Goal: Task Accomplishment & Management: Manage account settings

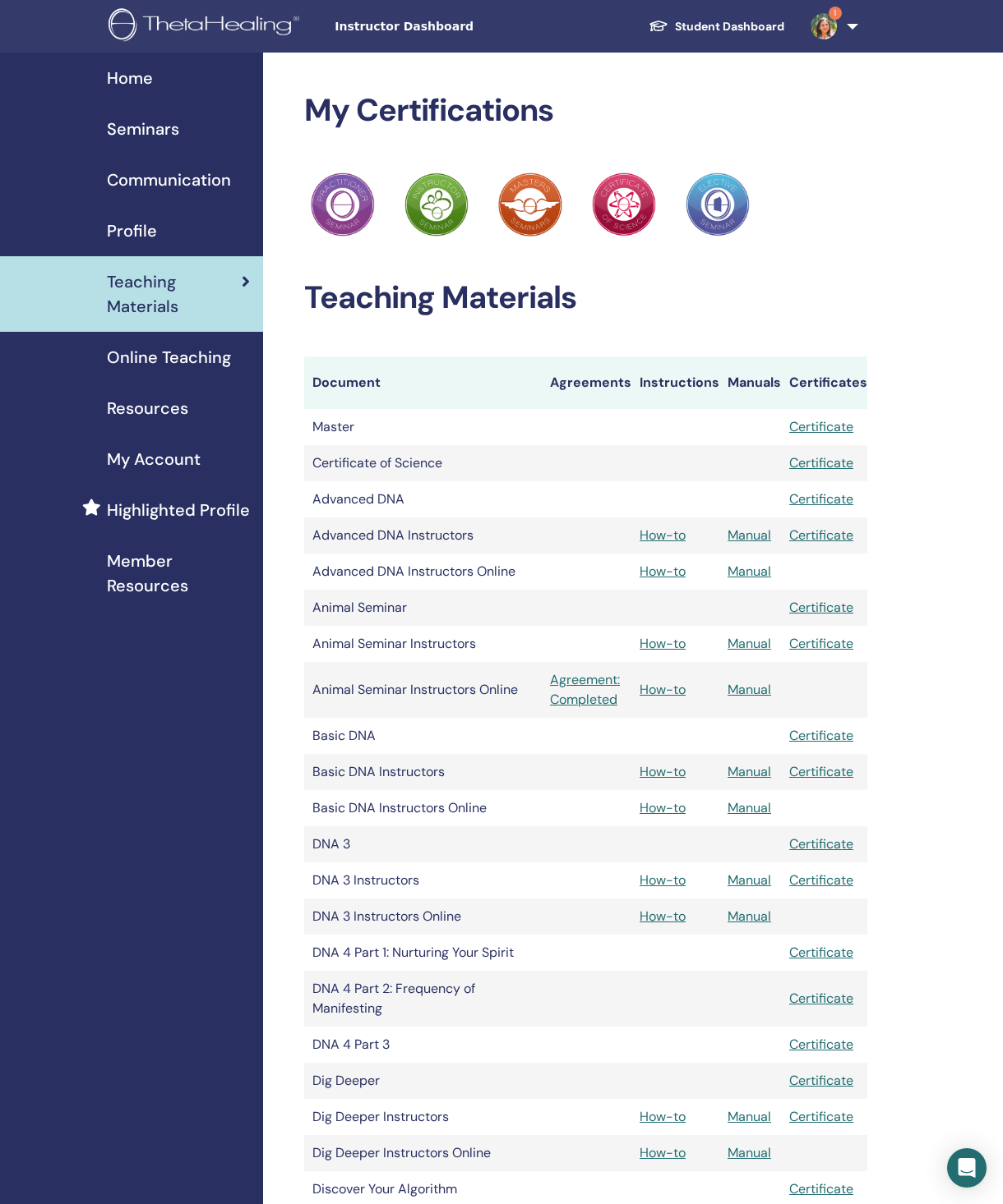
click at [151, 125] on span "Seminars" at bounding box center [143, 129] width 73 height 25
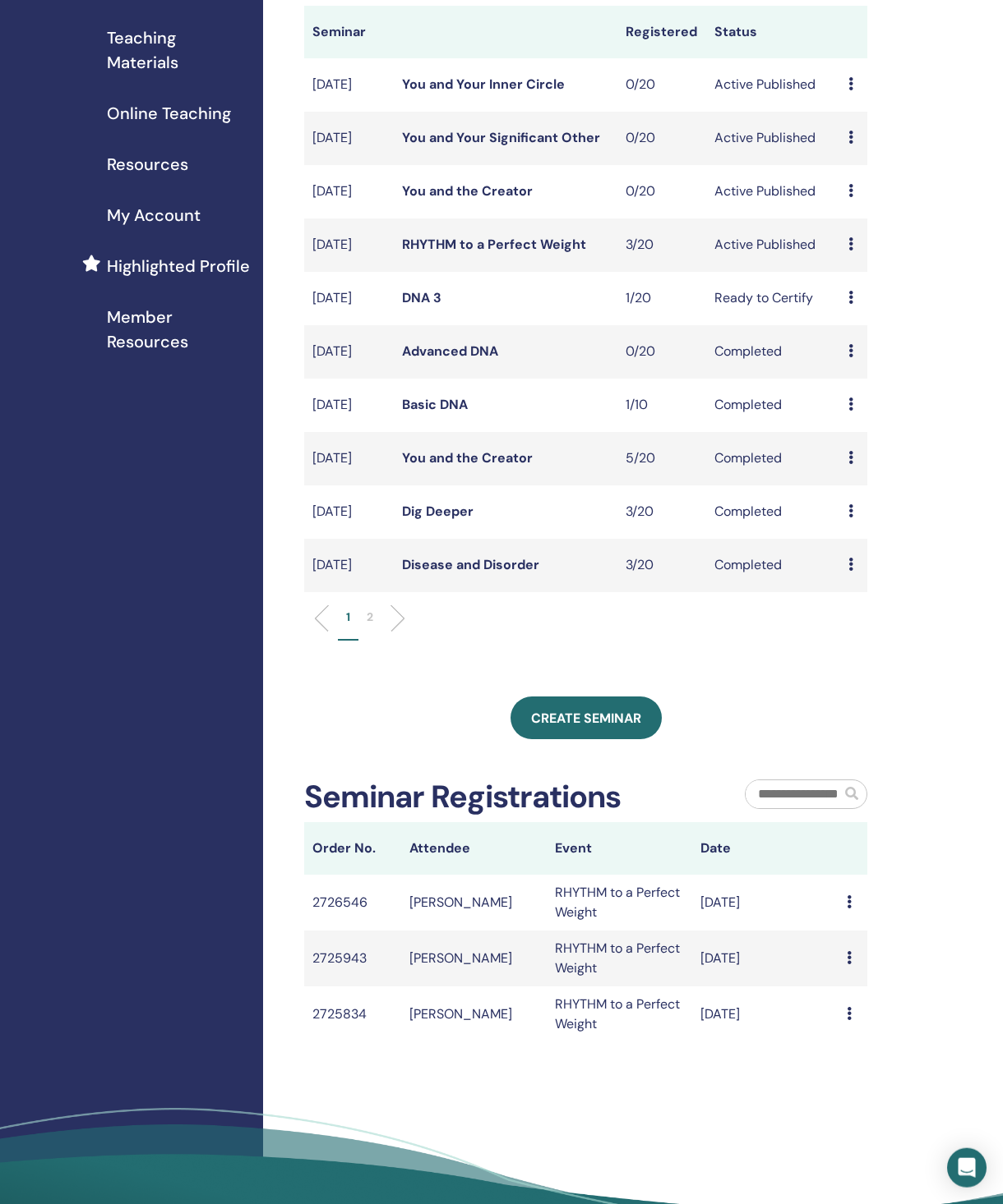
scroll to position [251, 0]
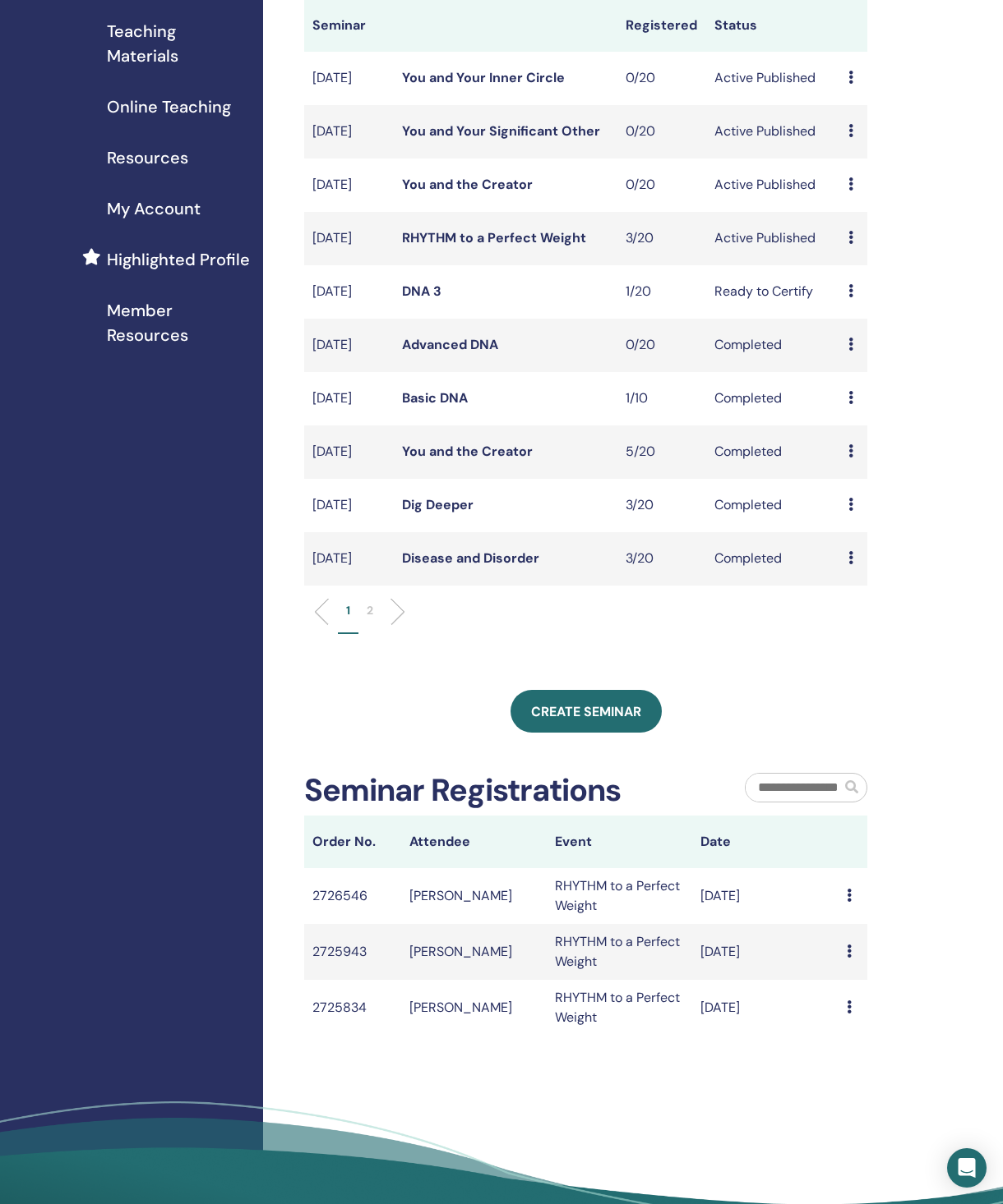
click at [368, 619] on p "2" at bounding box center [369, 611] width 7 height 17
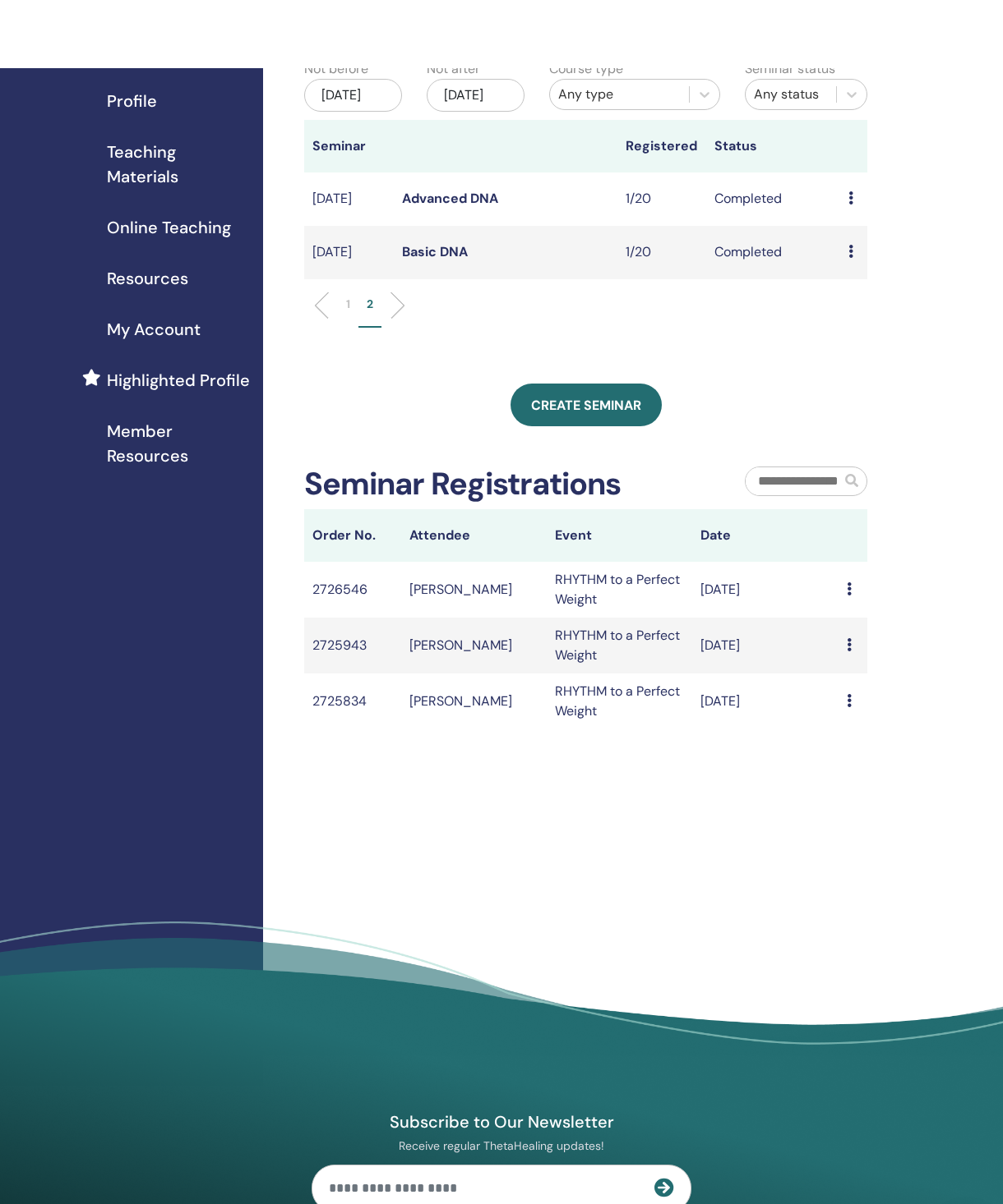
scroll to position [0, 0]
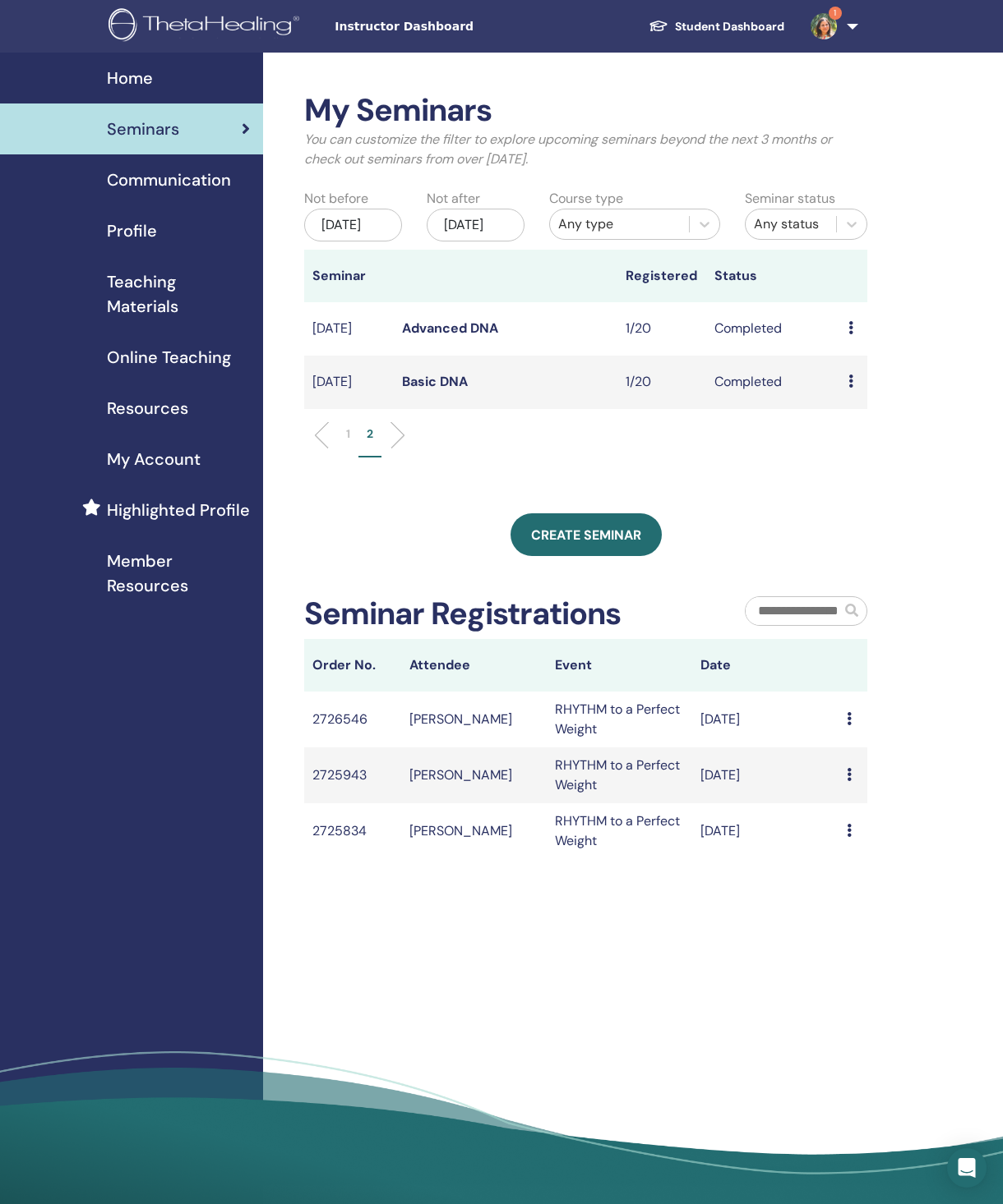
click at [353, 235] on div "[DATE]" at bounding box center [353, 225] width 97 height 32
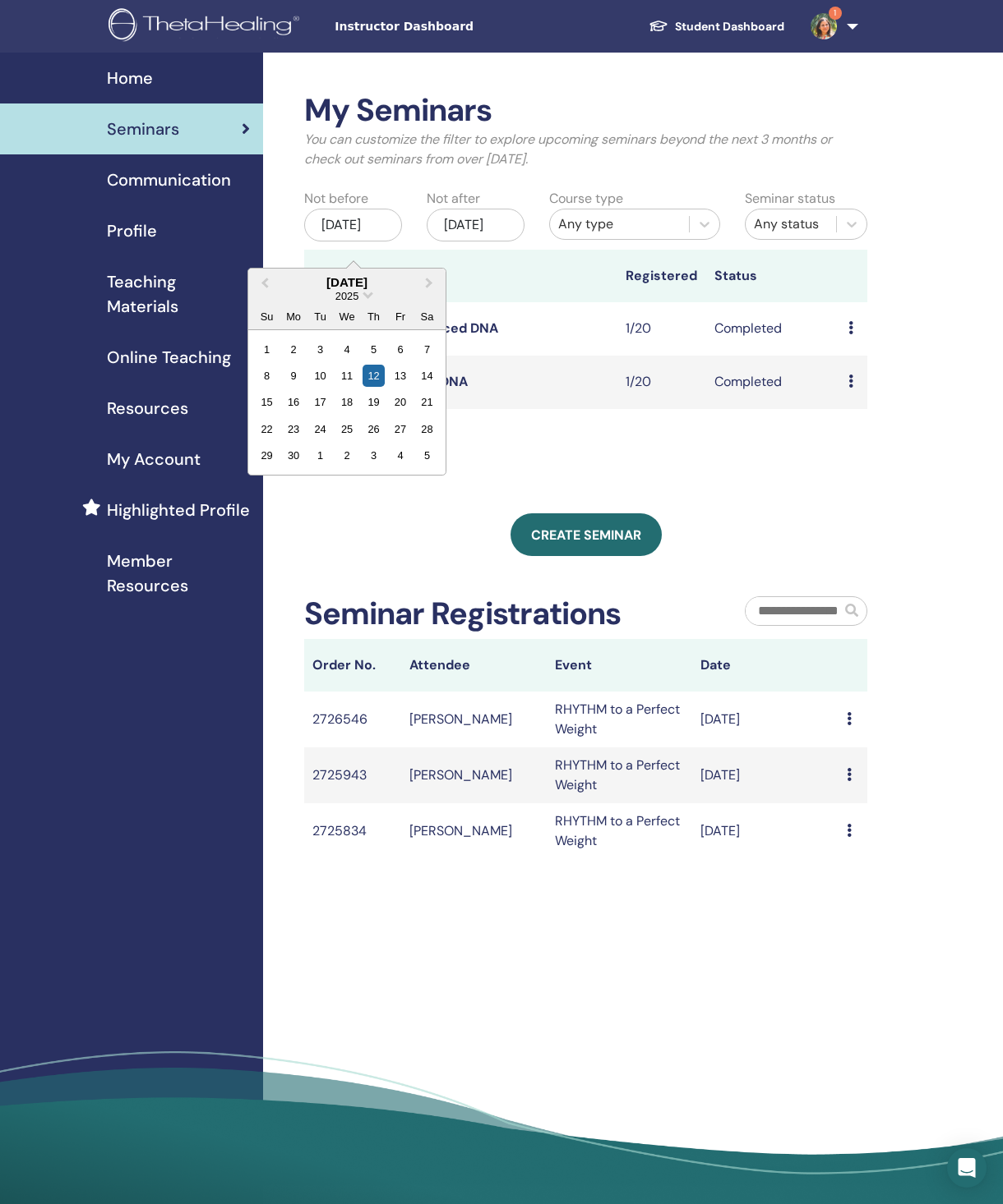
click at [429, 288] on span "Next Month" at bounding box center [429, 282] width 0 height 17
click at [261, 290] on button "Previous Month" at bounding box center [263, 283] width 27 height 27
click at [259, 293] on button "Previous Month" at bounding box center [263, 283] width 27 height 27
click at [261, 285] on button "Previous Month" at bounding box center [263, 283] width 27 height 27
click at [255, 294] on button "Previous Month" at bounding box center [263, 283] width 27 height 27
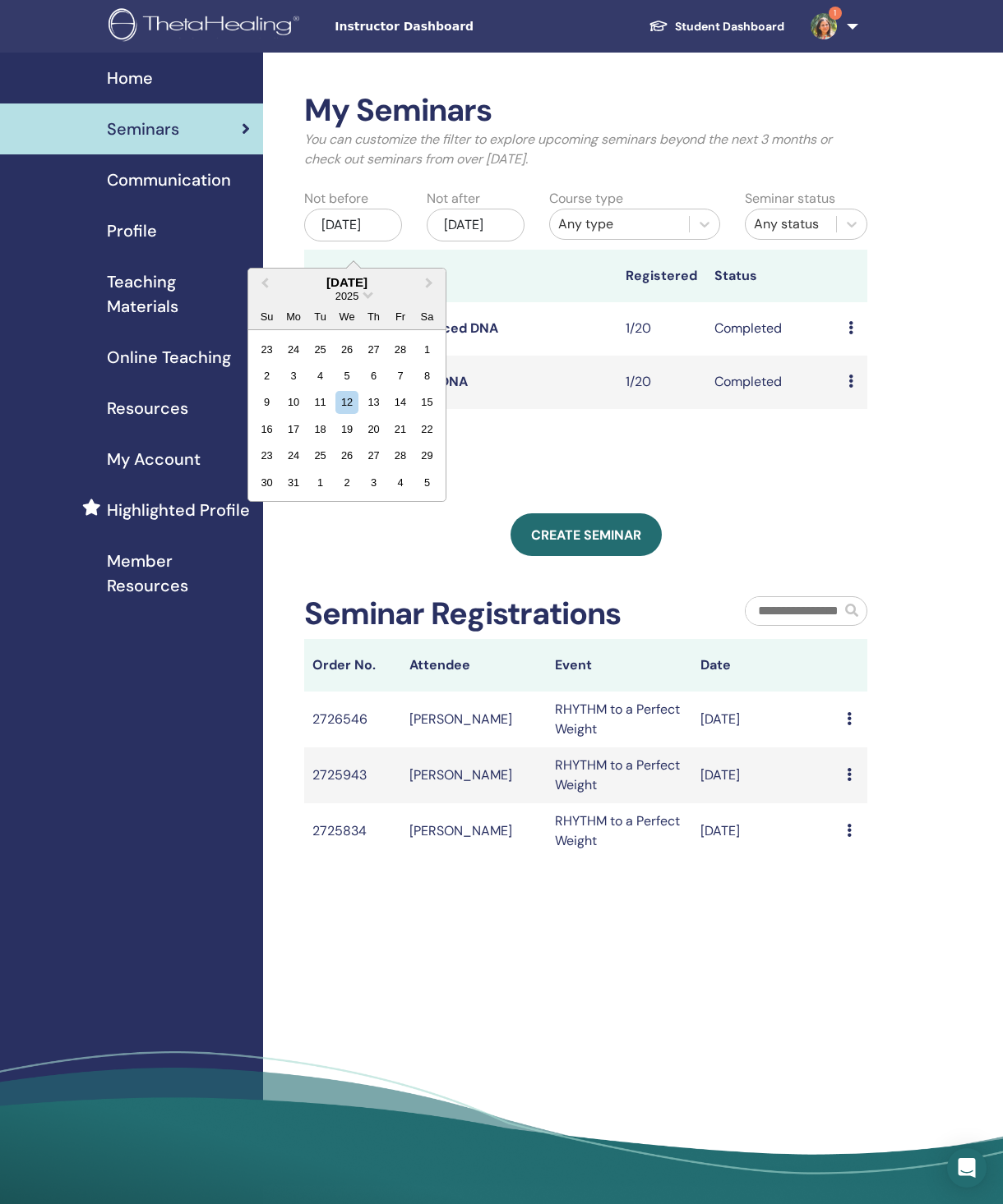
click at [267, 387] on div "2" at bounding box center [266, 375] width 22 height 22
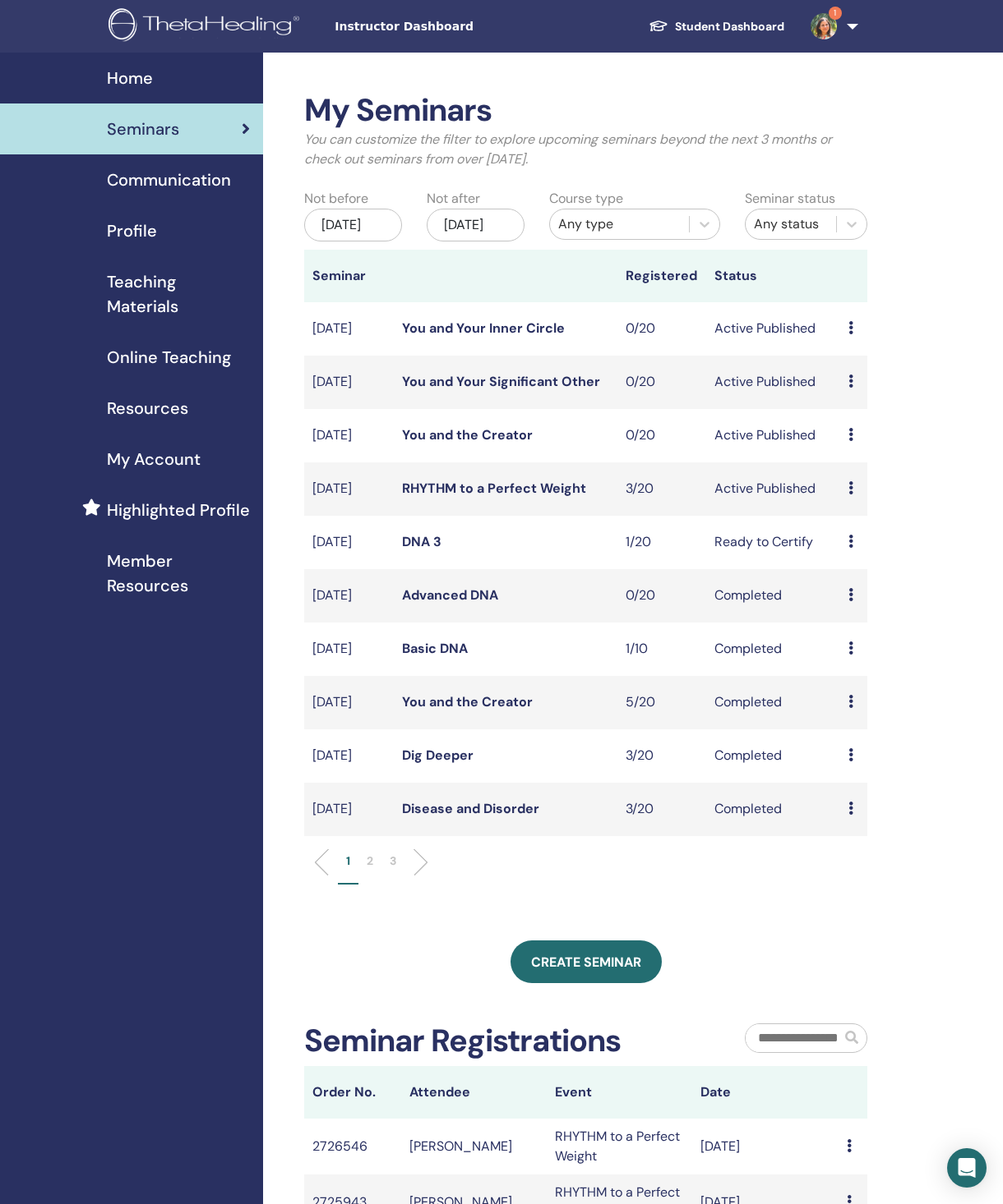
click at [375, 884] on li "2" at bounding box center [369, 869] width 23 height 32
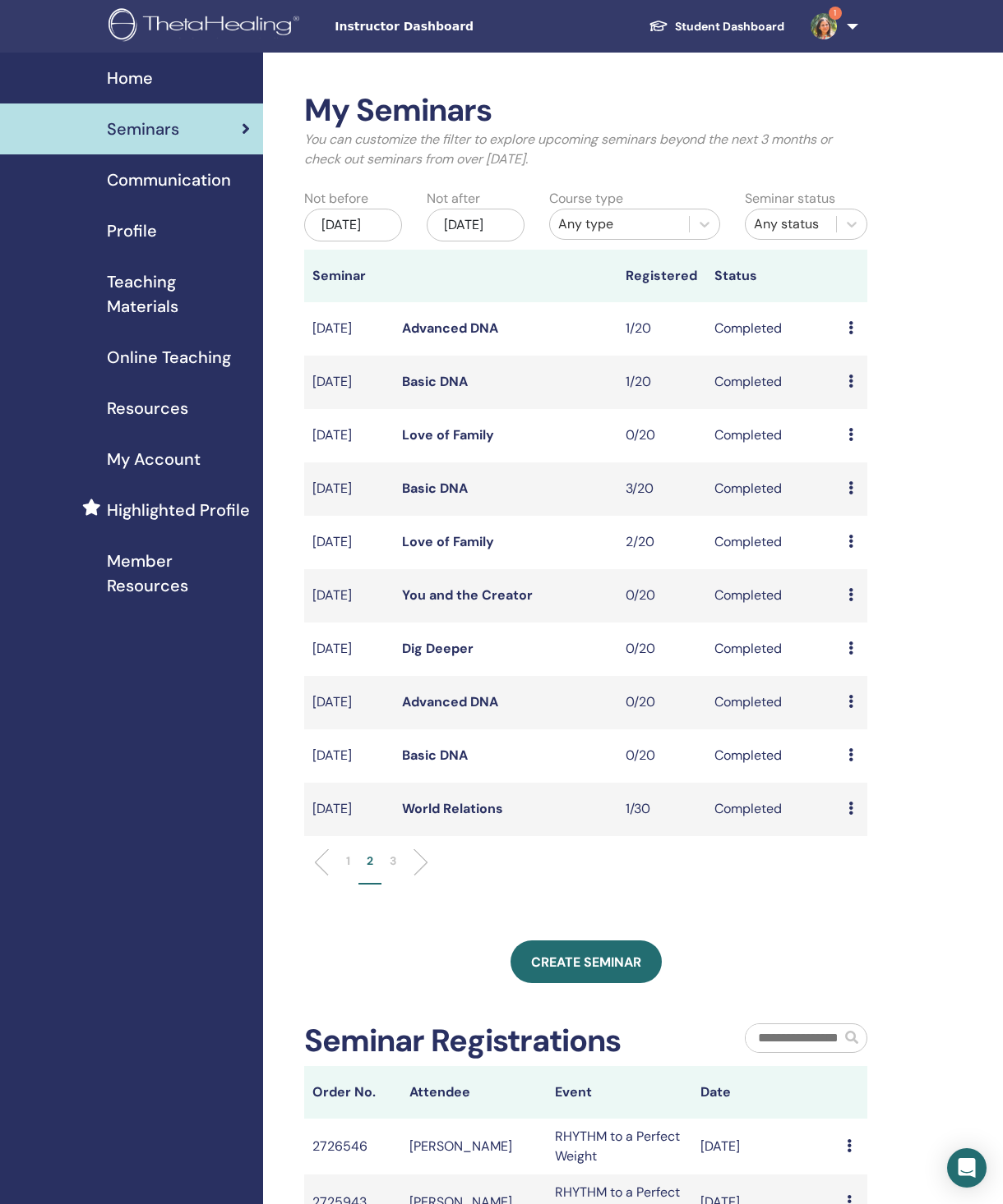
click at [400, 884] on li "3" at bounding box center [393, 869] width 23 height 32
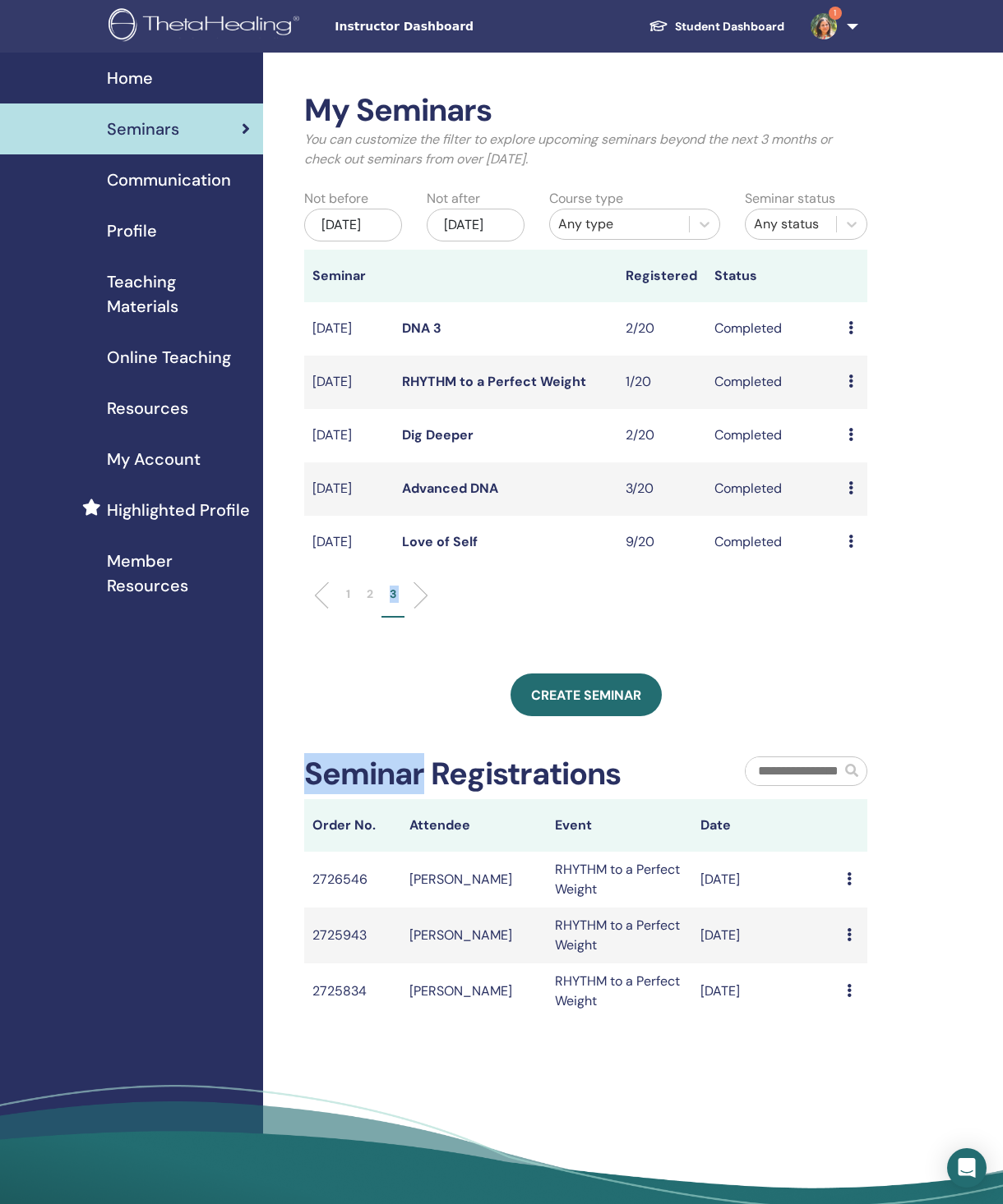
click at [764, 401] on td "Completed" at bounding box center [773, 383] width 134 height 53
click at [853, 387] on icon at bounding box center [850, 382] width 5 height 13
click at [897, 442] on link "Attendees" at bounding box center [866, 433] width 62 height 17
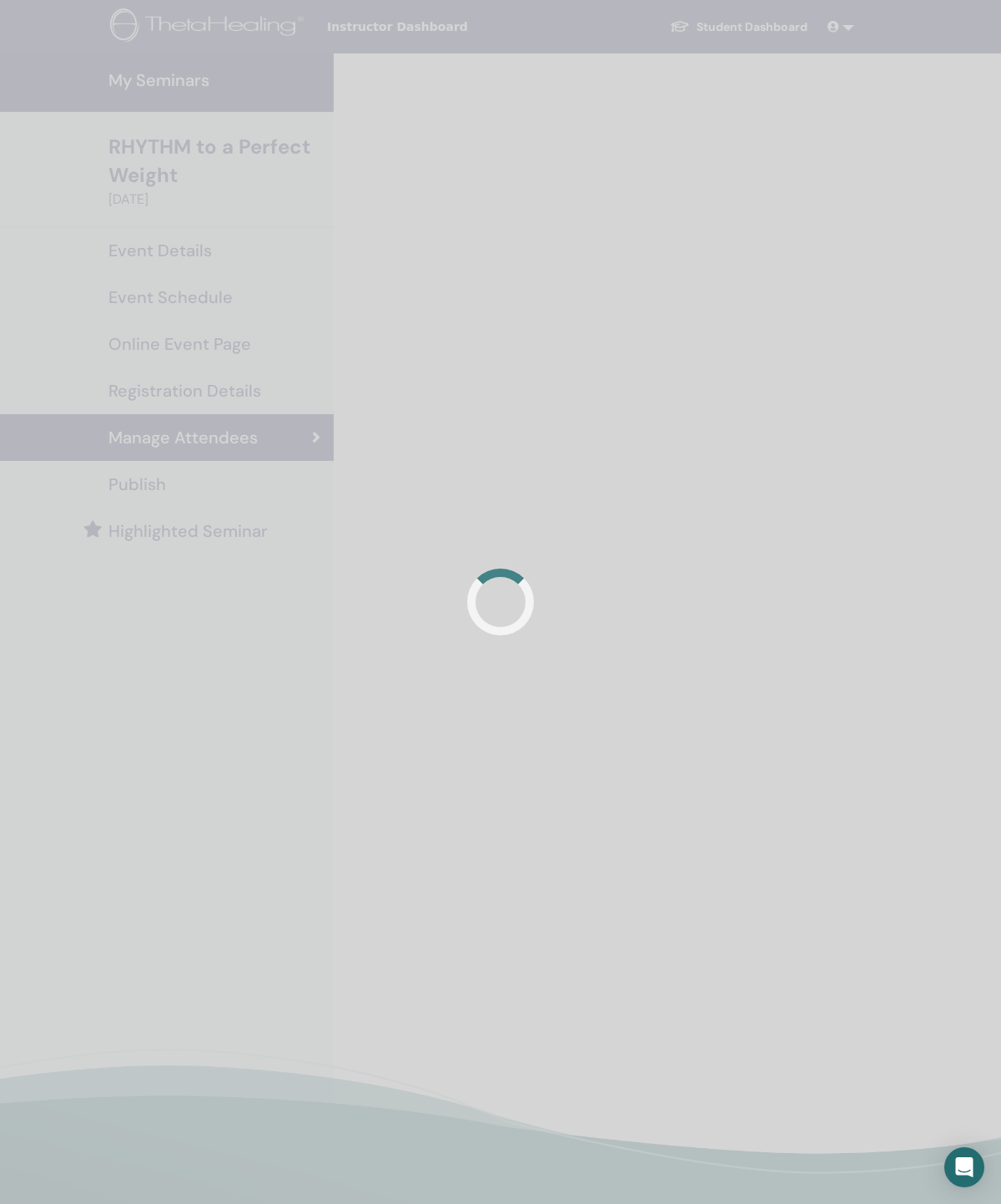
scroll to position [14, 0]
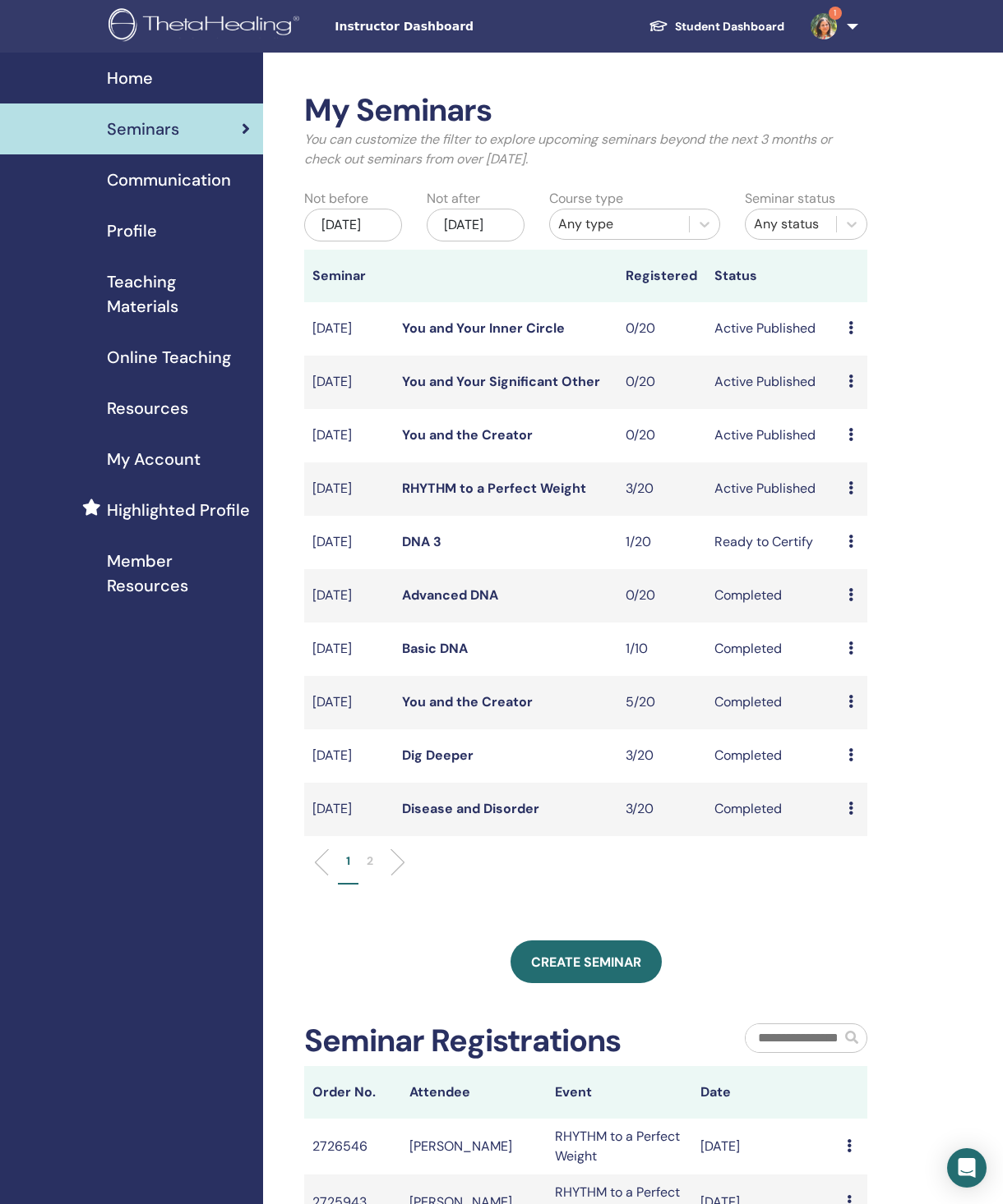
click at [352, 884] on li "1" at bounding box center [348, 869] width 21 height 32
click at [347, 870] on p "1" at bounding box center [348, 861] width 4 height 17
click at [352, 884] on li "1" at bounding box center [348, 869] width 21 height 32
click at [380, 884] on li "2" at bounding box center [369, 869] width 23 height 32
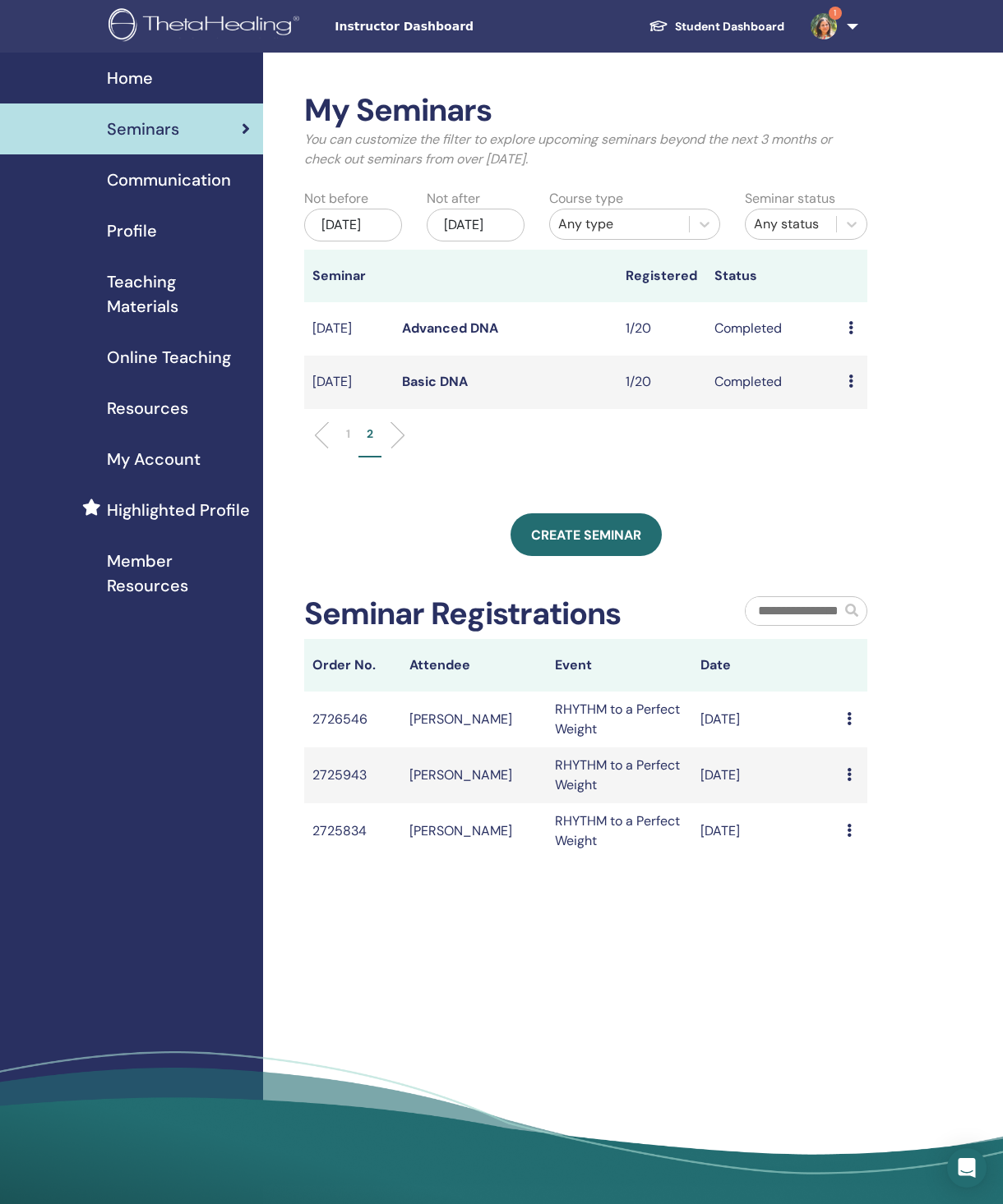
click at [368, 240] on div "[DATE]" at bounding box center [353, 225] width 97 height 32
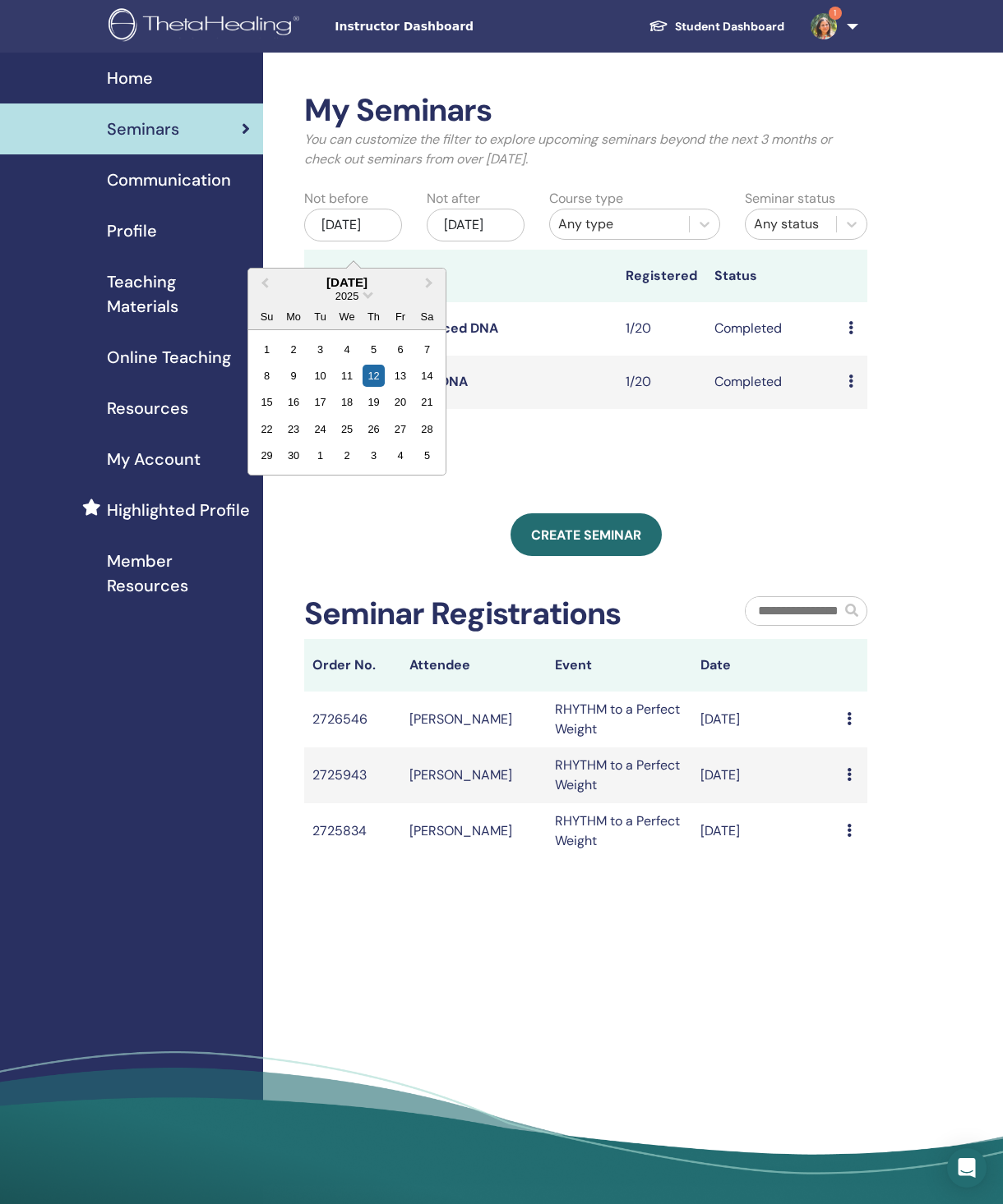
click at [267, 293] on button "Previous Month" at bounding box center [263, 283] width 27 height 27
click at [260, 290] on button "Previous Month" at bounding box center [263, 283] width 27 height 27
click at [259, 292] on button "Previous Month" at bounding box center [263, 283] width 27 height 27
click at [263, 387] on div "2" at bounding box center [266, 375] width 22 height 22
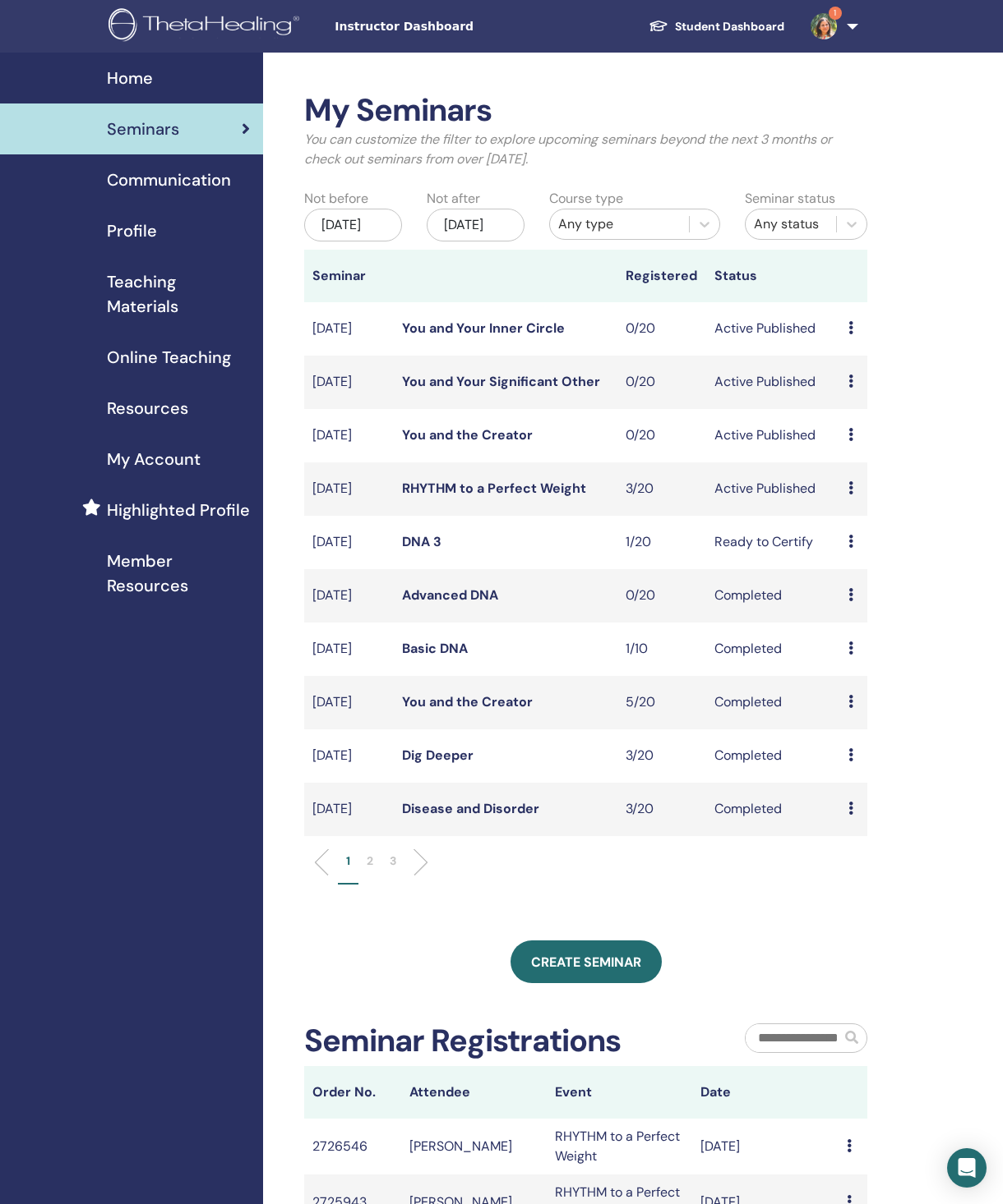
click at [399, 884] on li "3" at bounding box center [393, 869] width 23 height 32
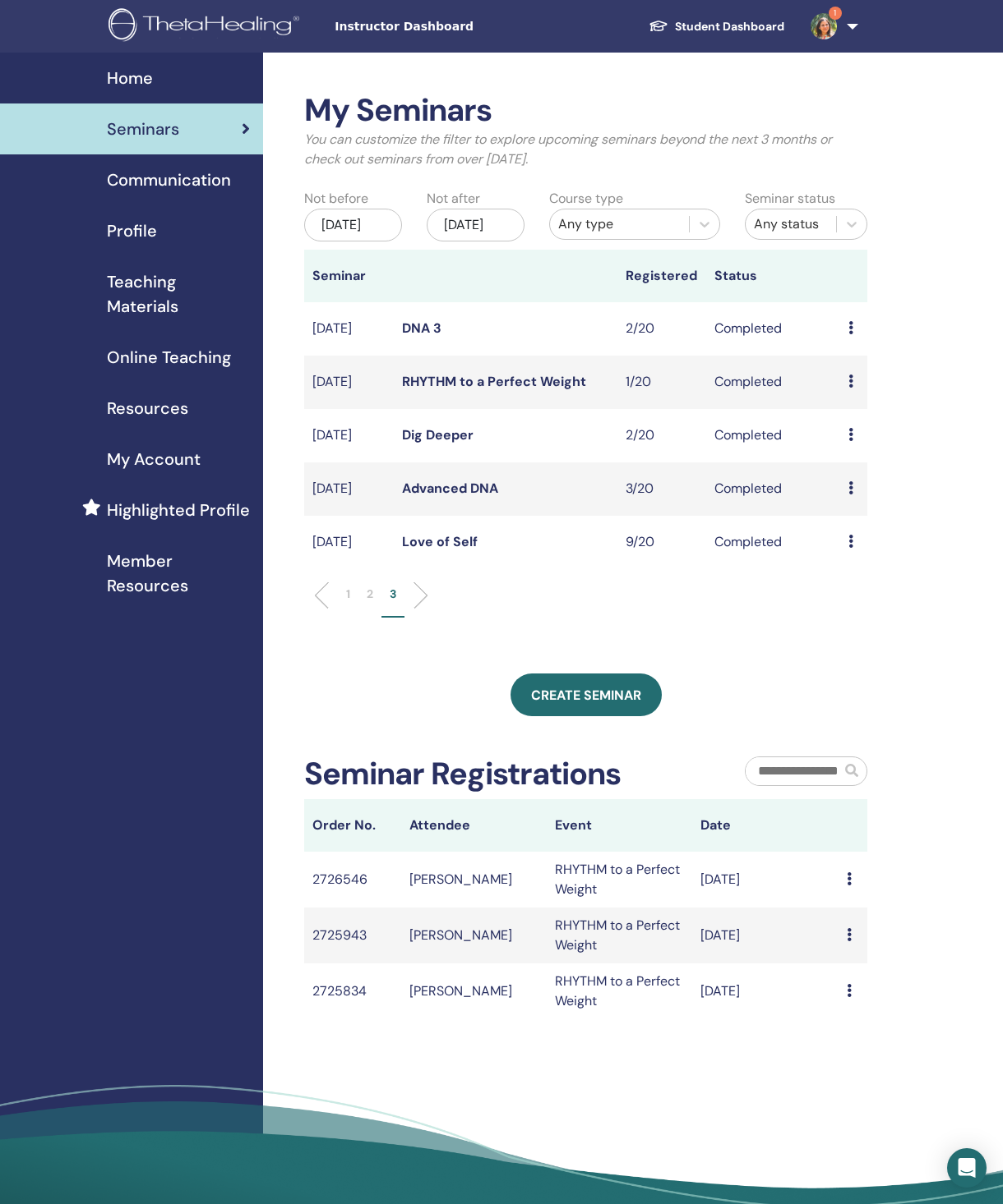
click at [856, 339] on div "Preview Attendees" at bounding box center [853, 328] width 10 height 20
click at [896, 384] on link "Attendees" at bounding box center [868, 378] width 62 height 17
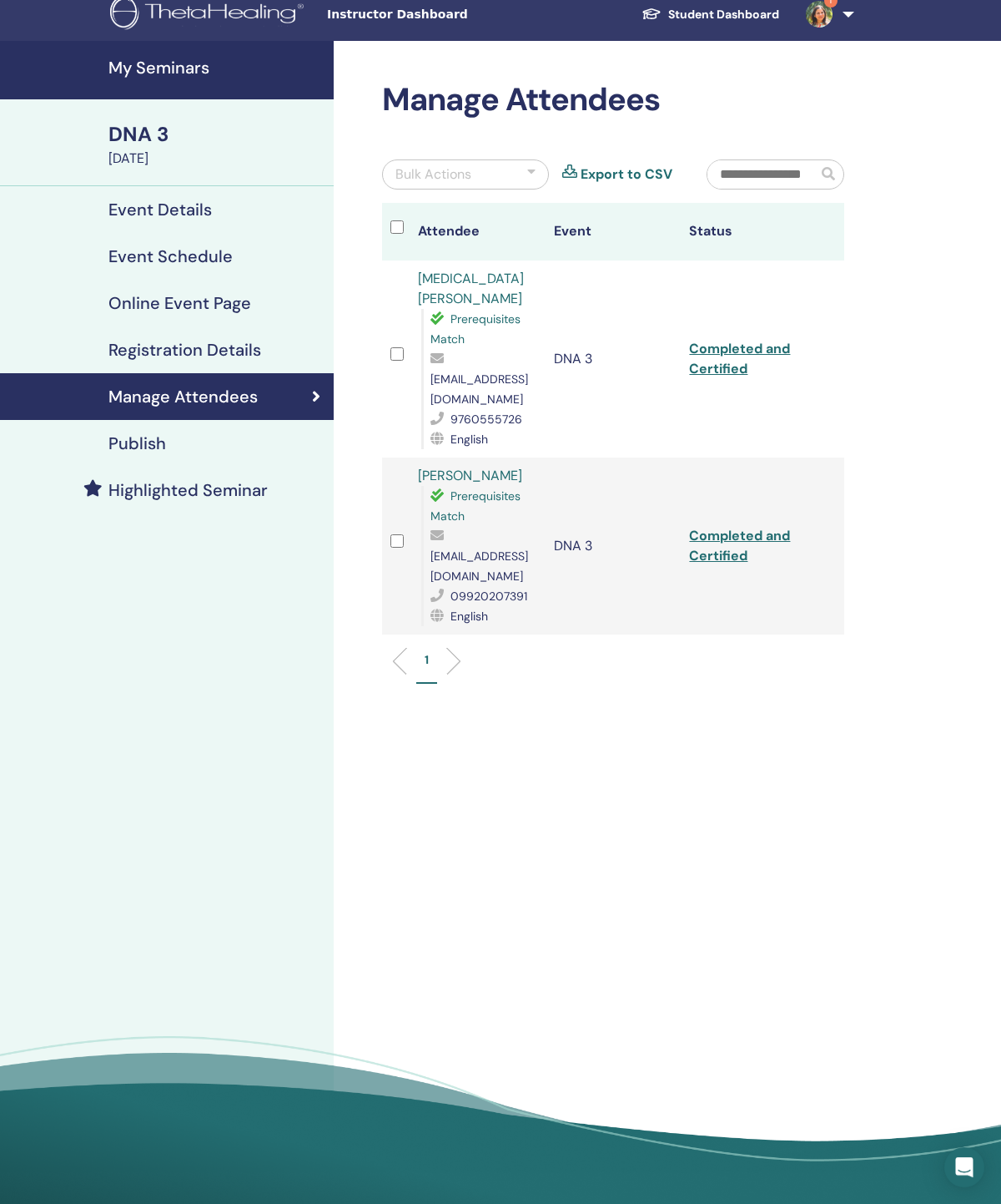
scroll to position [11, 0]
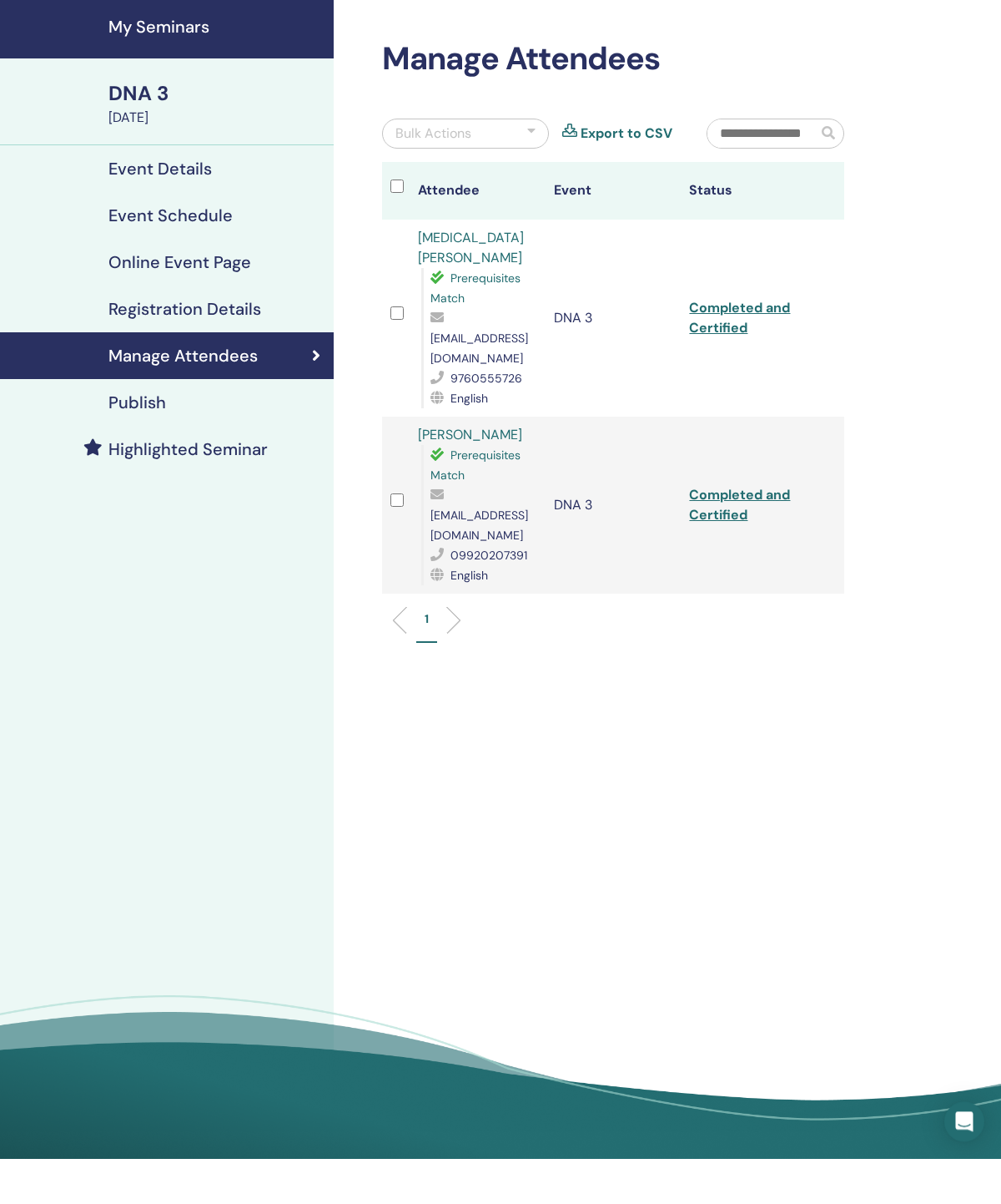
click at [898, 869] on div "Manage Attendees Bulk Actions Export to CSV Attendee Event Status [MEDICAL_DATA…" at bounding box center [667, 626] width 668 height 1162
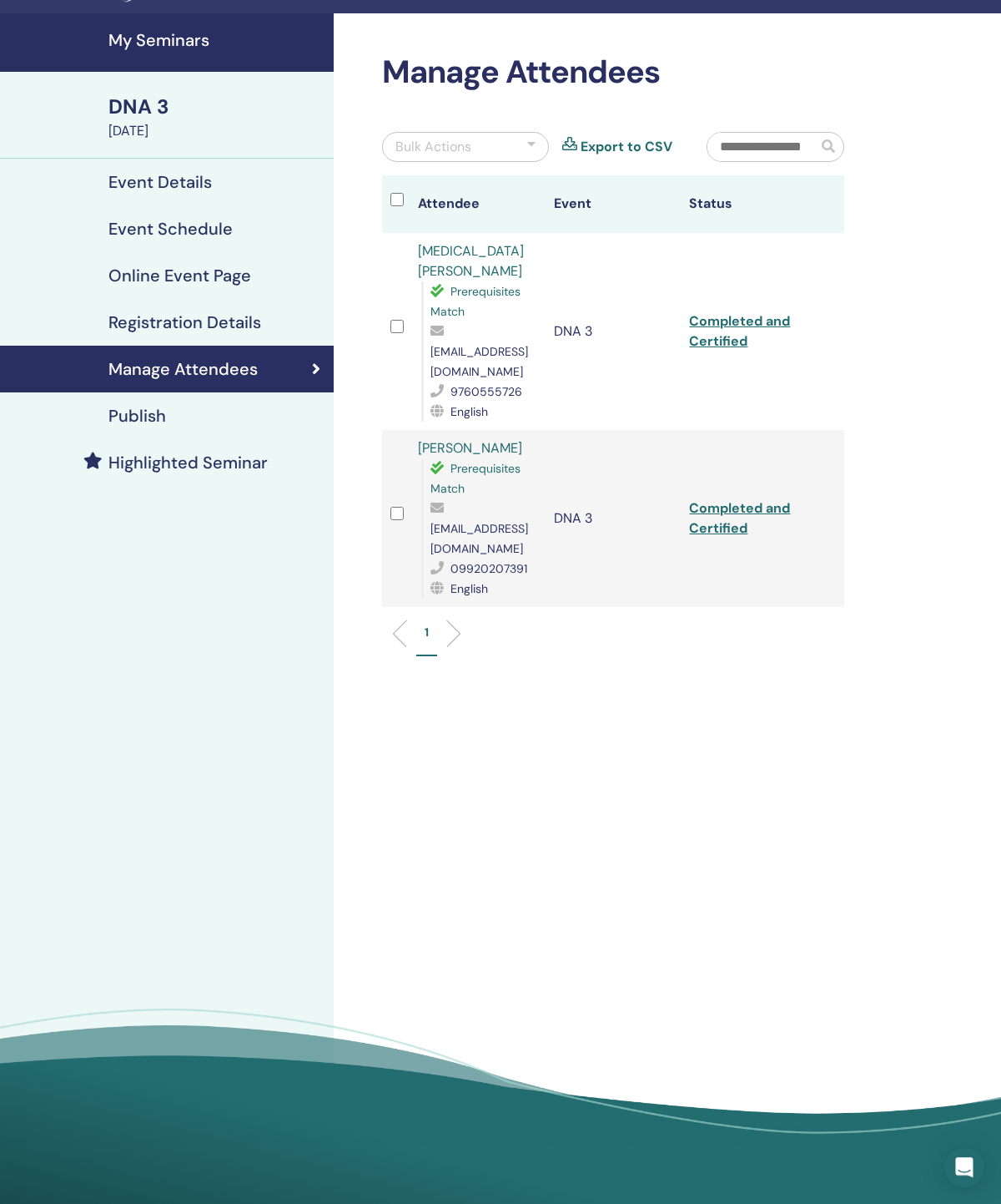
scroll to position [0, 0]
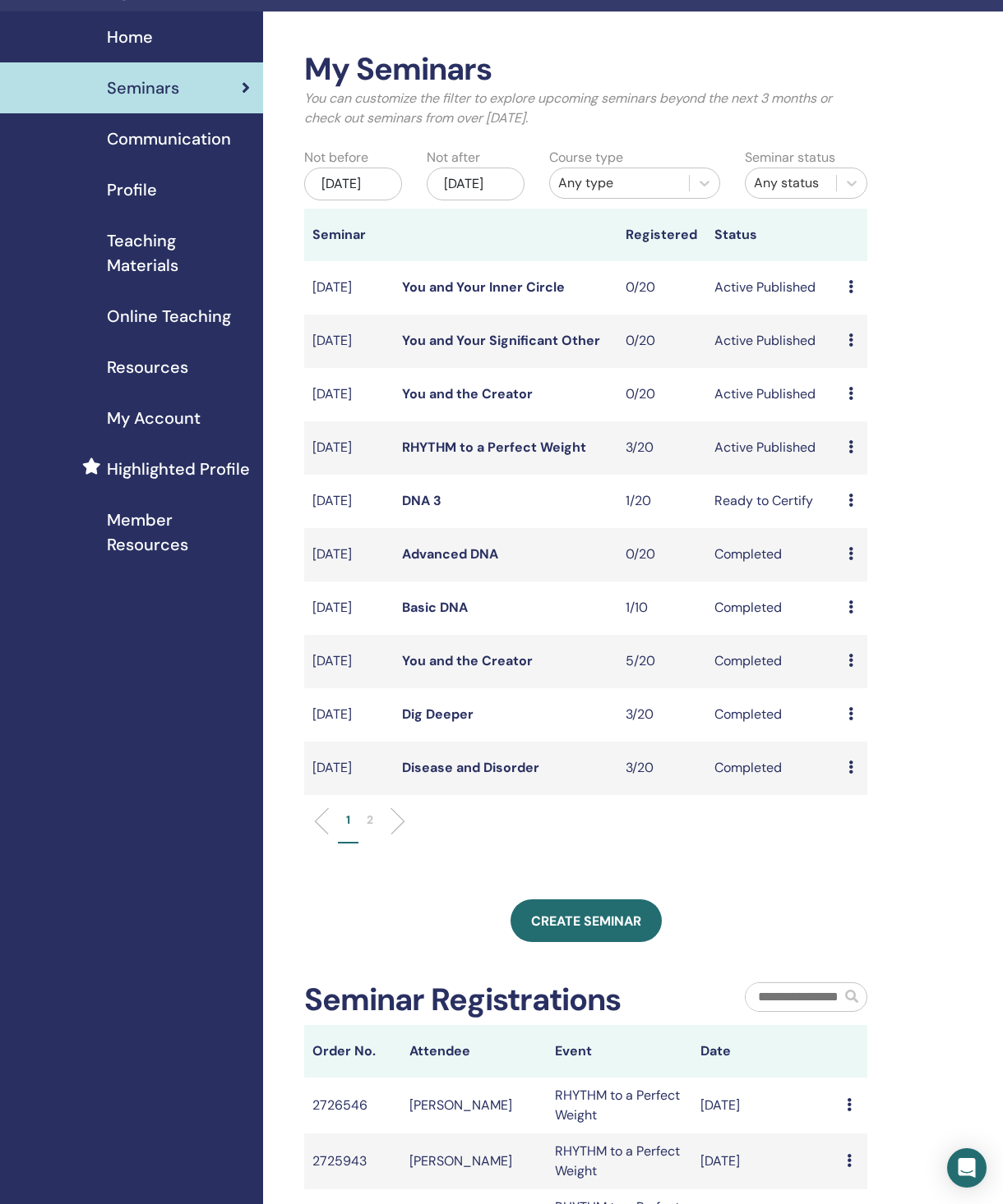
scroll to position [40, 0]
click at [387, 837] on li at bounding box center [390, 821] width 28 height 28
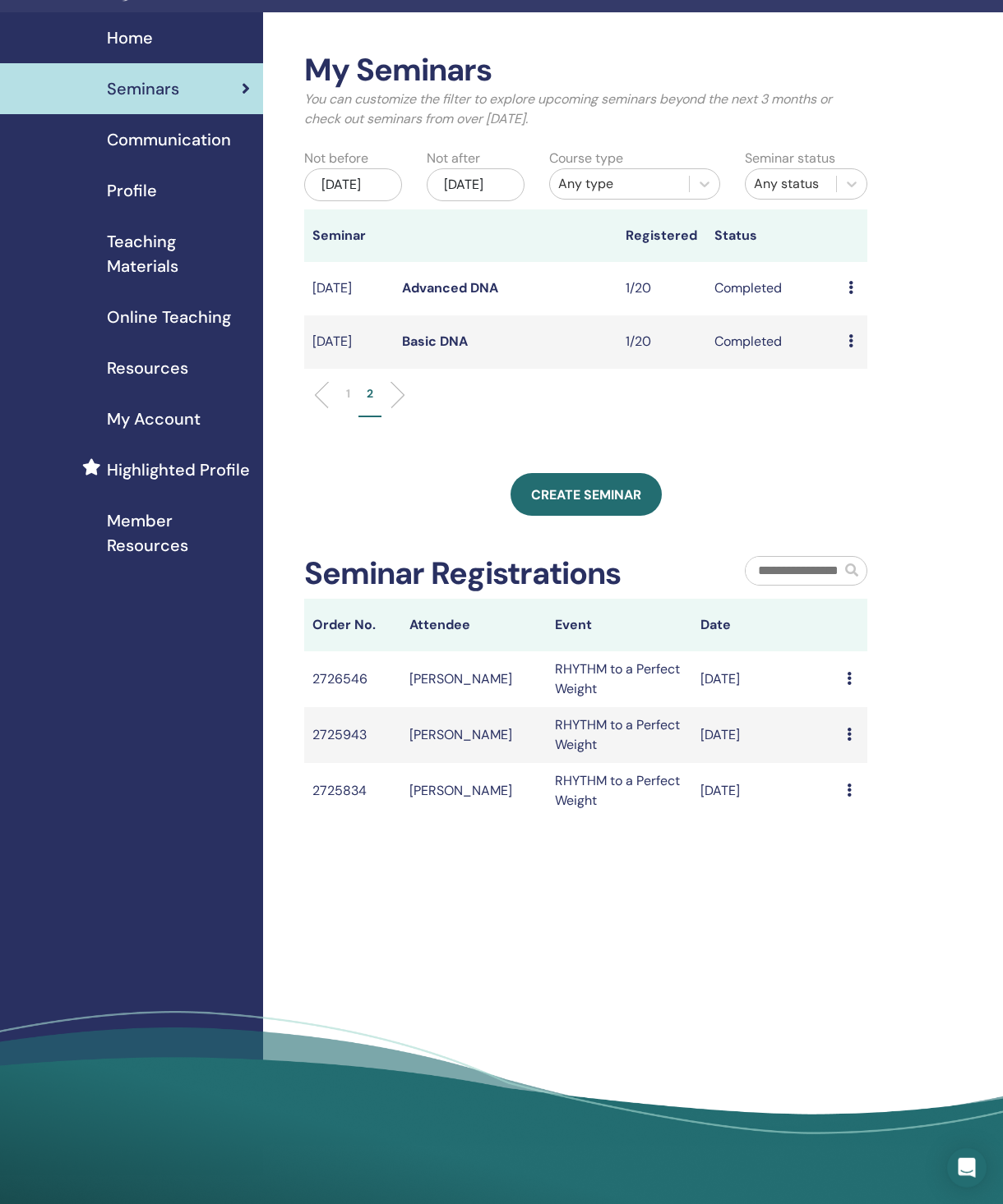
click at [368, 201] on div "[DATE]" at bounding box center [353, 185] width 97 height 32
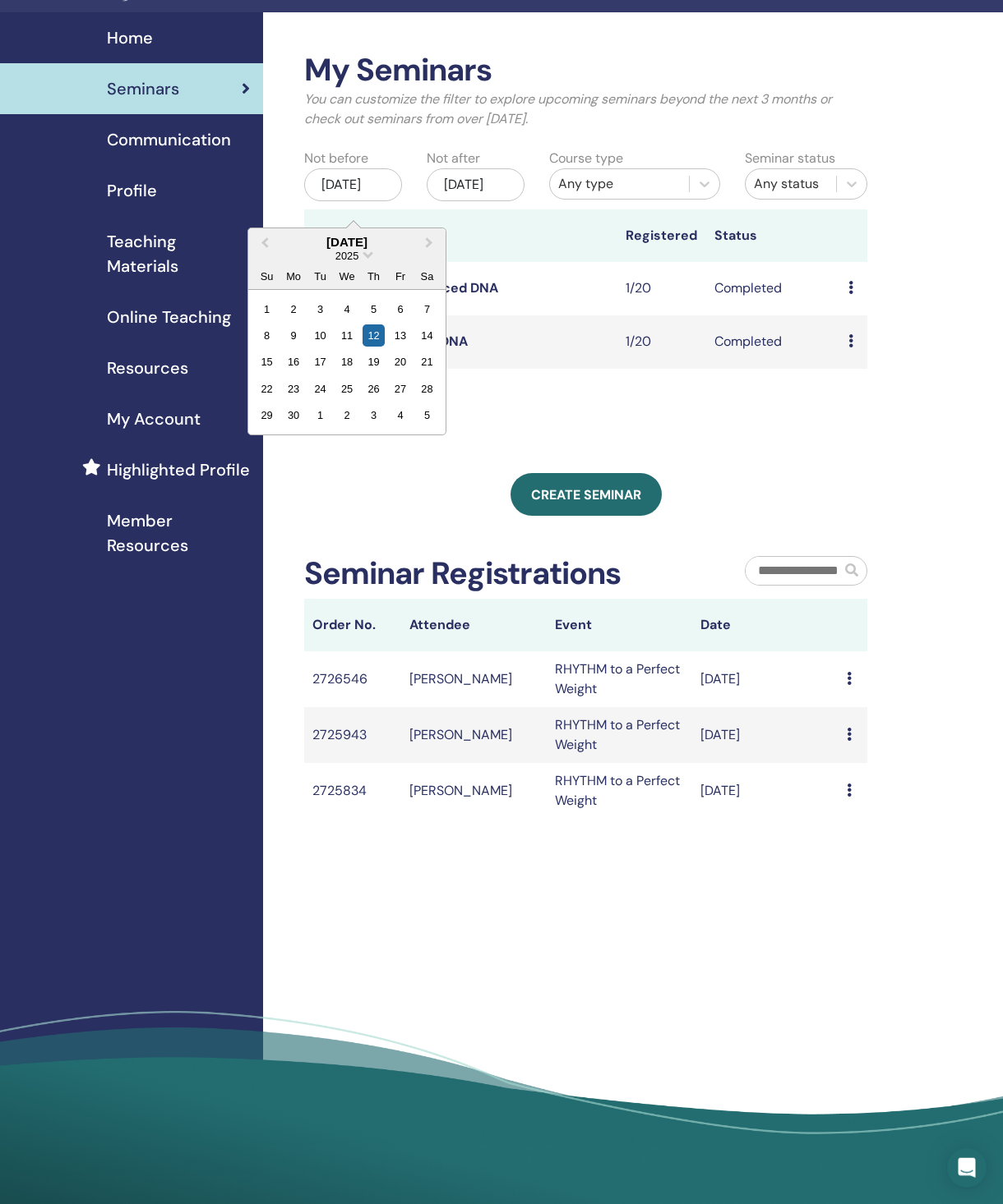
click at [261, 241] on button "Previous Month" at bounding box center [263, 243] width 27 height 27
click at [261, 240] on button "Previous Month" at bounding box center [263, 243] width 27 height 27
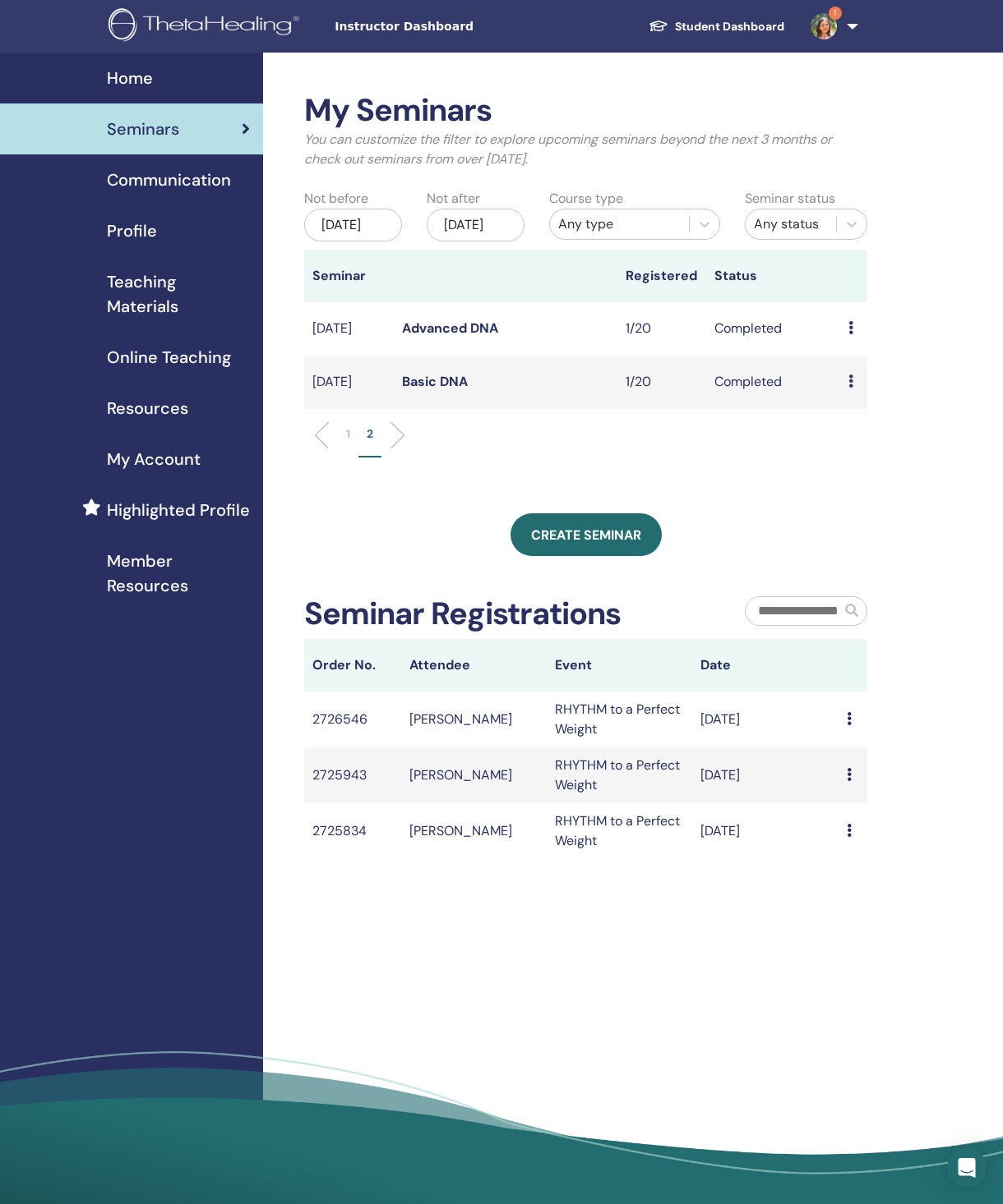
click at [360, 236] on div "[DATE]" at bounding box center [353, 225] width 97 height 32
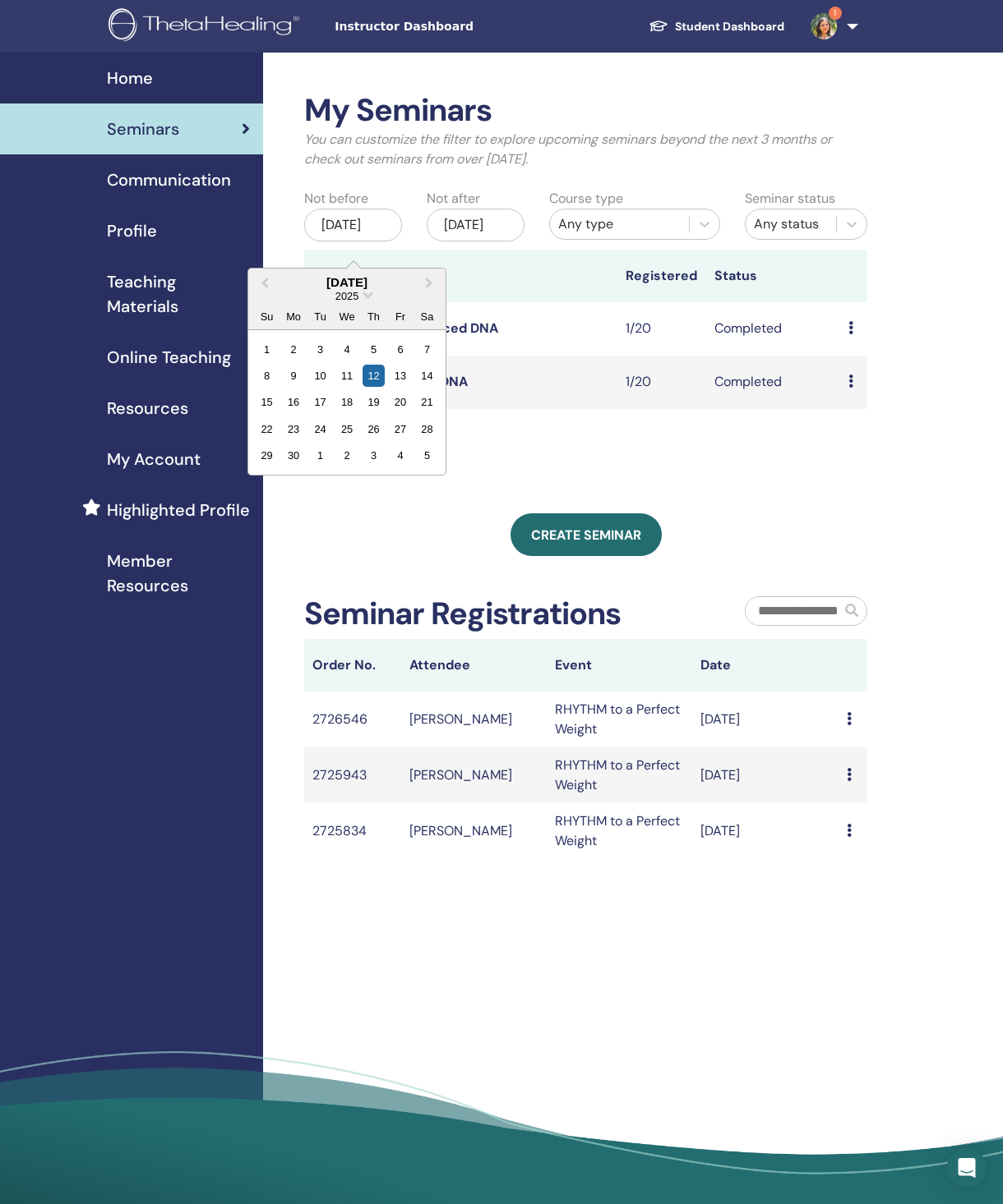
click at [275, 290] on button "Previous Month" at bounding box center [263, 283] width 27 height 27
click at [385, 413] on div "17" at bounding box center [373, 402] width 22 height 22
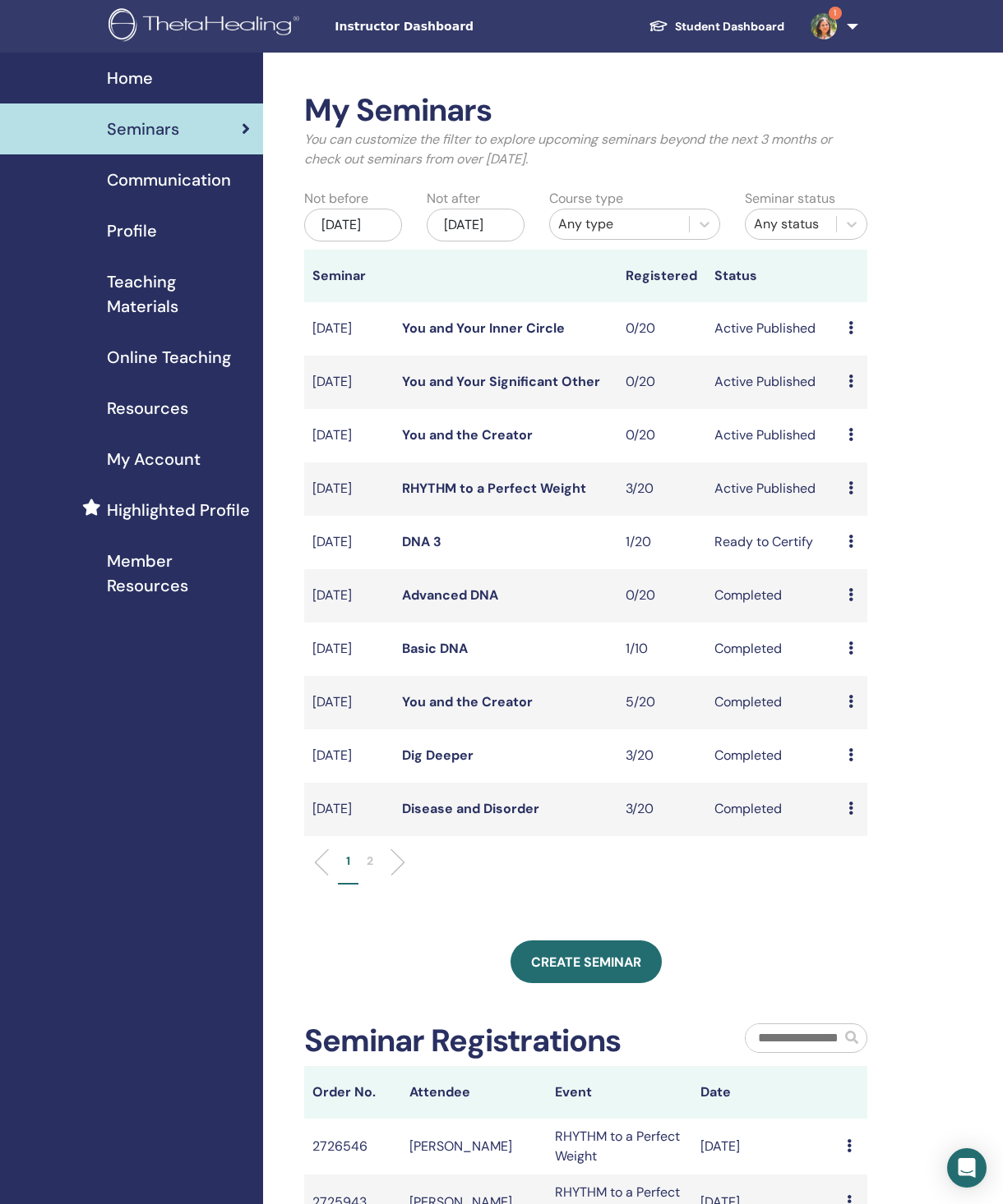
click at [379, 877] on li at bounding box center [390, 862] width 28 height 28
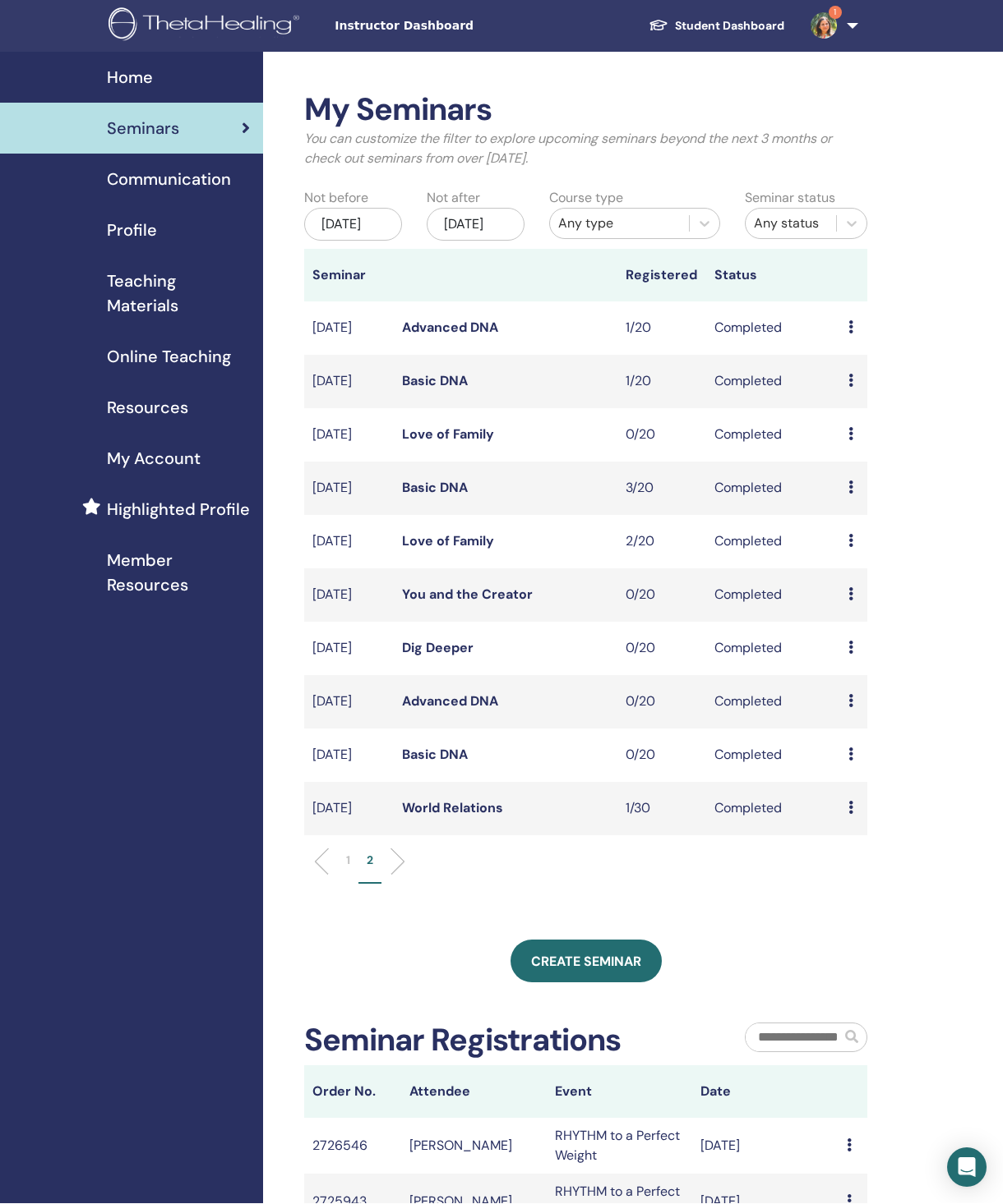
scroll to position [5, 0]
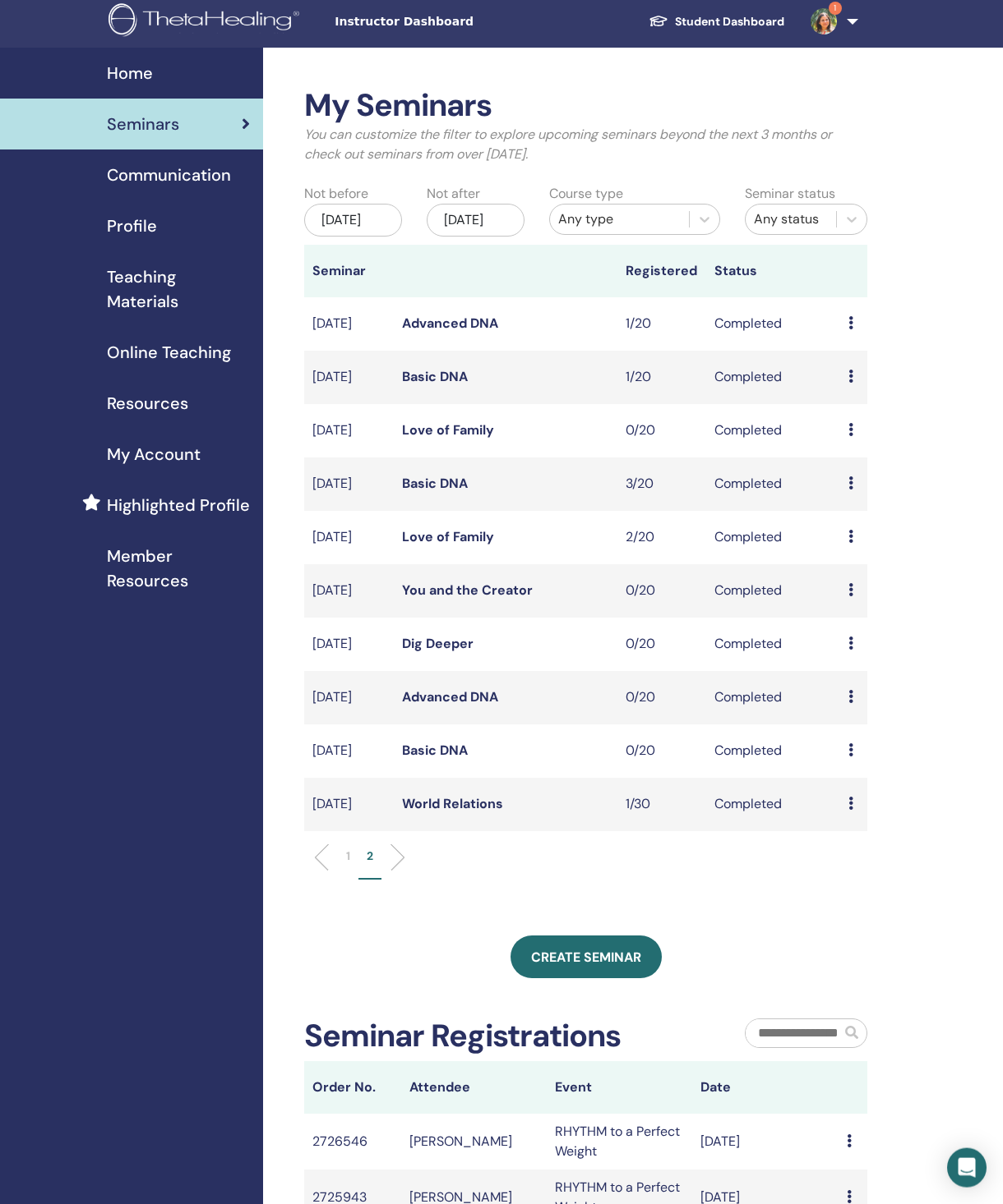
click at [866, 831] on td "Preview Attendees" at bounding box center [853, 804] width 27 height 53
click at [851, 757] on icon at bounding box center [850, 750] width 5 height 13
click at [954, 724] on div "My Seminars You can customize the filter to explore upcoming seminars beyond th…" at bounding box center [639, 779] width 752 height 1464
click at [861, 831] on td "Preview Attendees" at bounding box center [853, 804] width 27 height 53
click at [852, 810] on icon at bounding box center [850, 803] width 5 height 13
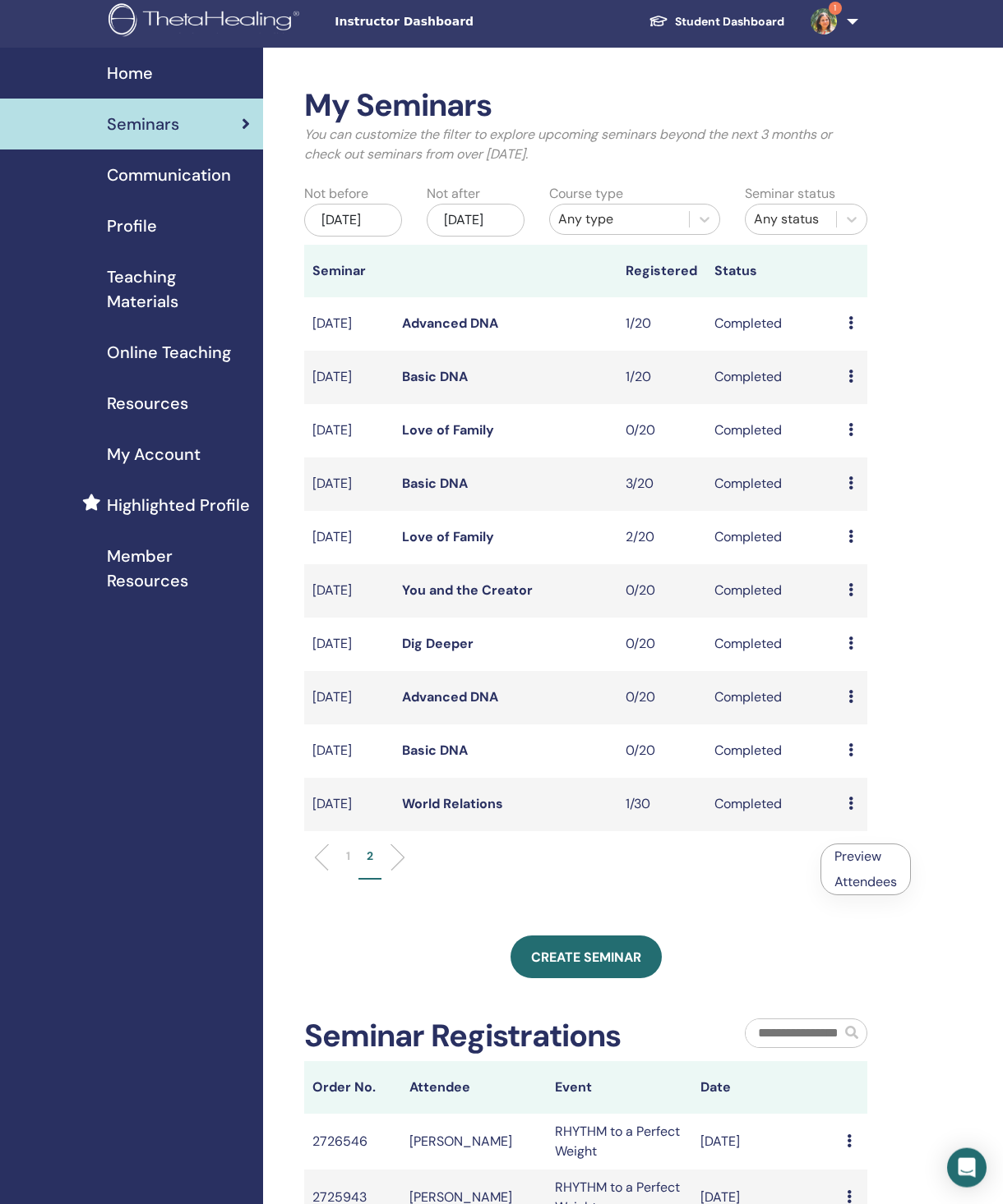
click at [896, 879] on link "Attendees" at bounding box center [865, 882] width 62 height 17
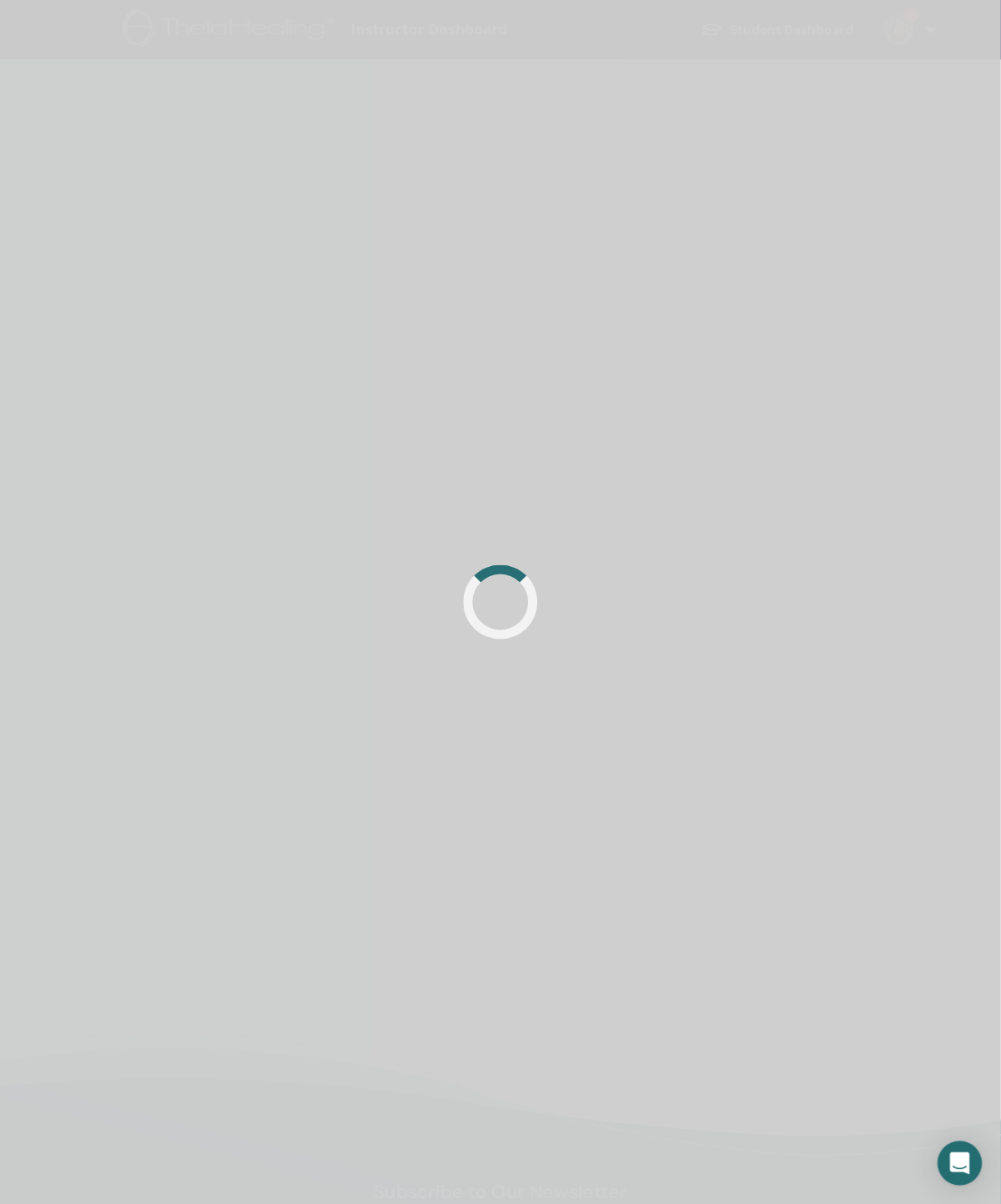
scroll to position [14, 0]
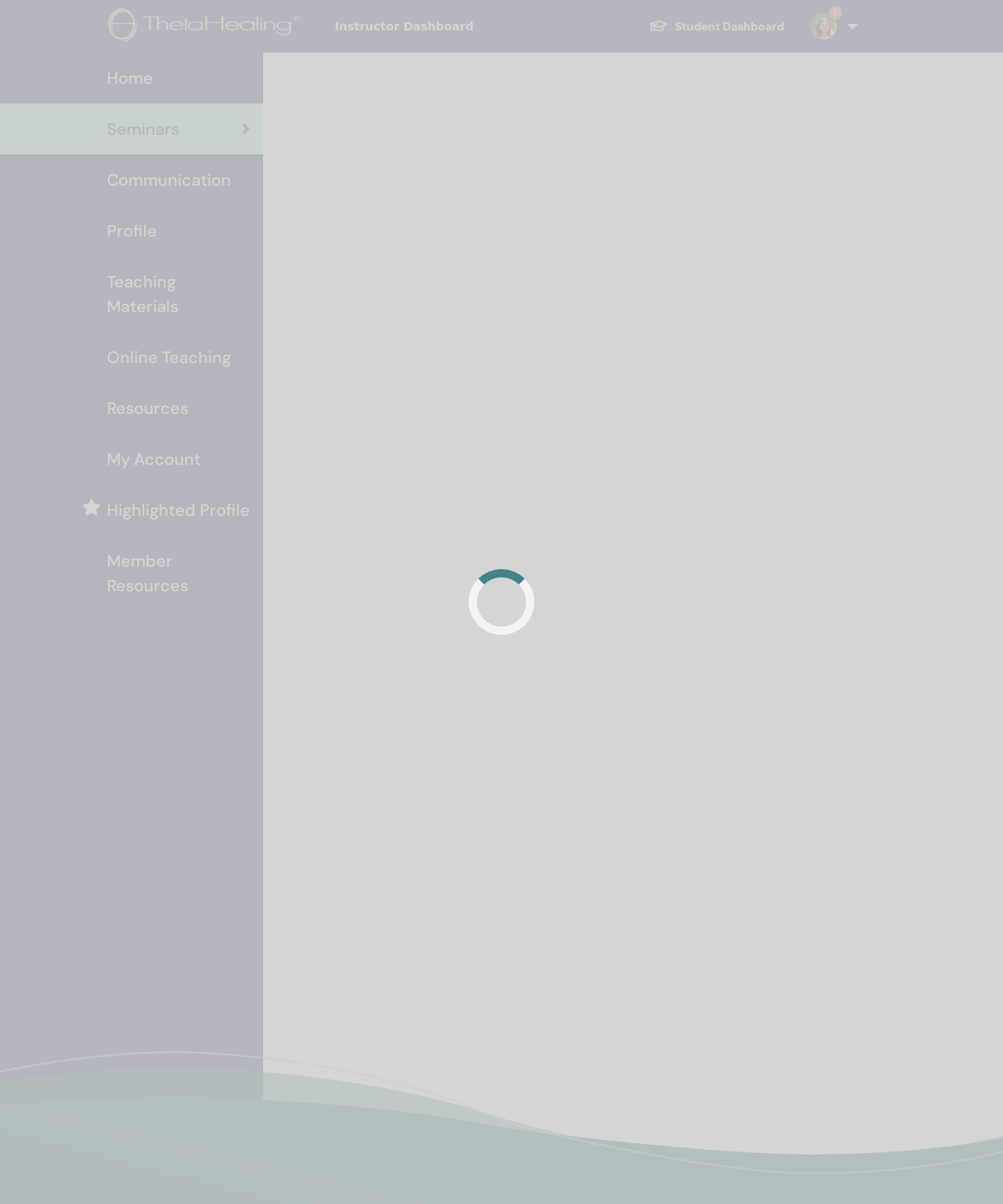
scroll to position [6, 0]
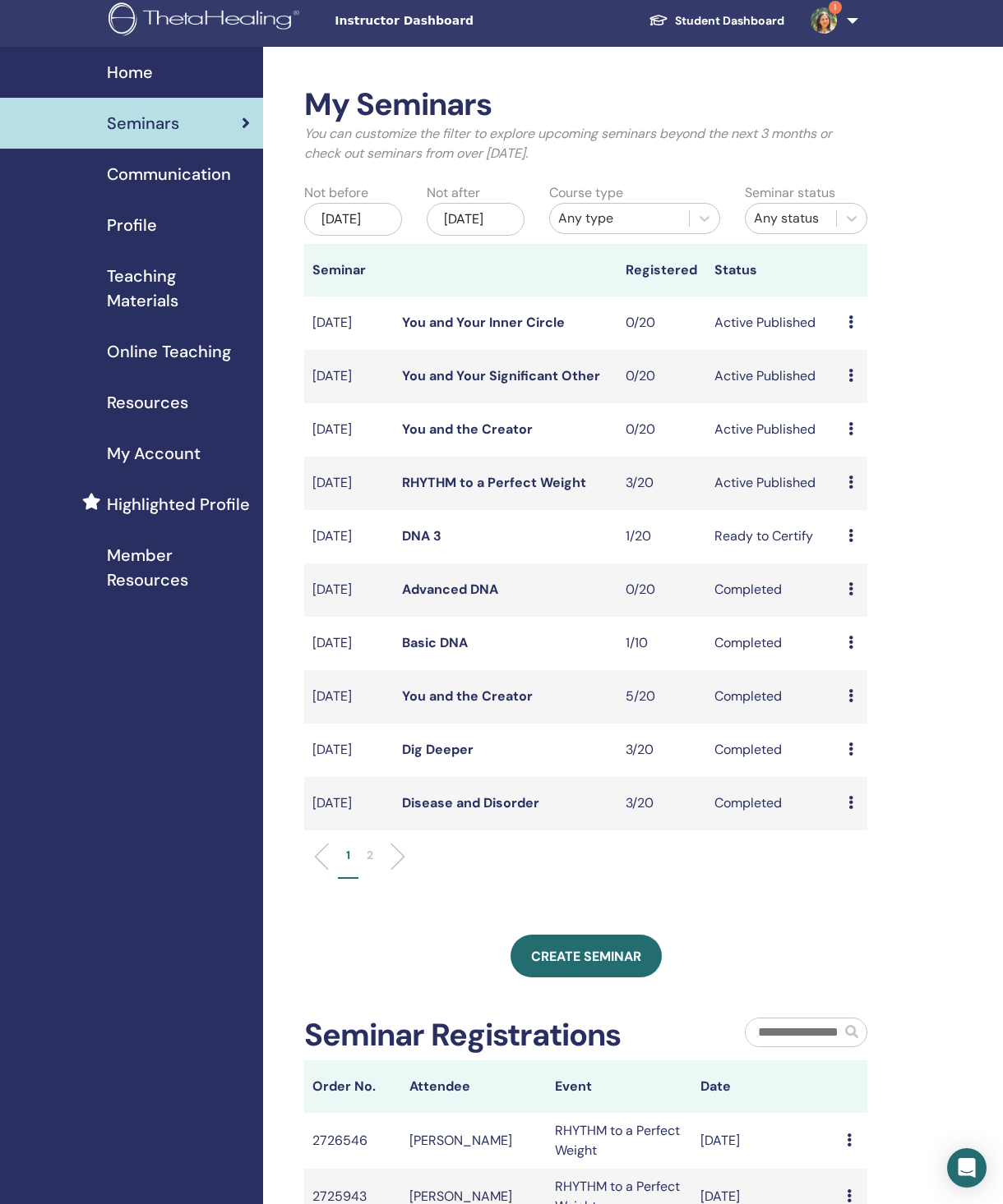
click at [353, 236] on div "[DATE]" at bounding box center [353, 219] width 97 height 32
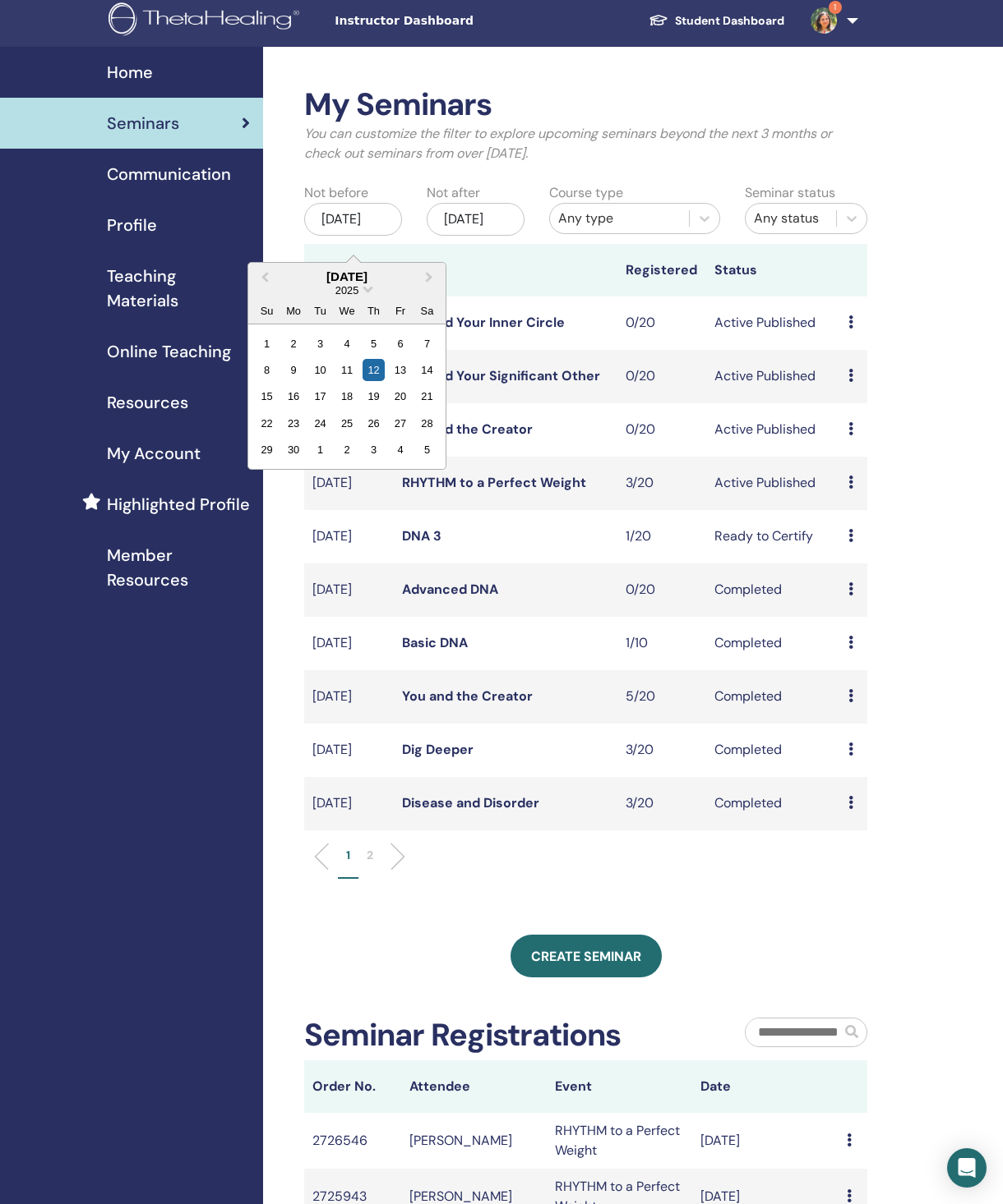
click at [429, 283] on span "Next Month" at bounding box center [429, 277] width 0 height 17
click at [275, 280] on button "Previous Month" at bounding box center [263, 278] width 27 height 27
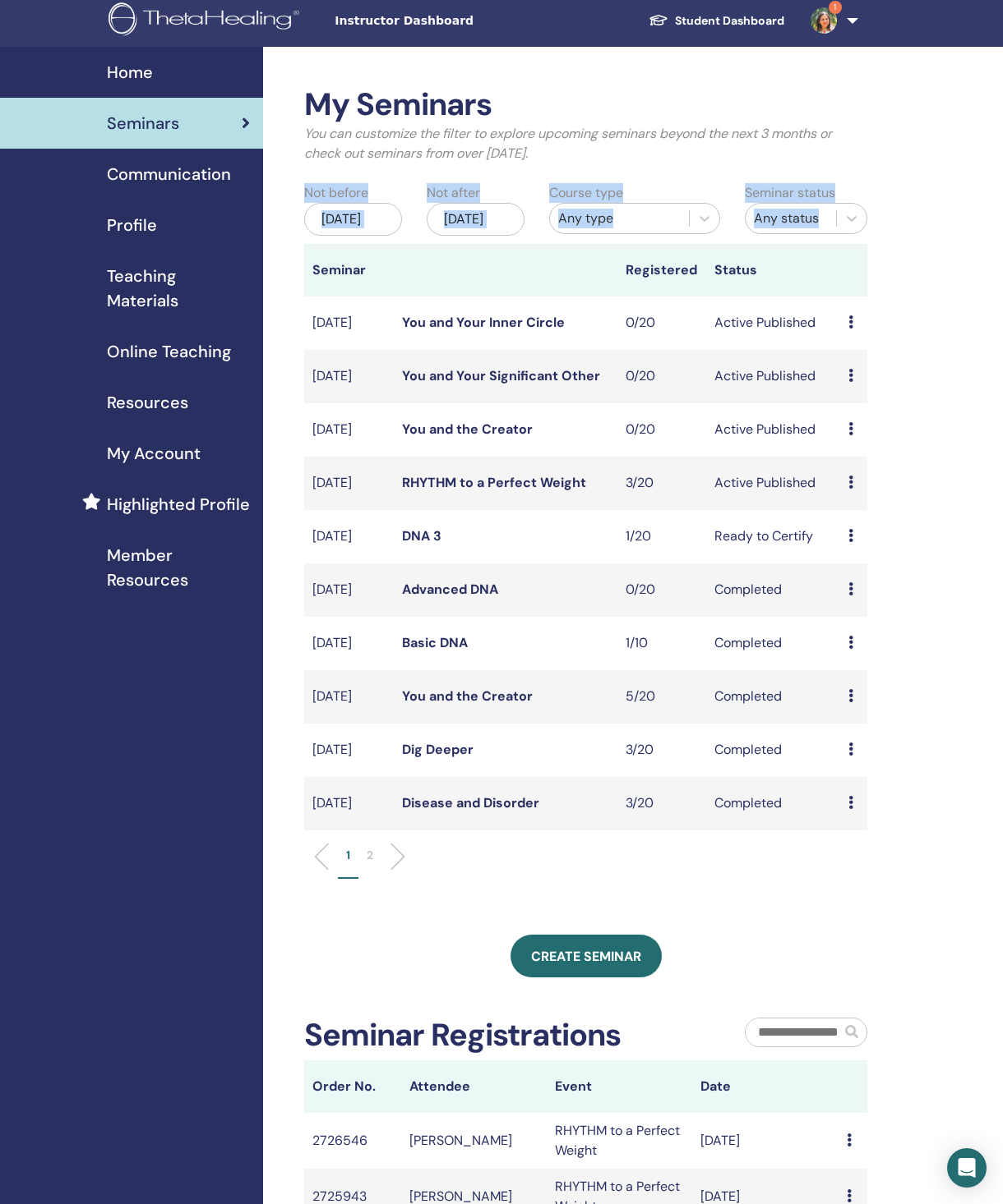
click at [359, 236] on div "Jun/12, 2025" at bounding box center [353, 219] width 97 height 32
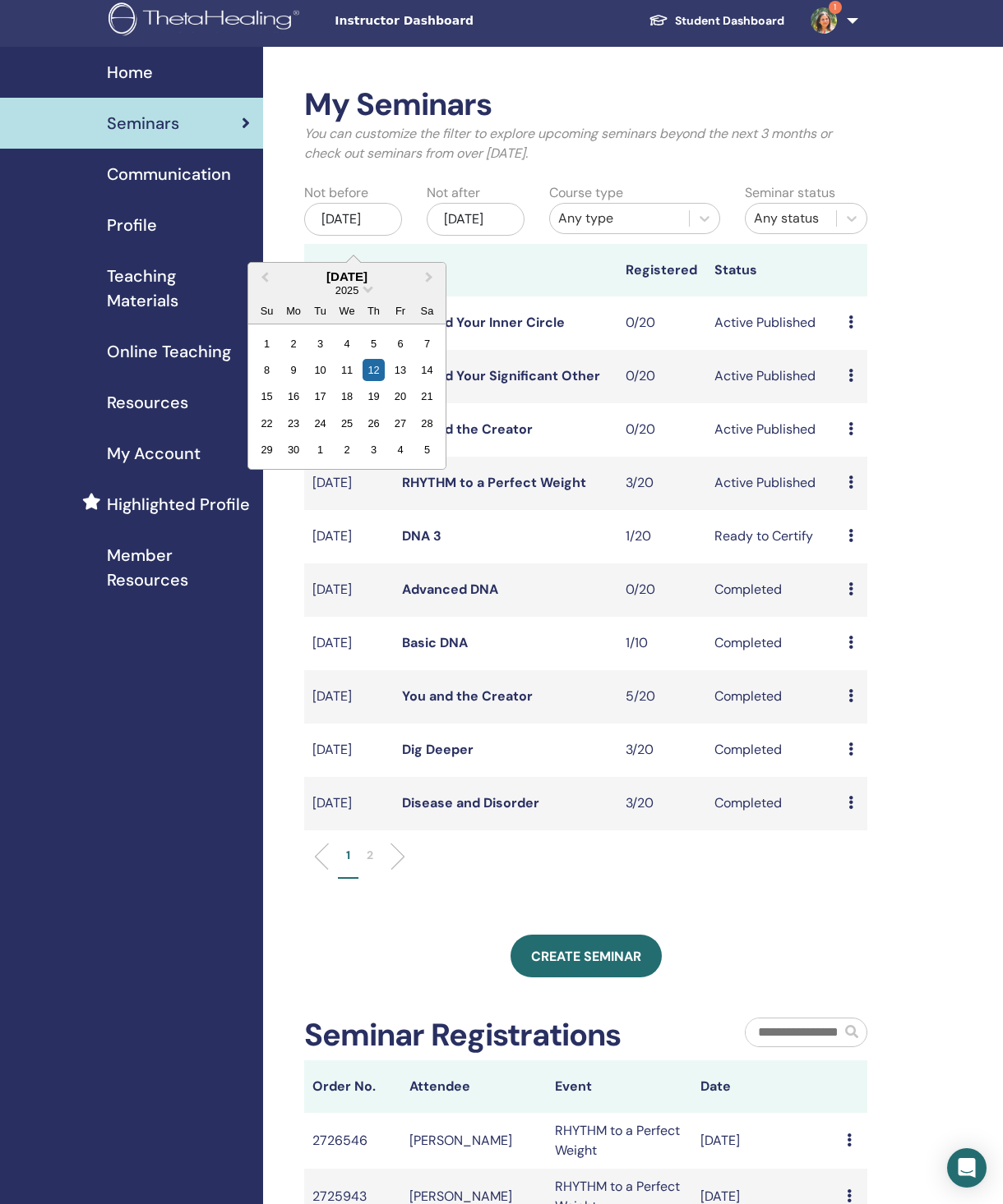
click at [261, 287] on button "Previous Month" at bounding box center [263, 278] width 27 height 27
click at [251, 283] on div "[DATE]" at bounding box center [346, 276] width 198 height 14
click at [256, 281] on button "Previous Month" at bounding box center [263, 278] width 27 height 27
click at [343, 229] on div "[DATE]" at bounding box center [353, 219] width 97 height 32
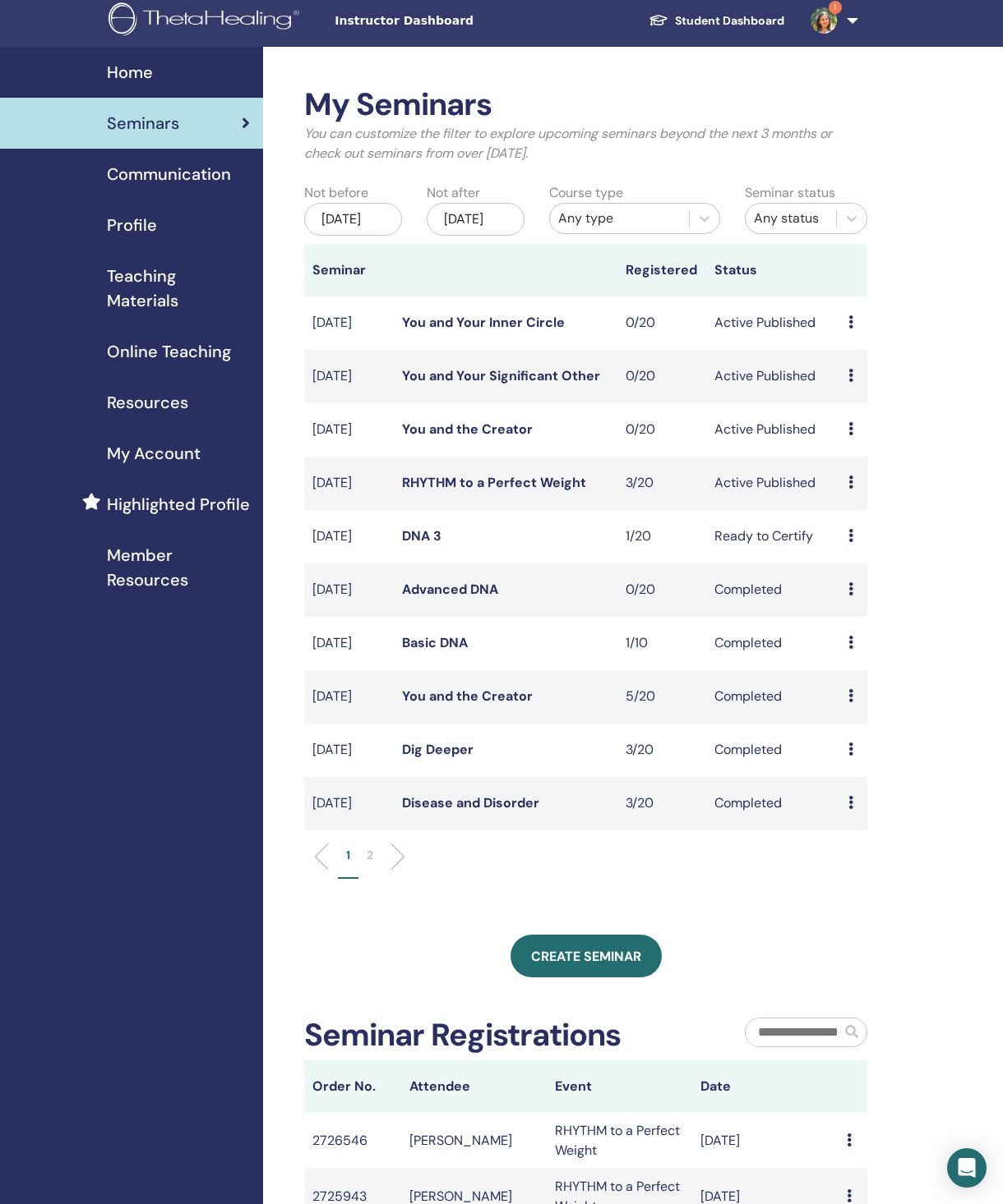
click at [238, 313] on span "Teaching Materials" at bounding box center [178, 288] width 143 height 50
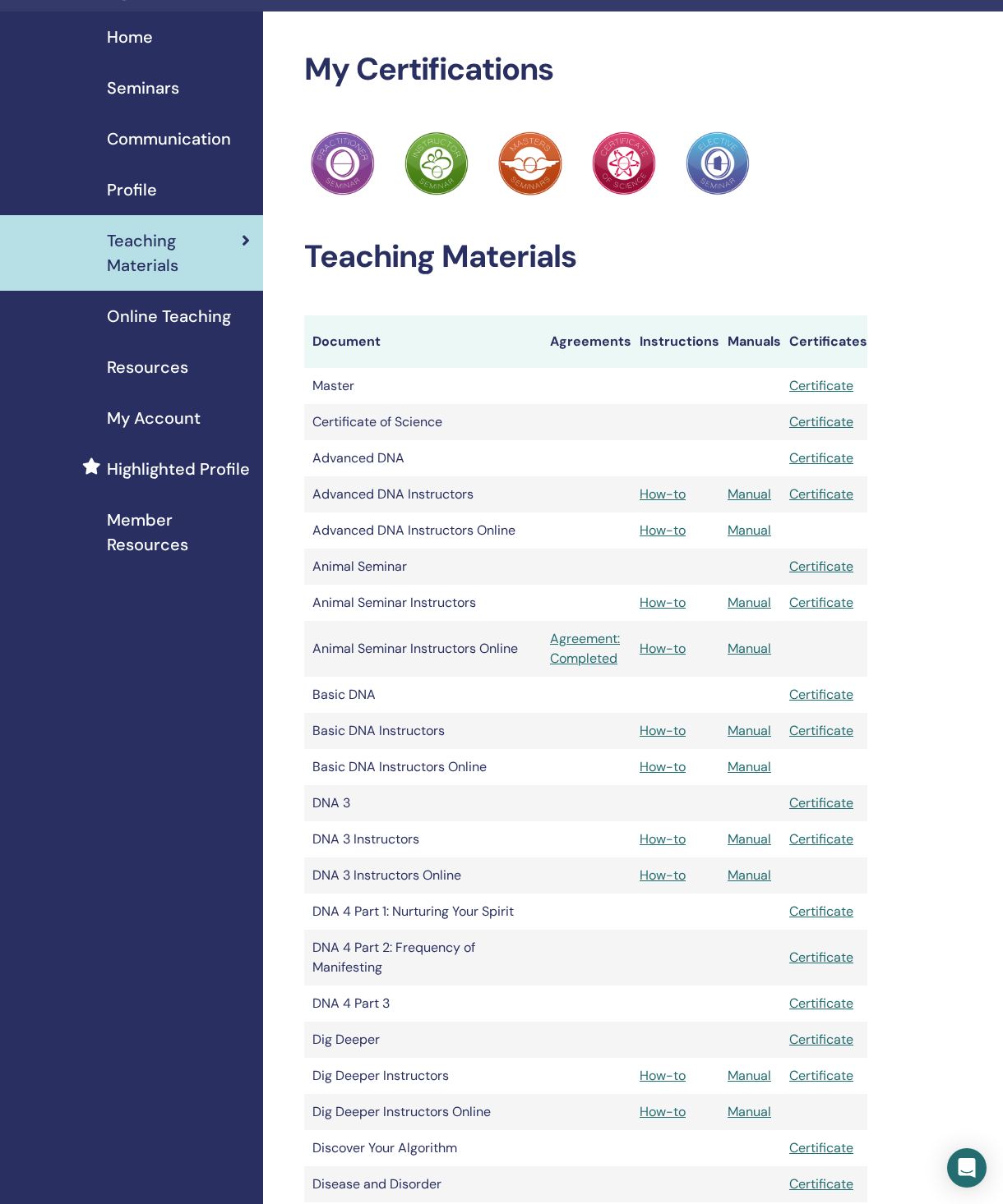
scroll to position [41, 0]
click at [157, 86] on span "Seminars" at bounding box center [143, 88] width 73 height 25
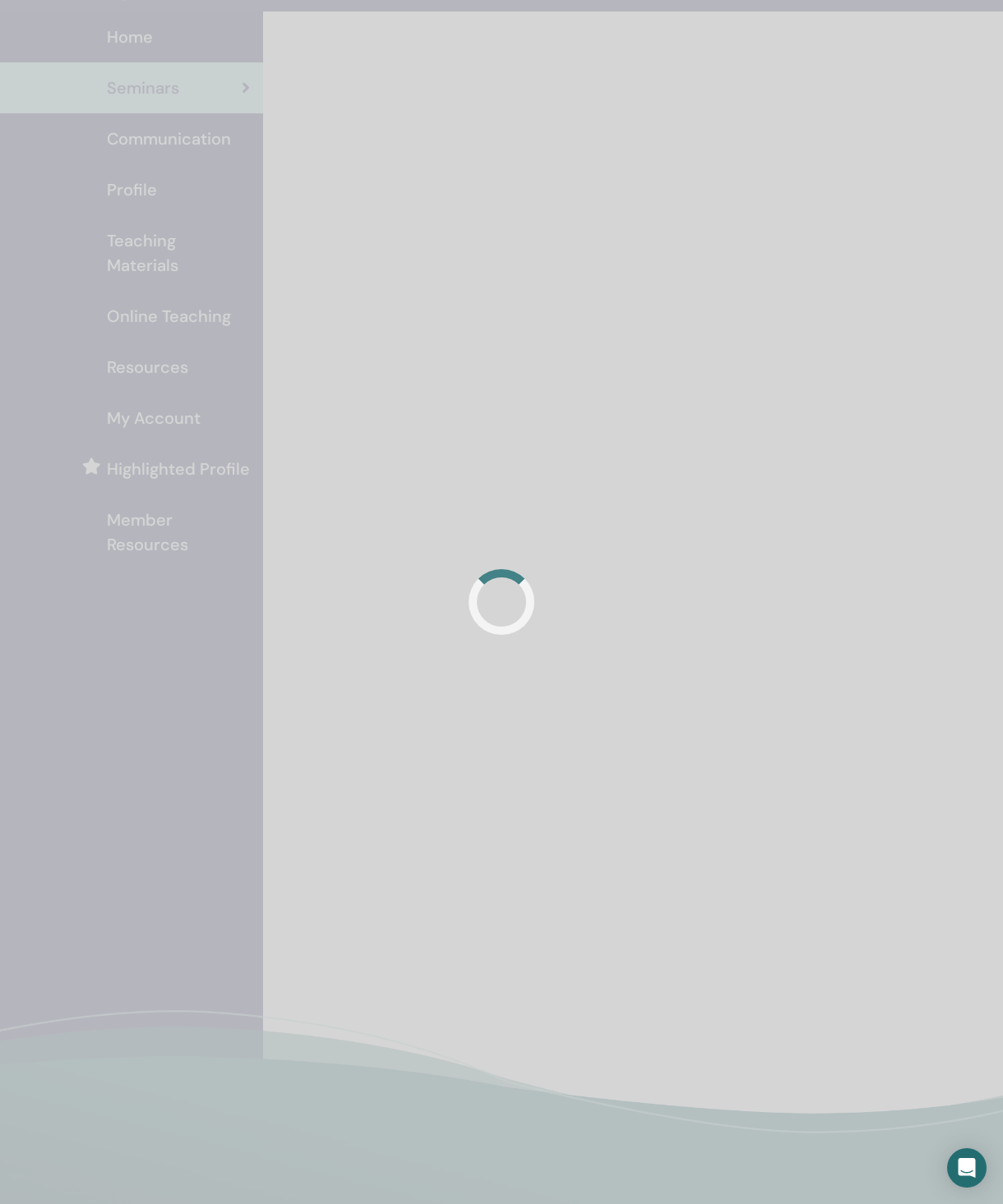
scroll to position [41, 0]
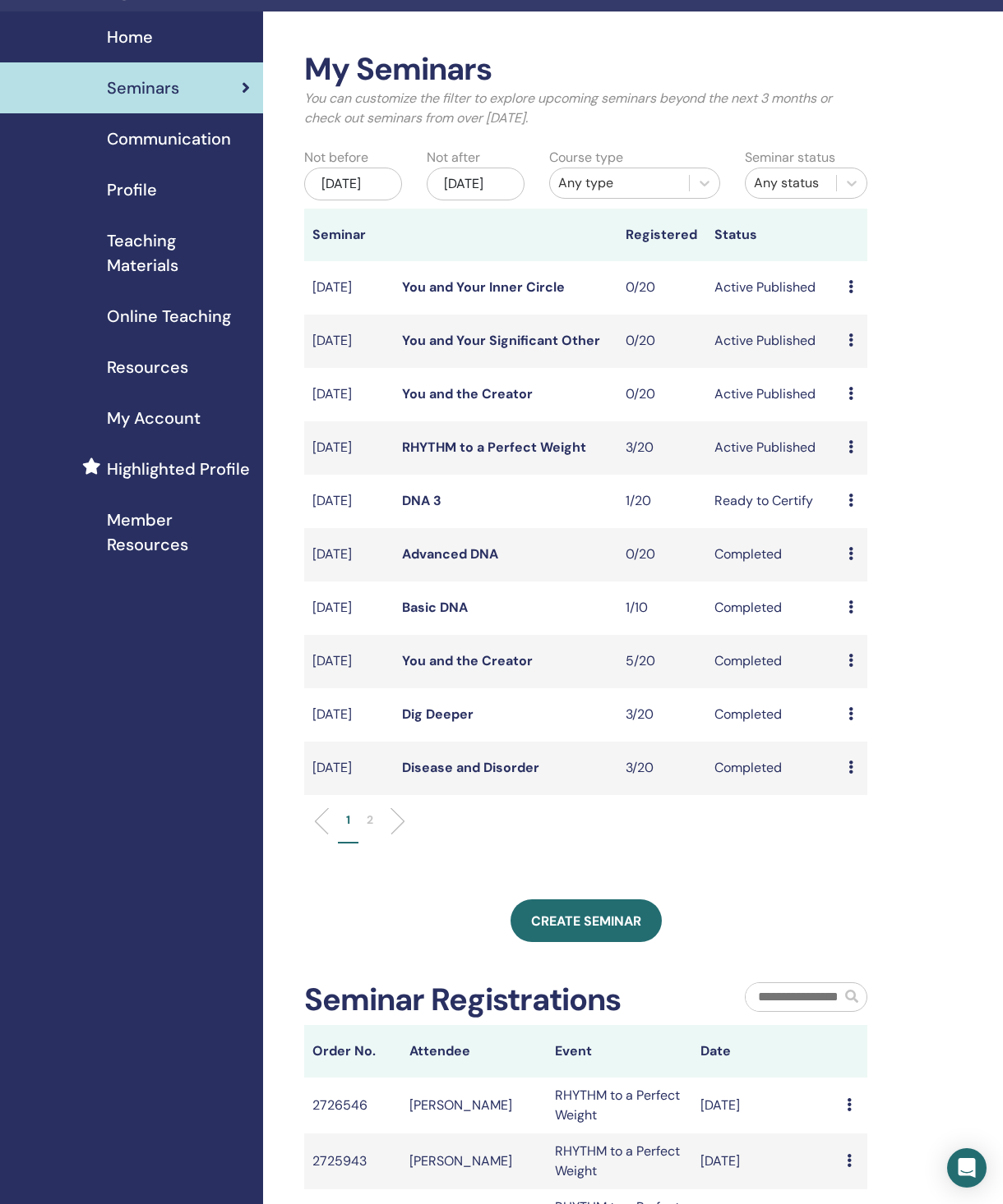
click at [356, 193] on div "Jun/12, 2025" at bounding box center [353, 184] width 97 height 32
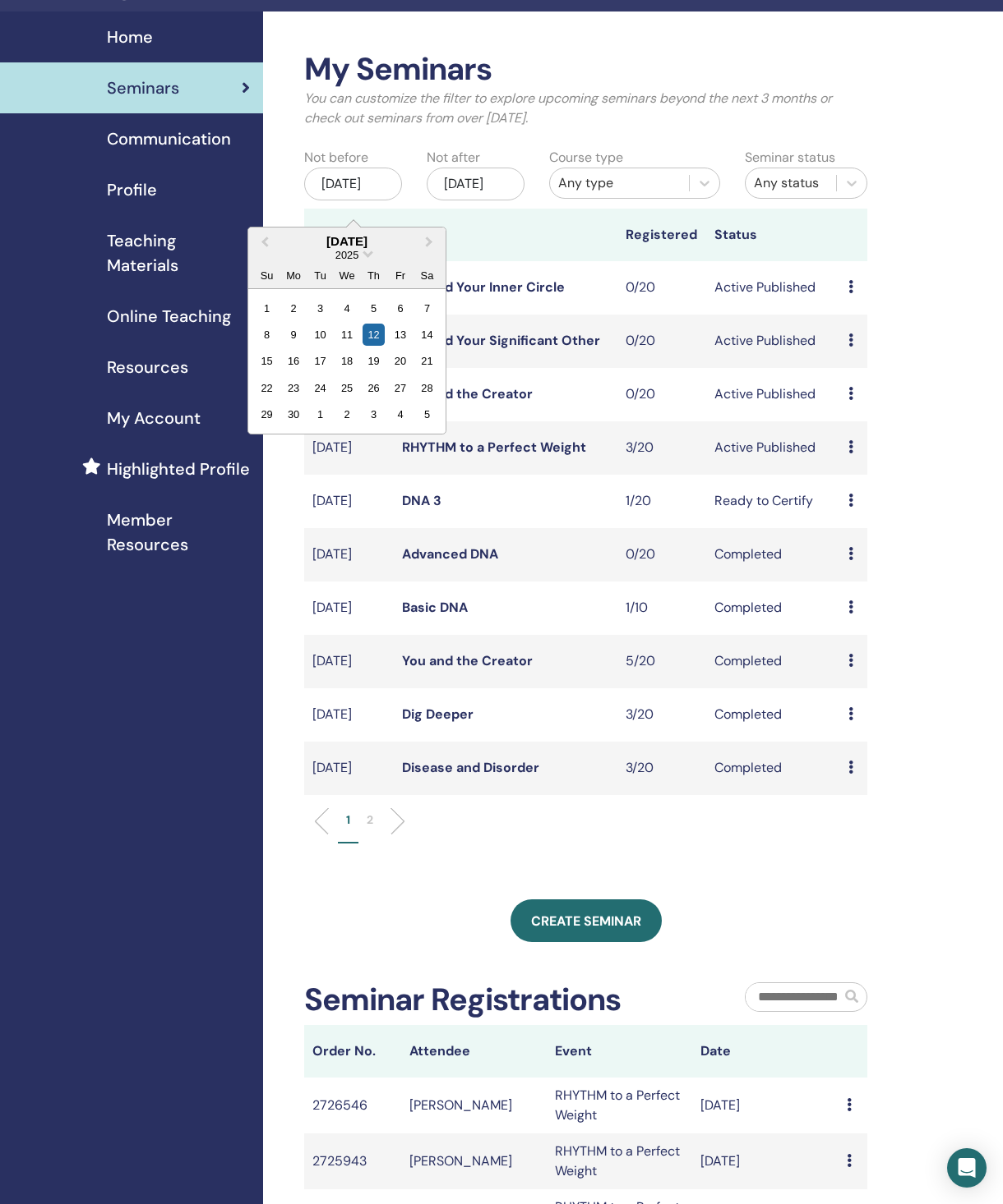
click at [263, 256] on button "Previous Month" at bounding box center [263, 242] width 27 height 27
click at [385, 346] on div "10" at bounding box center [373, 334] width 22 height 22
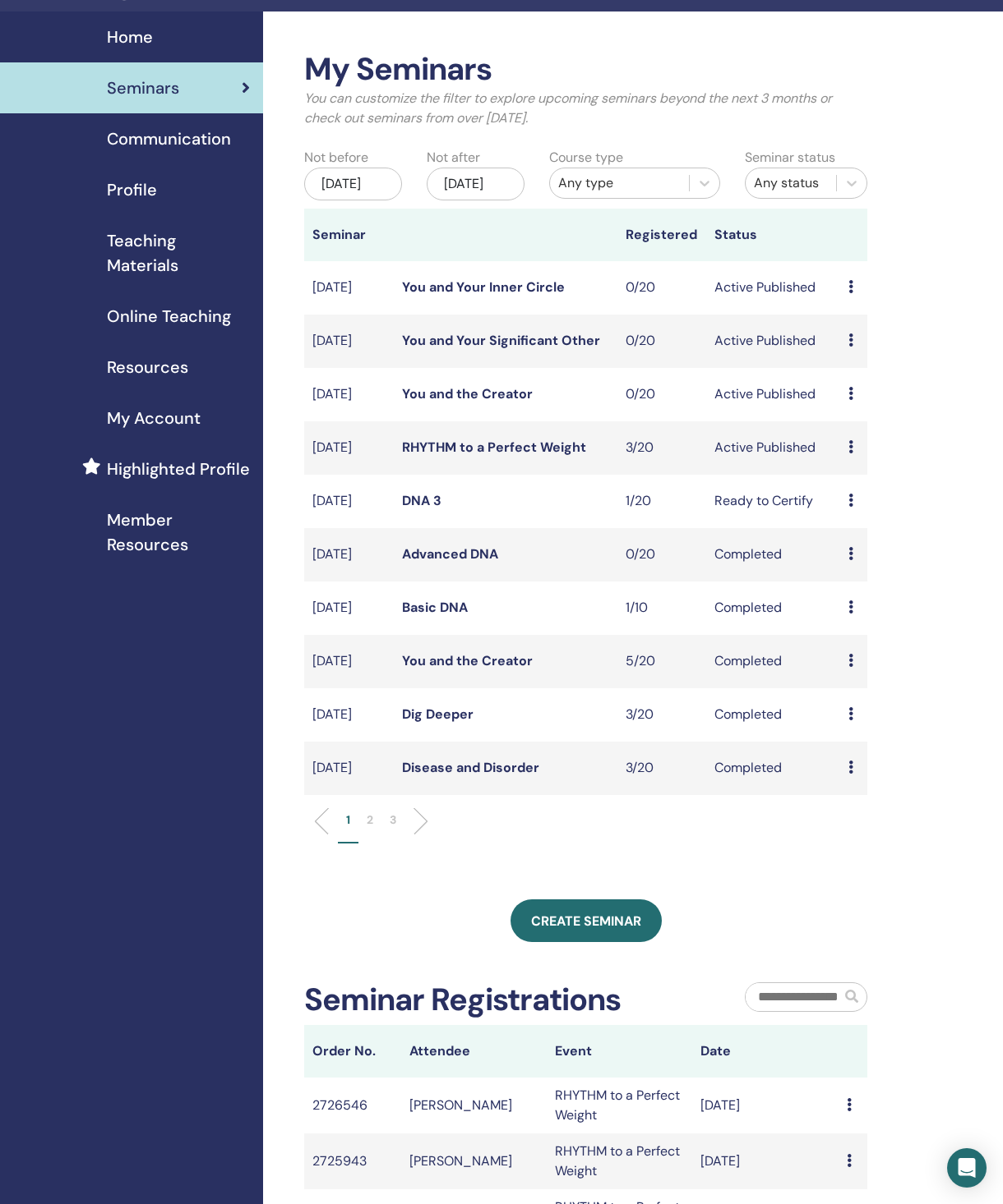
click at [374, 843] on li "2" at bounding box center [369, 828] width 23 height 32
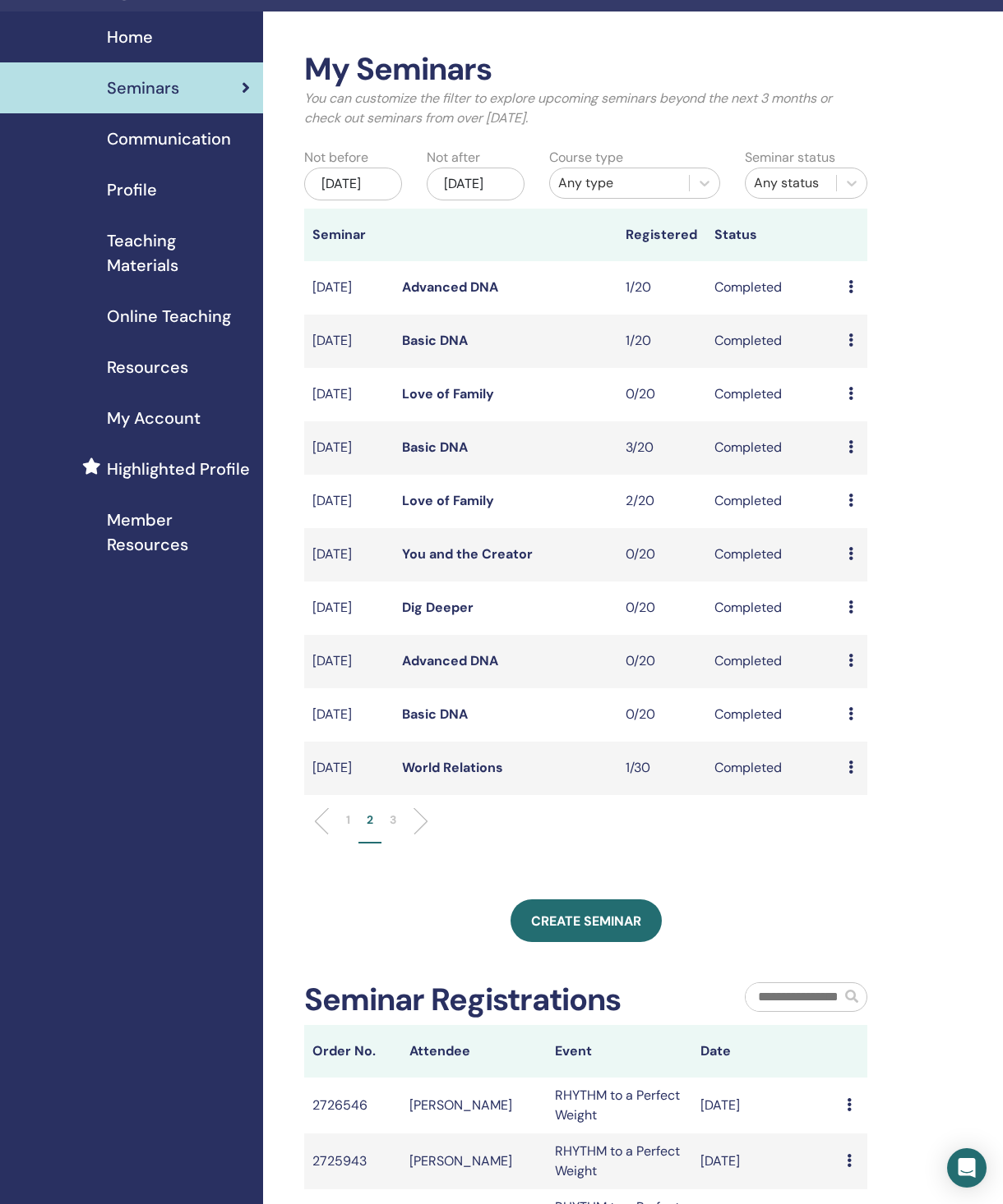
click at [997, 832] on div "My Seminars You can customize the filter to explore upcoming seminars beyond th…" at bounding box center [639, 743] width 752 height 1464
click at [855, 511] on div "Preview Attendees" at bounding box center [853, 501] width 10 height 20
click at [897, 571] on link "Attendees" at bounding box center [867, 564] width 62 height 17
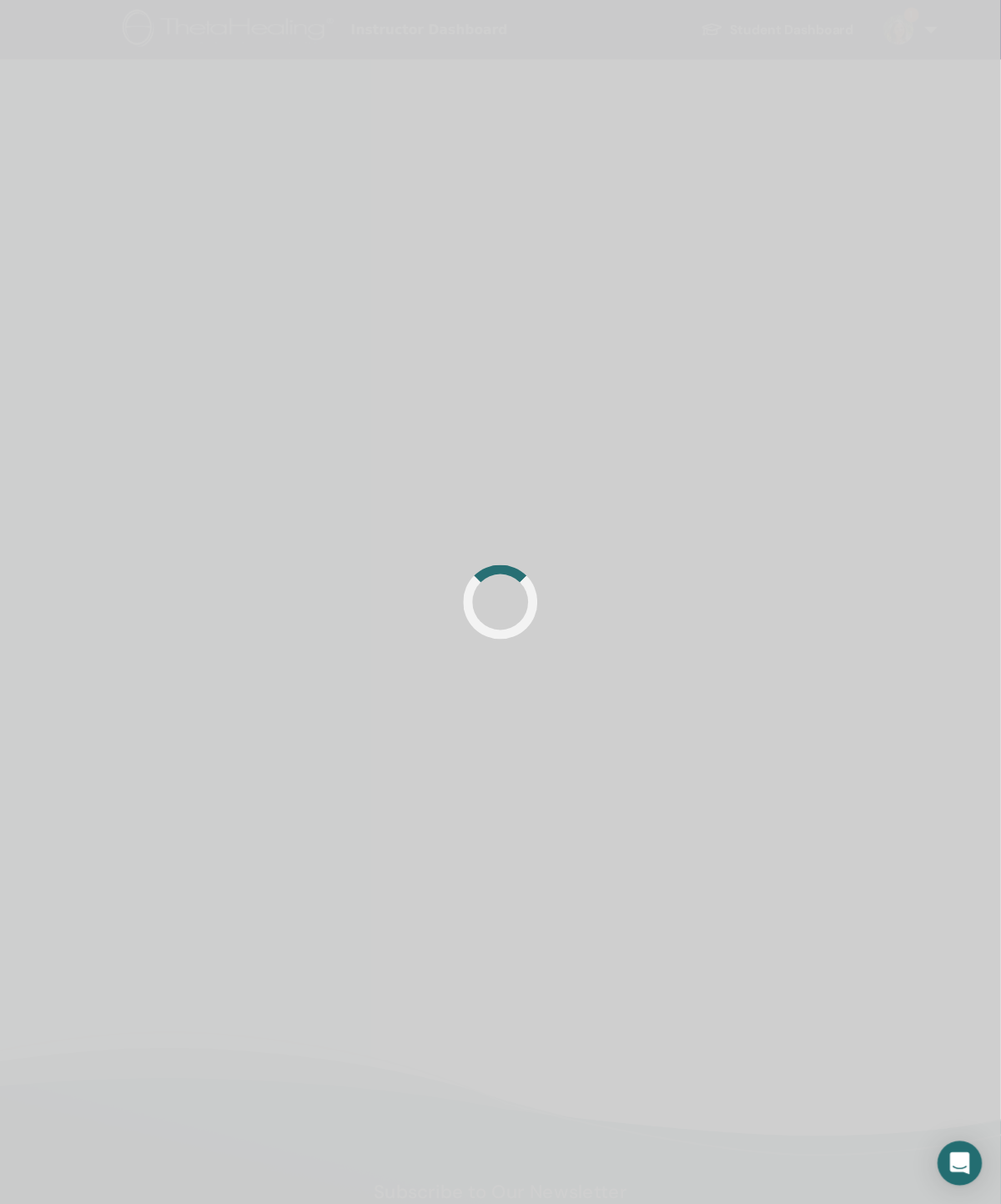
scroll to position [14, 0]
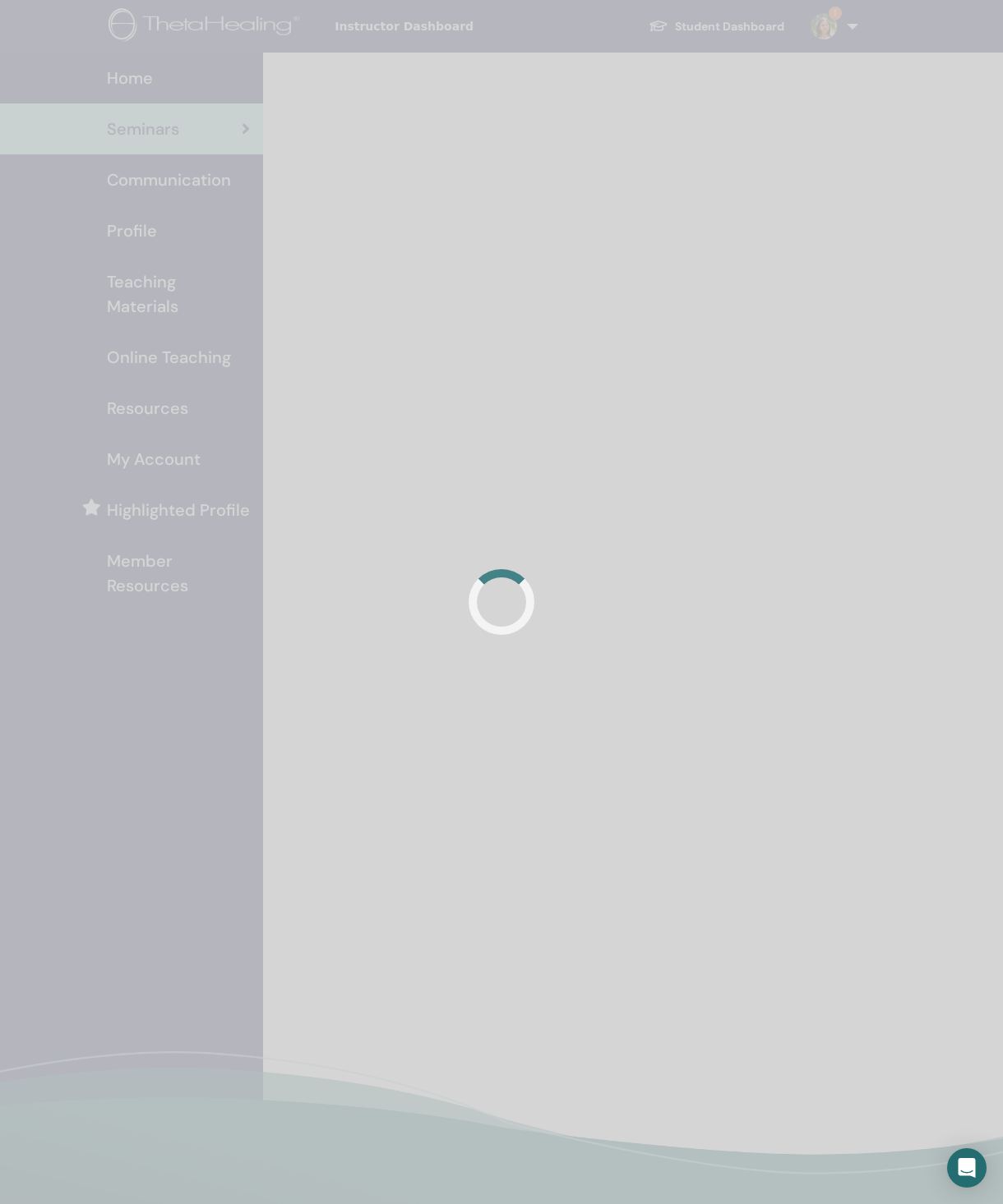
scroll to position [41, 0]
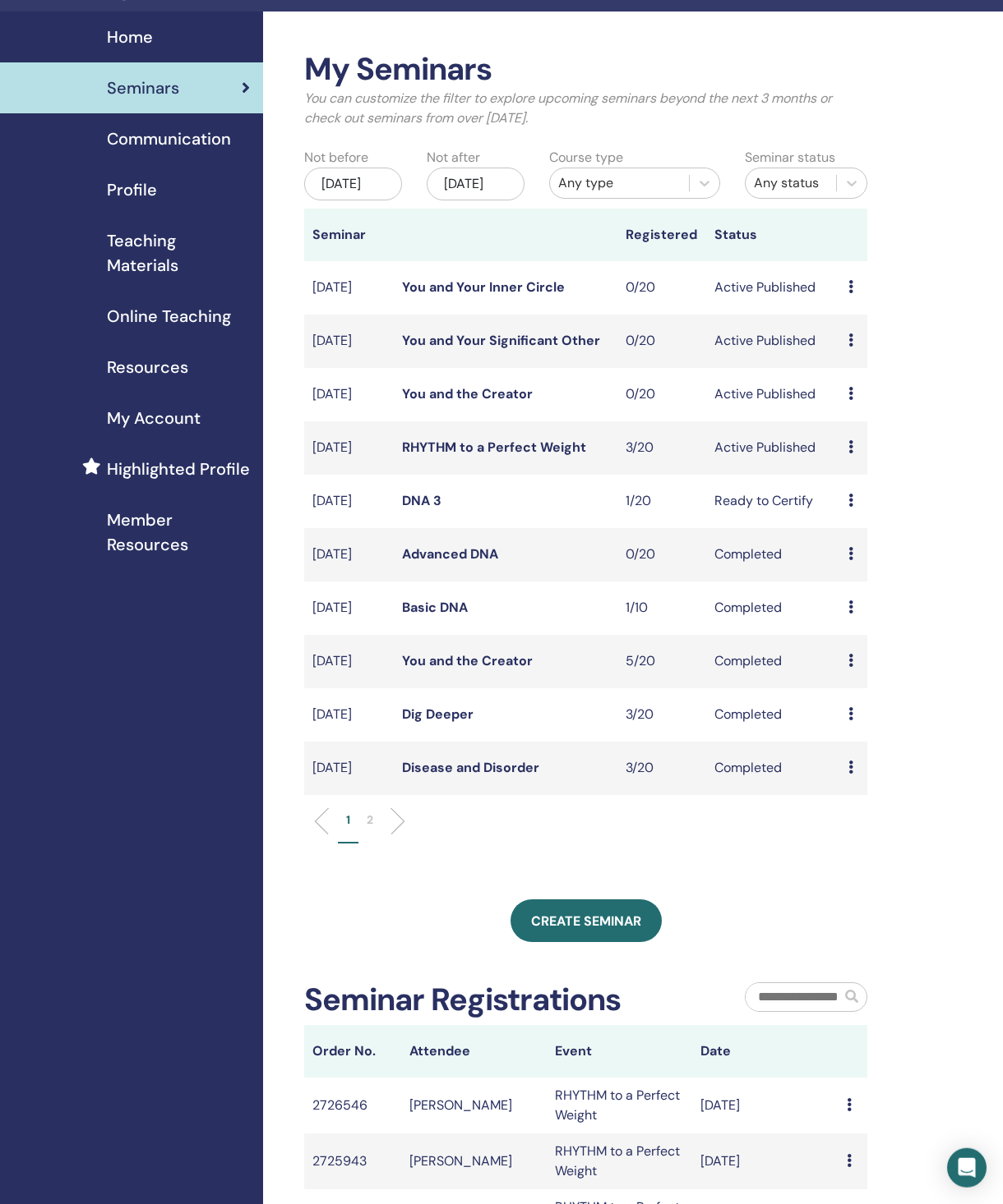
click at [379, 843] on li "2" at bounding box center [369, 828] width 23 height 32
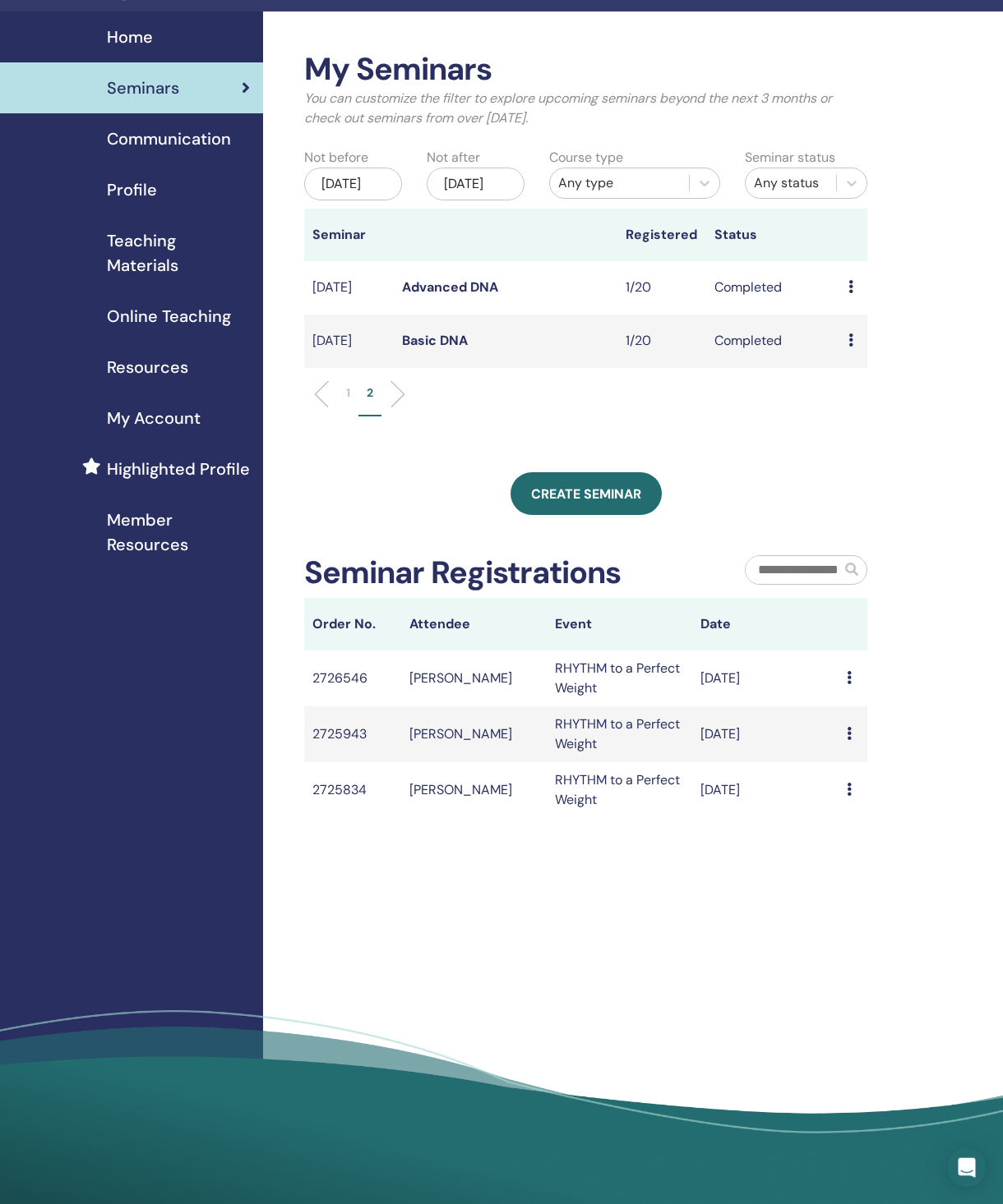
click at [867, 346] on td "Preview Attendees" at bounding box center [853, 342] width 27 height 53
click at [849, 351] on div "Preview Attendees" at bounding box center [853, 341] width 10 height 20
click at [893, 411] on link "Attendees" at bounding box center [862, 406] width 62 height 17
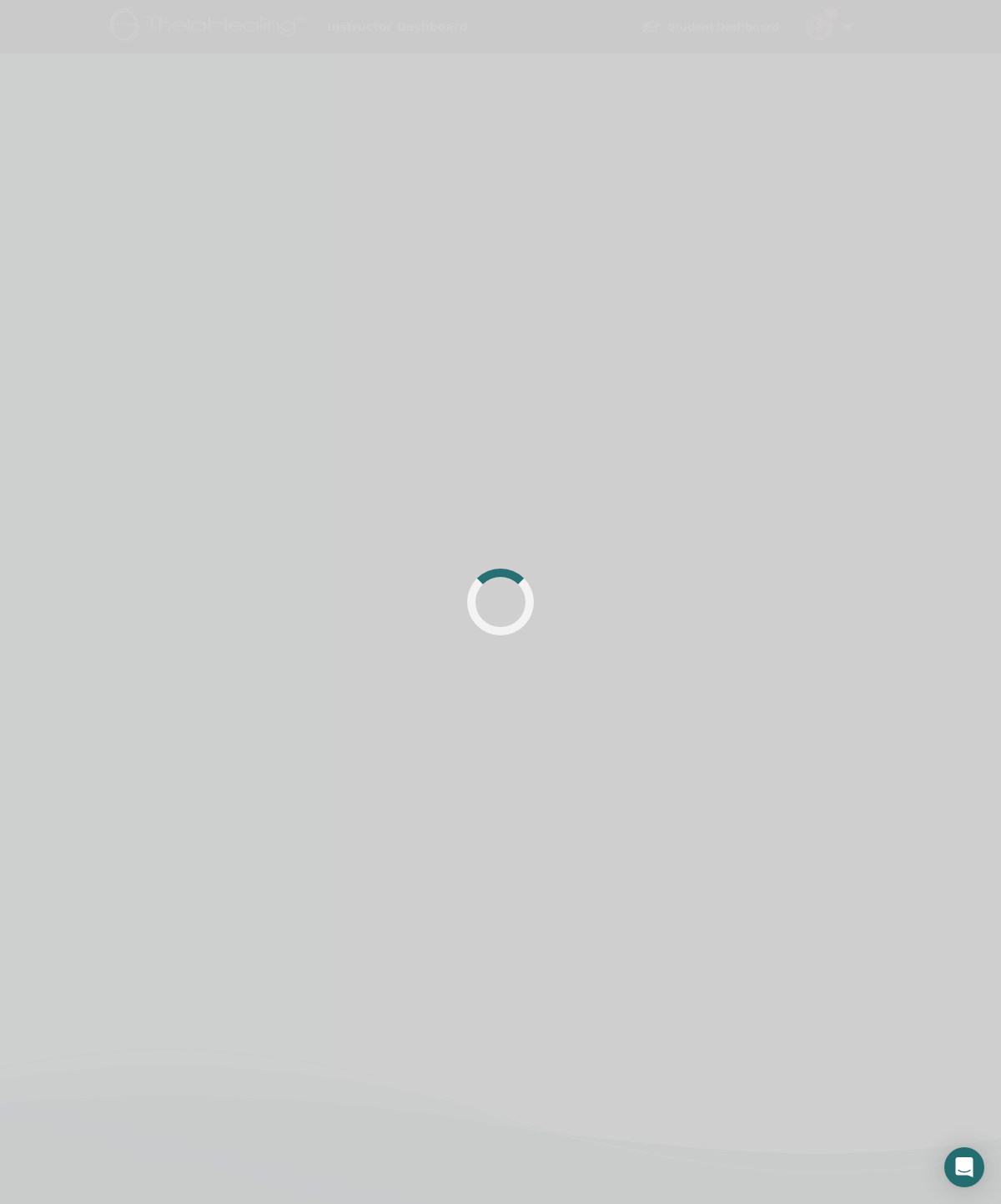
scroll to position [14, 0]
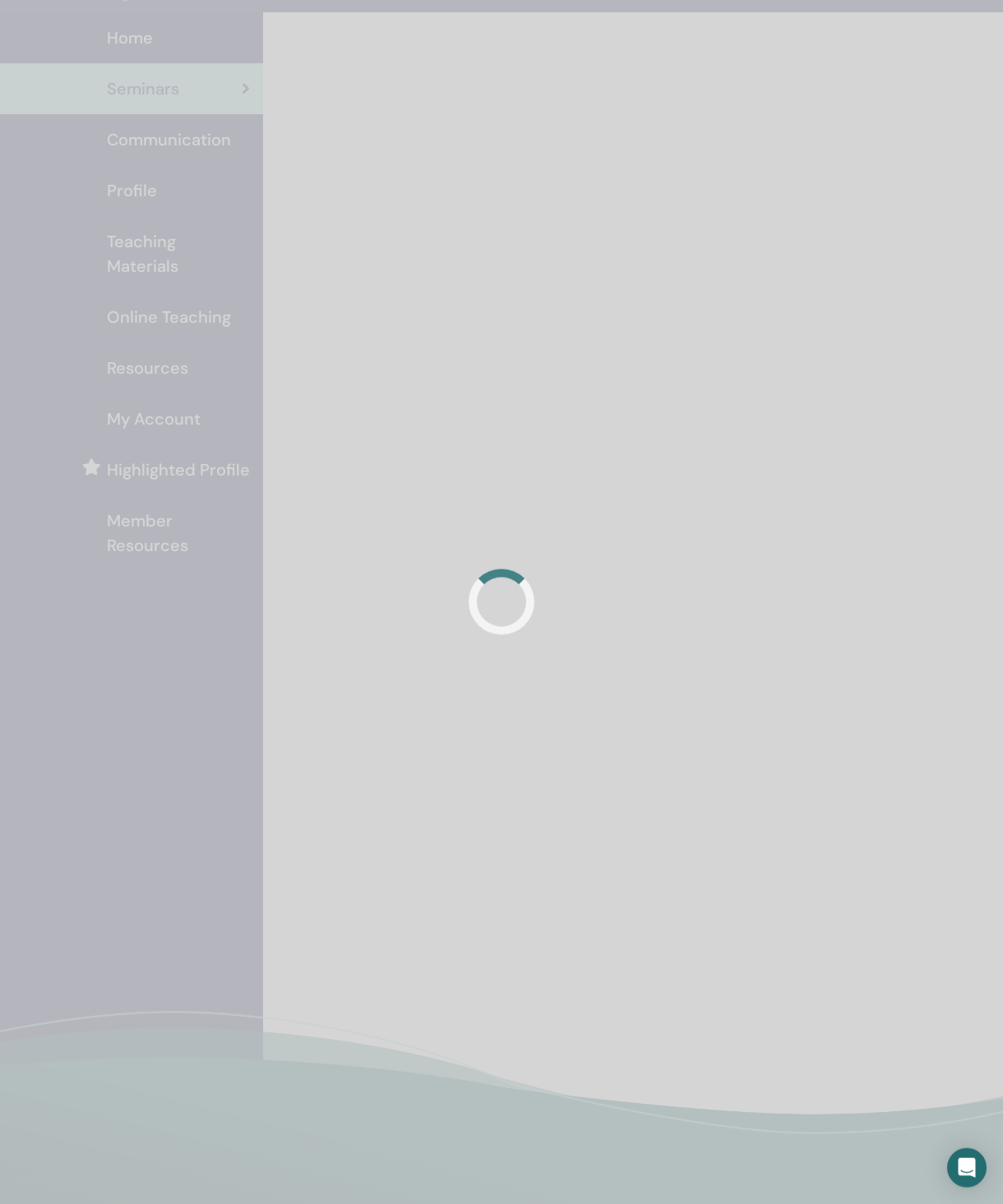
scroll to position [41, 0]
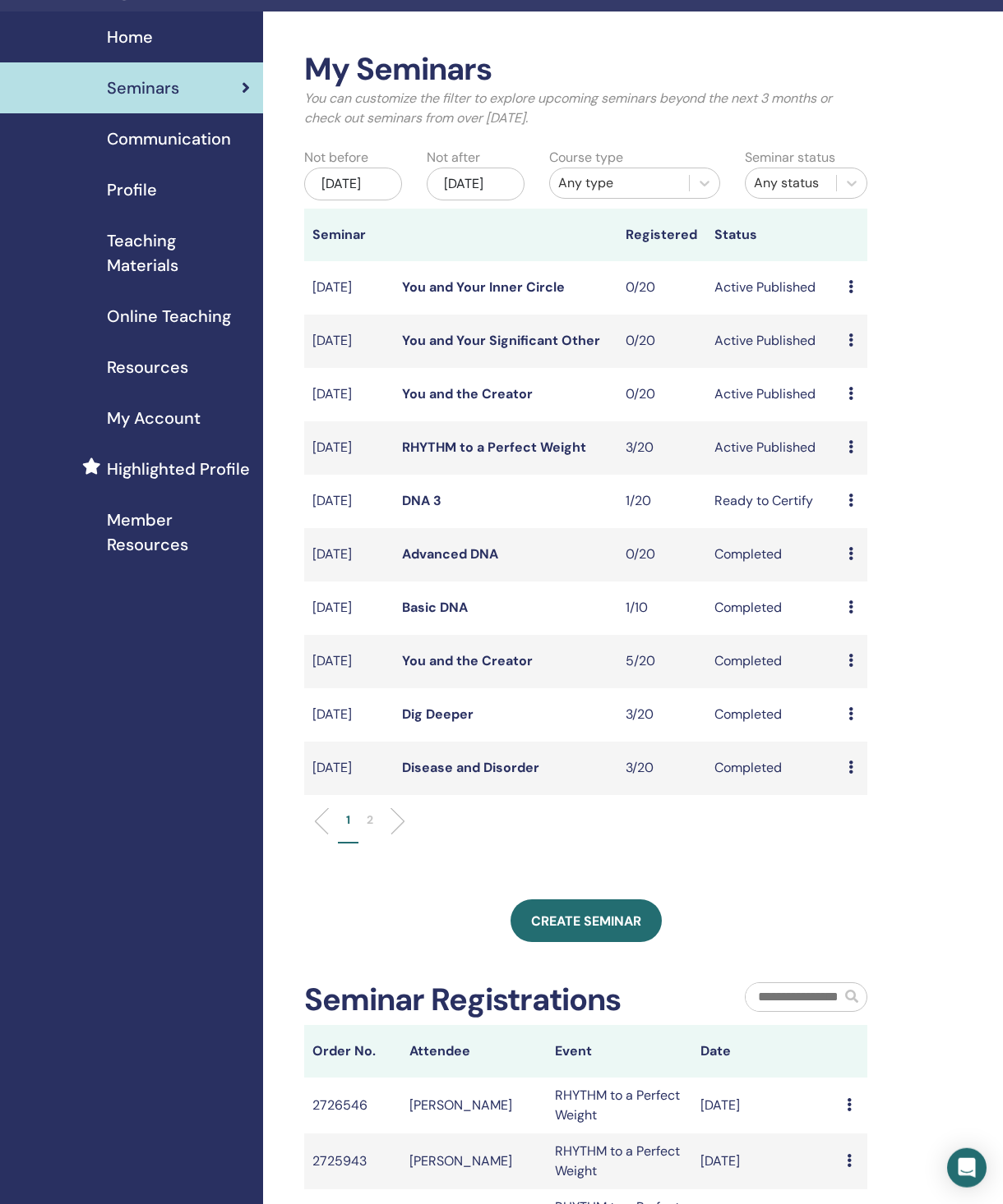
click at [380, 843] on li "2" at bounding box center [369, 828] width 23 height 32
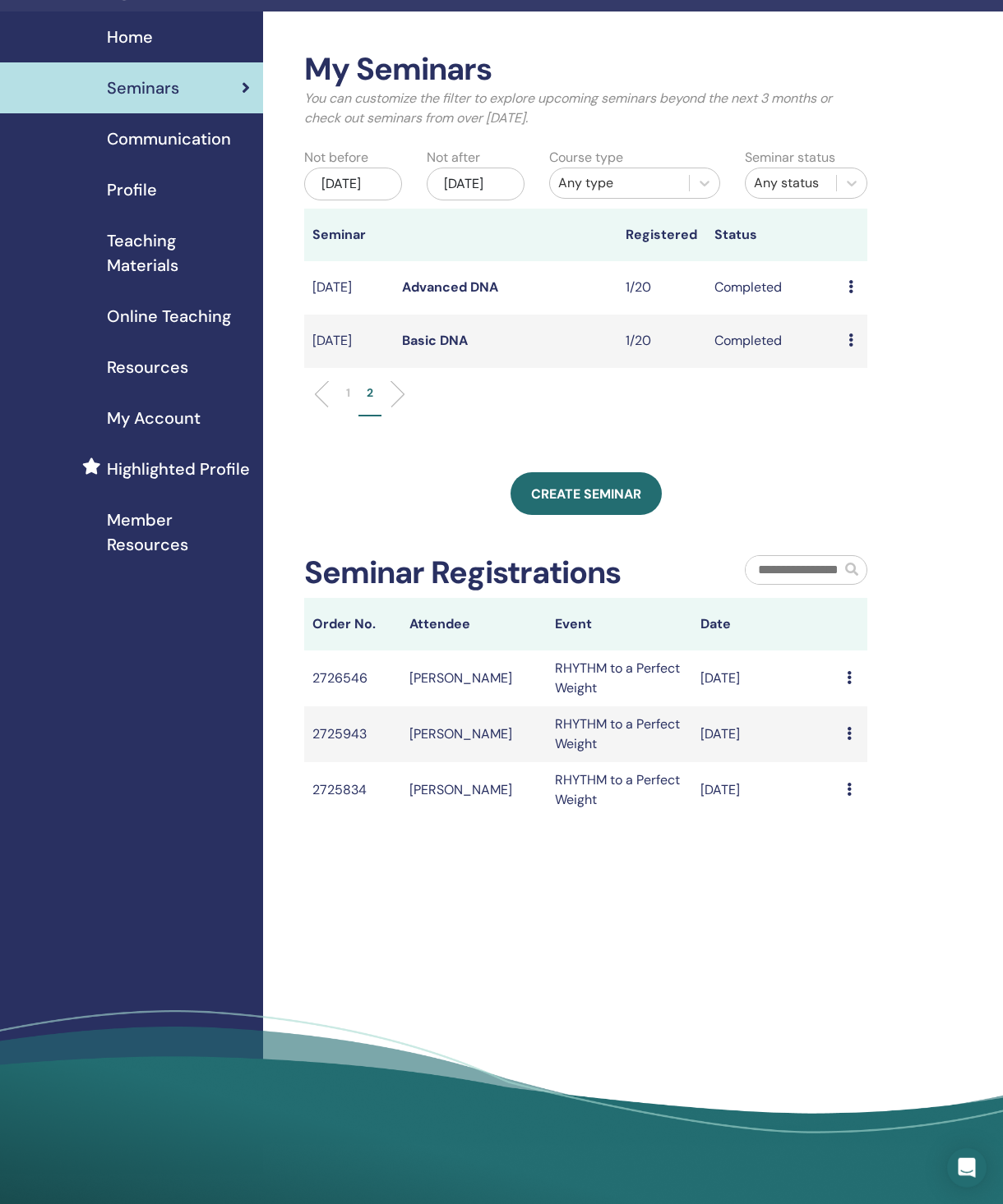
click at [850, 293] on icon at bounding box center [850, 287] width 5 height 13
click at [895, 343] on link "Attendees" at bounding box center [863, 337] width 62 height 17
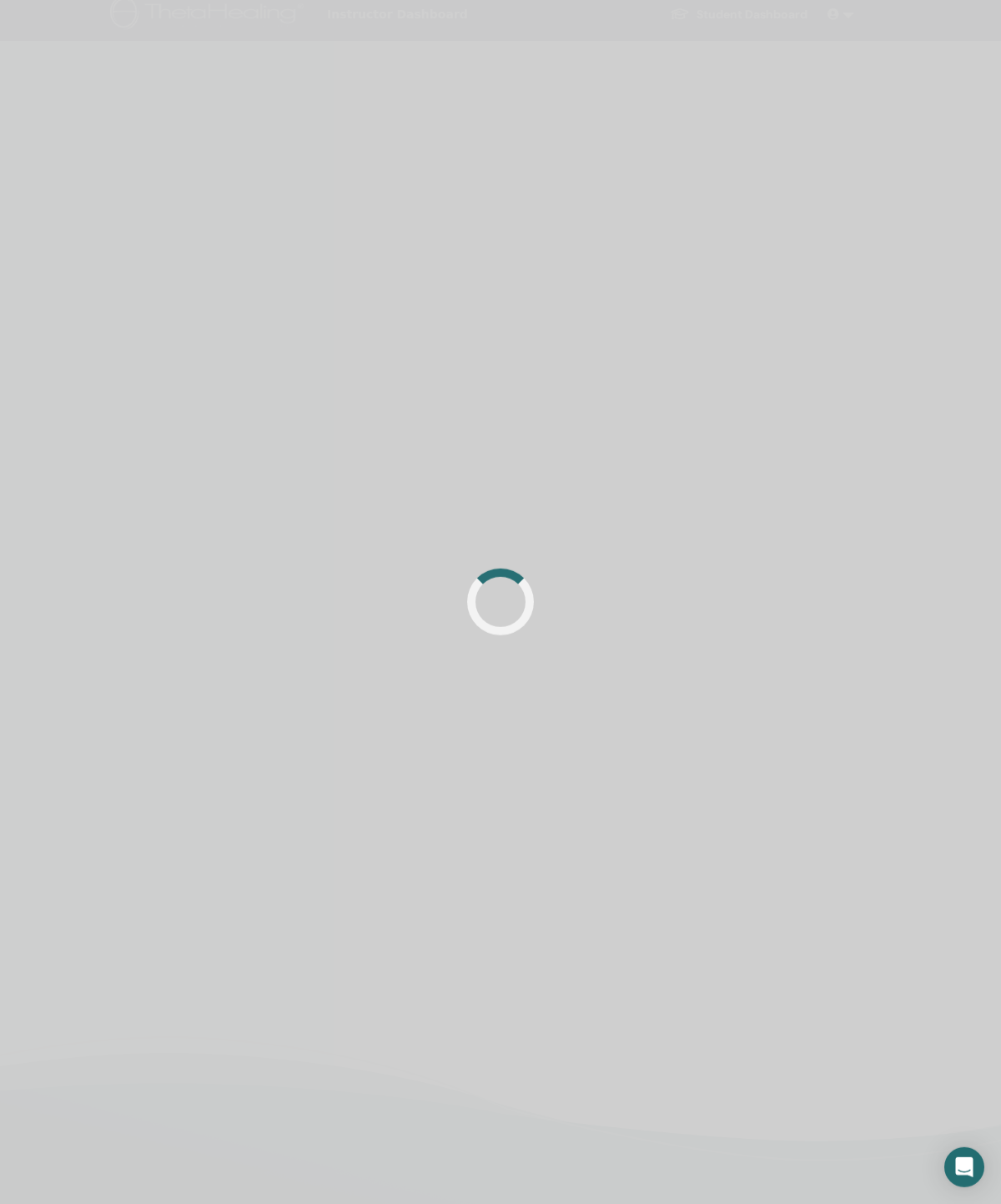
scroll to position [14, 0]
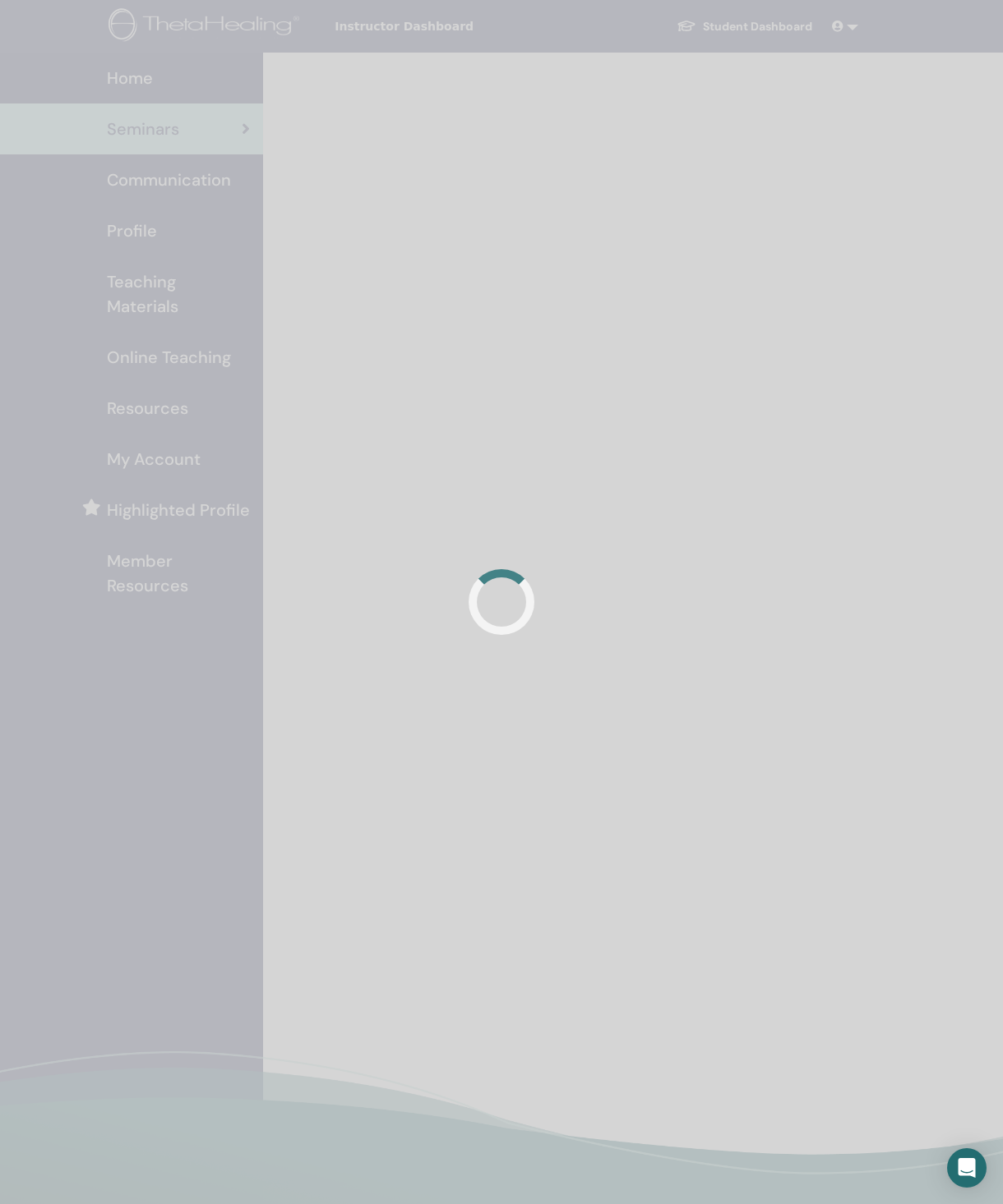
scroll to position [41, 0]
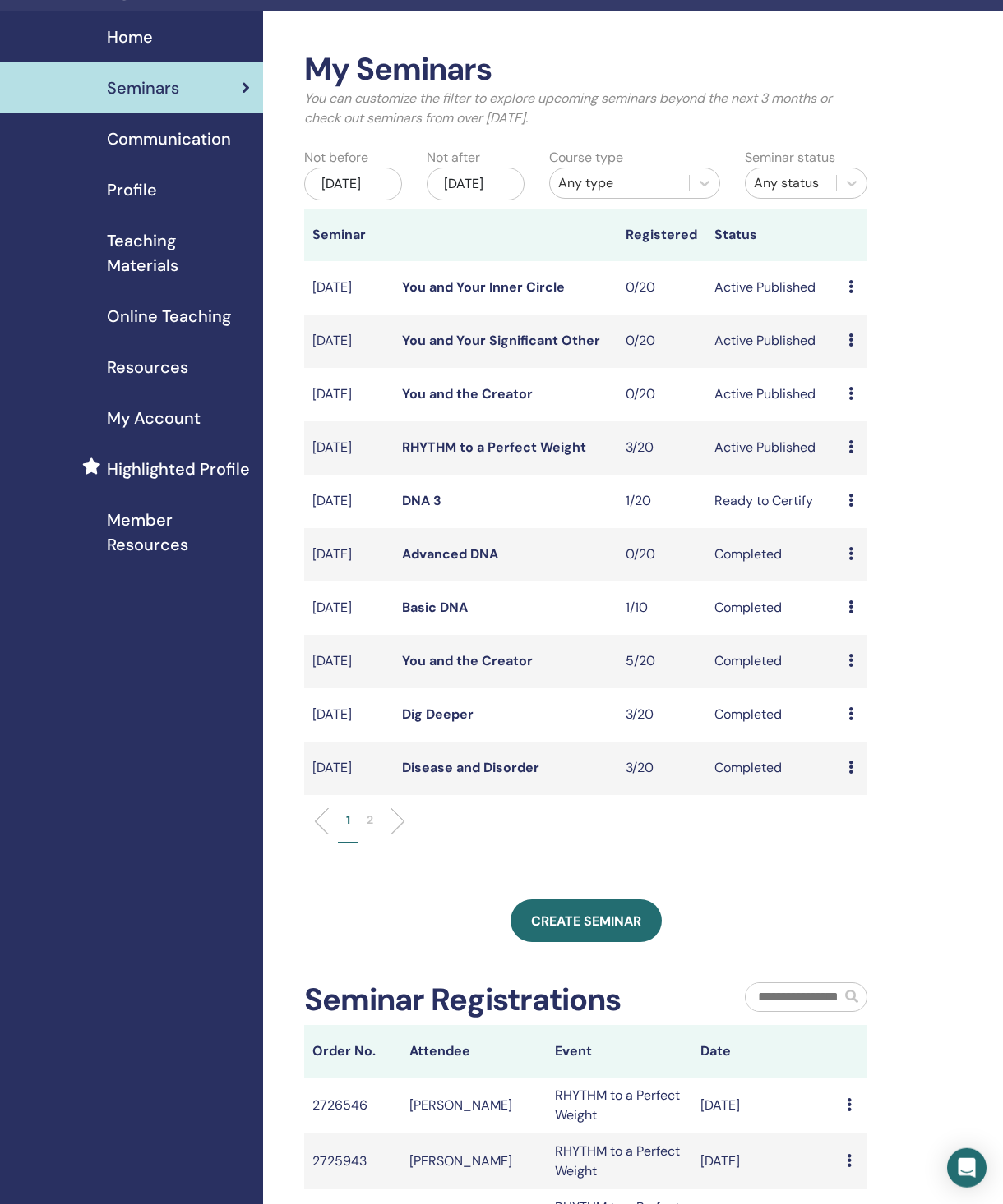
click at [384, 836] on li at bounding box center [390, 820] width 28 height 28
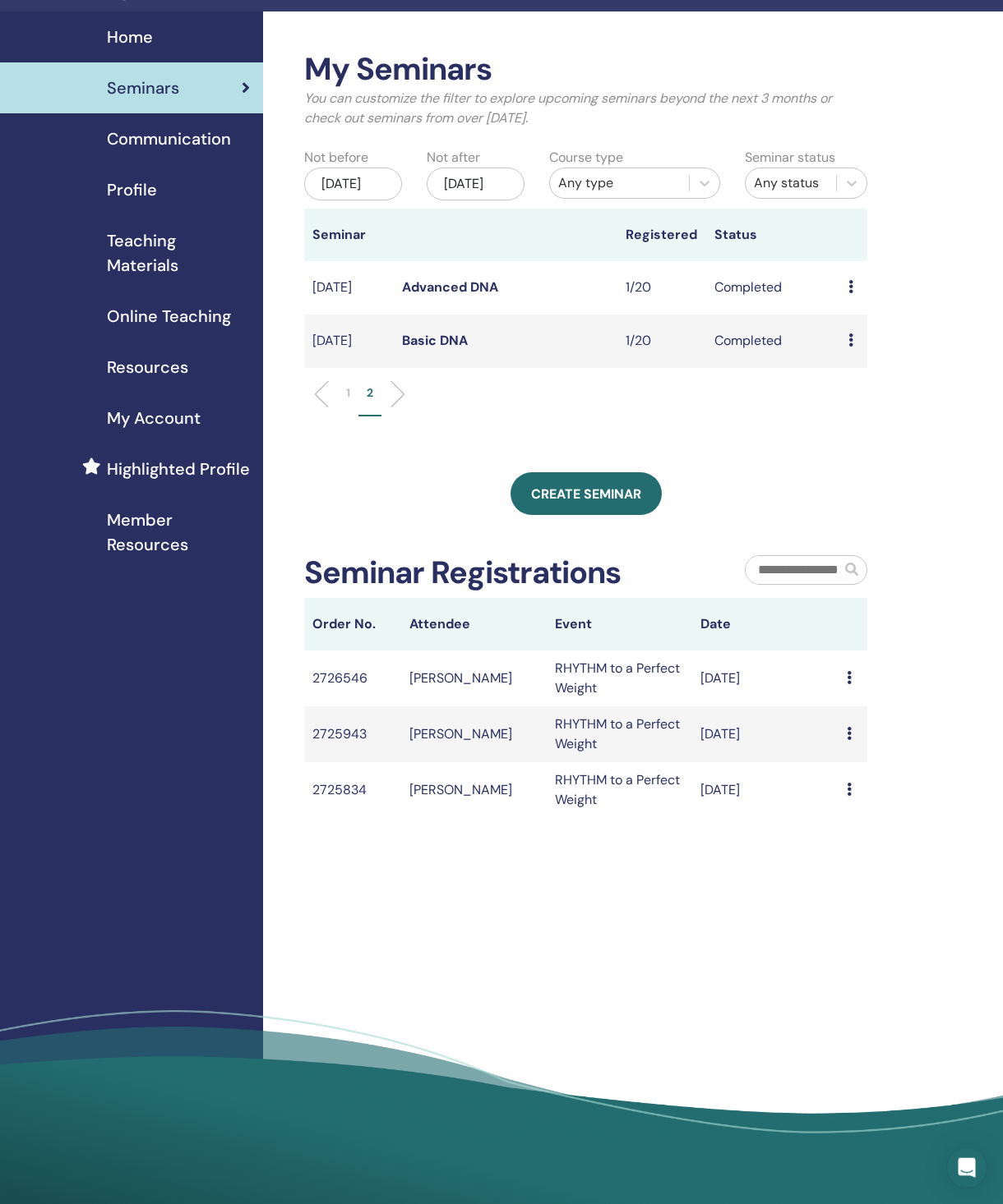
click at [341, 417] on li "1" at bounding box center [348, 401] width 21 height 32
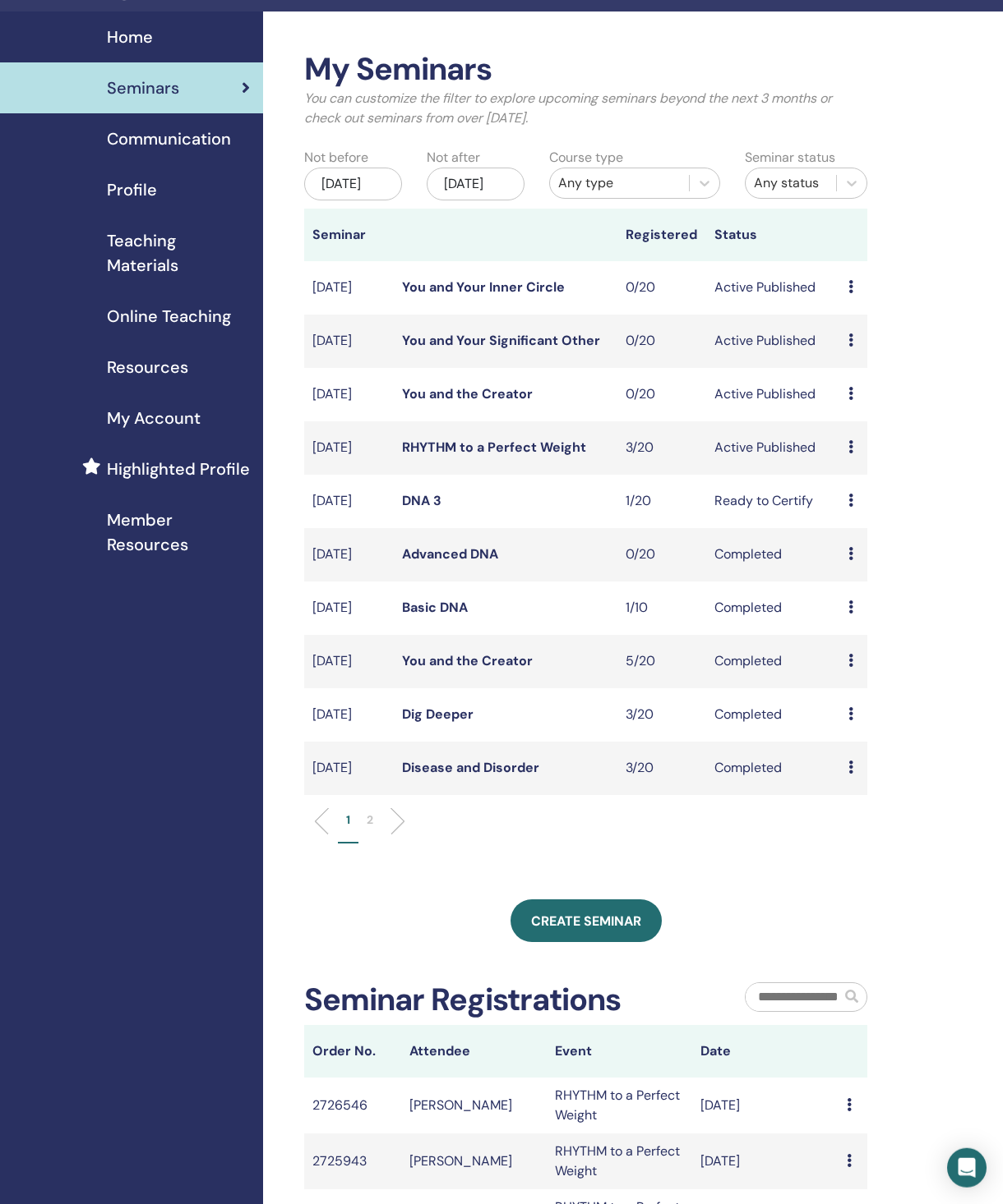
click at [857, 778] on div "Preview Attendees" at bounding box center [853, 768] width 10 height 20
click at [875, 840] on link "Attendees" at bounding box center [869, 838] width 62 height 17
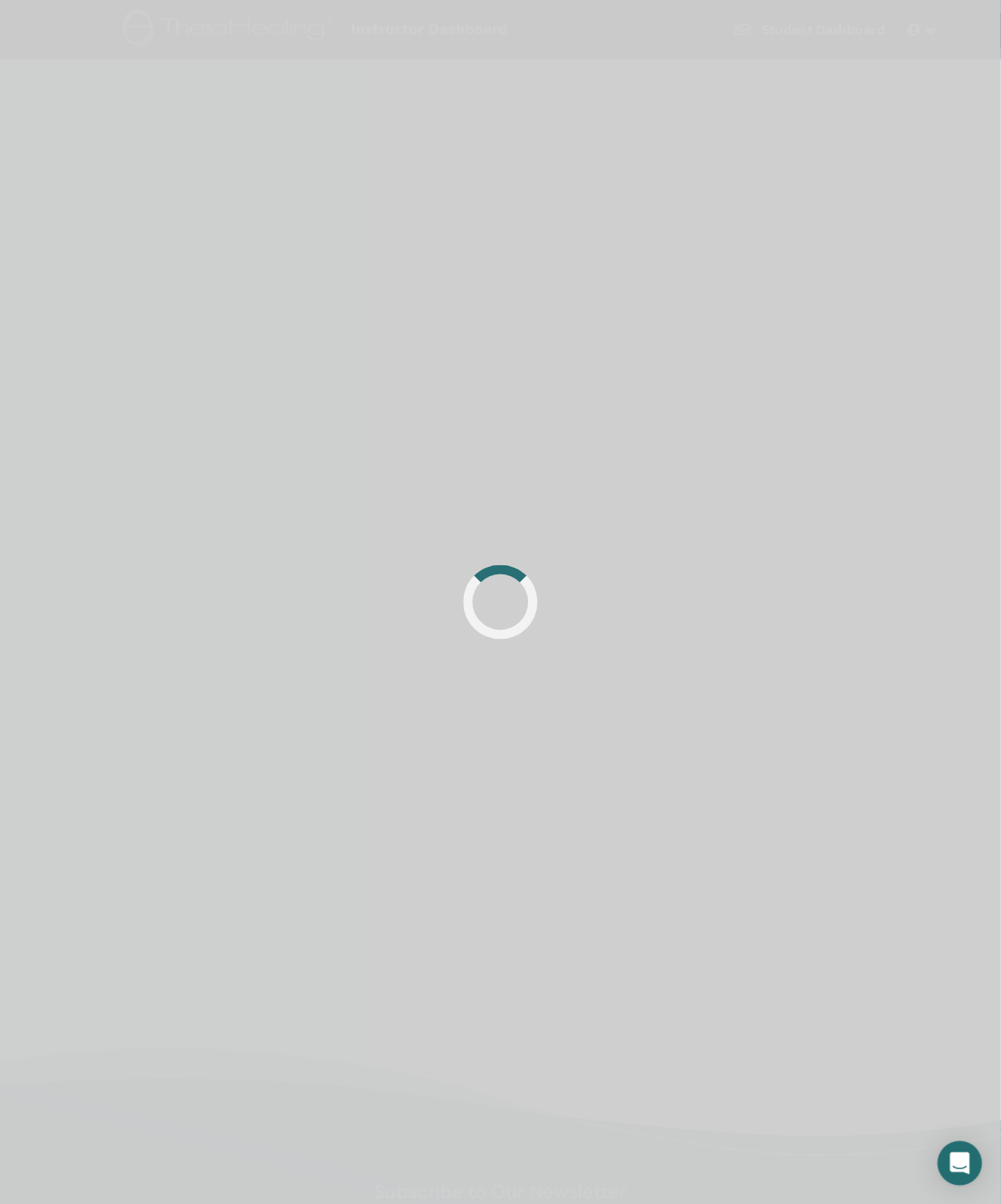
scroll to position [14, 0]
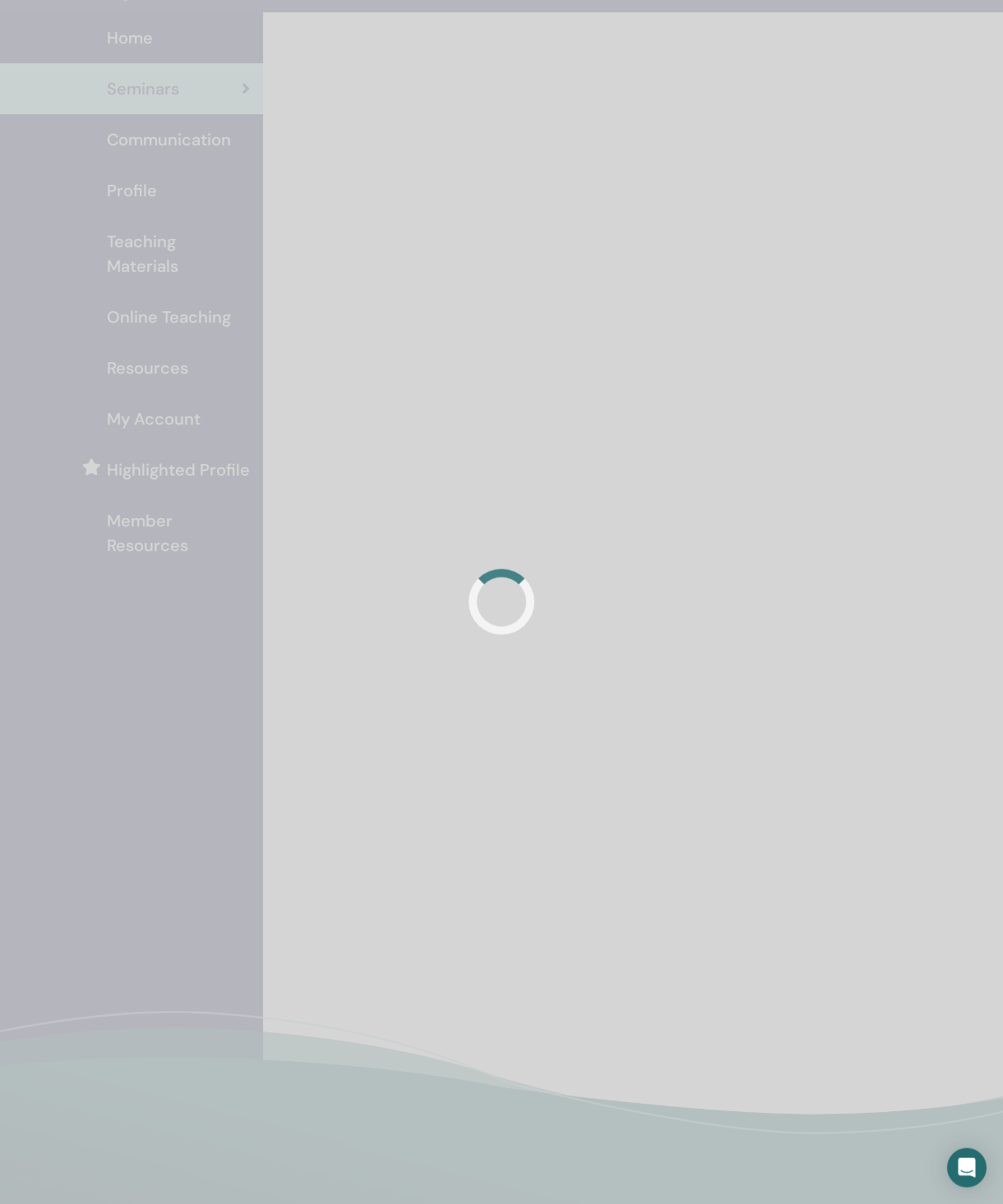
scroll to position [41, 0]
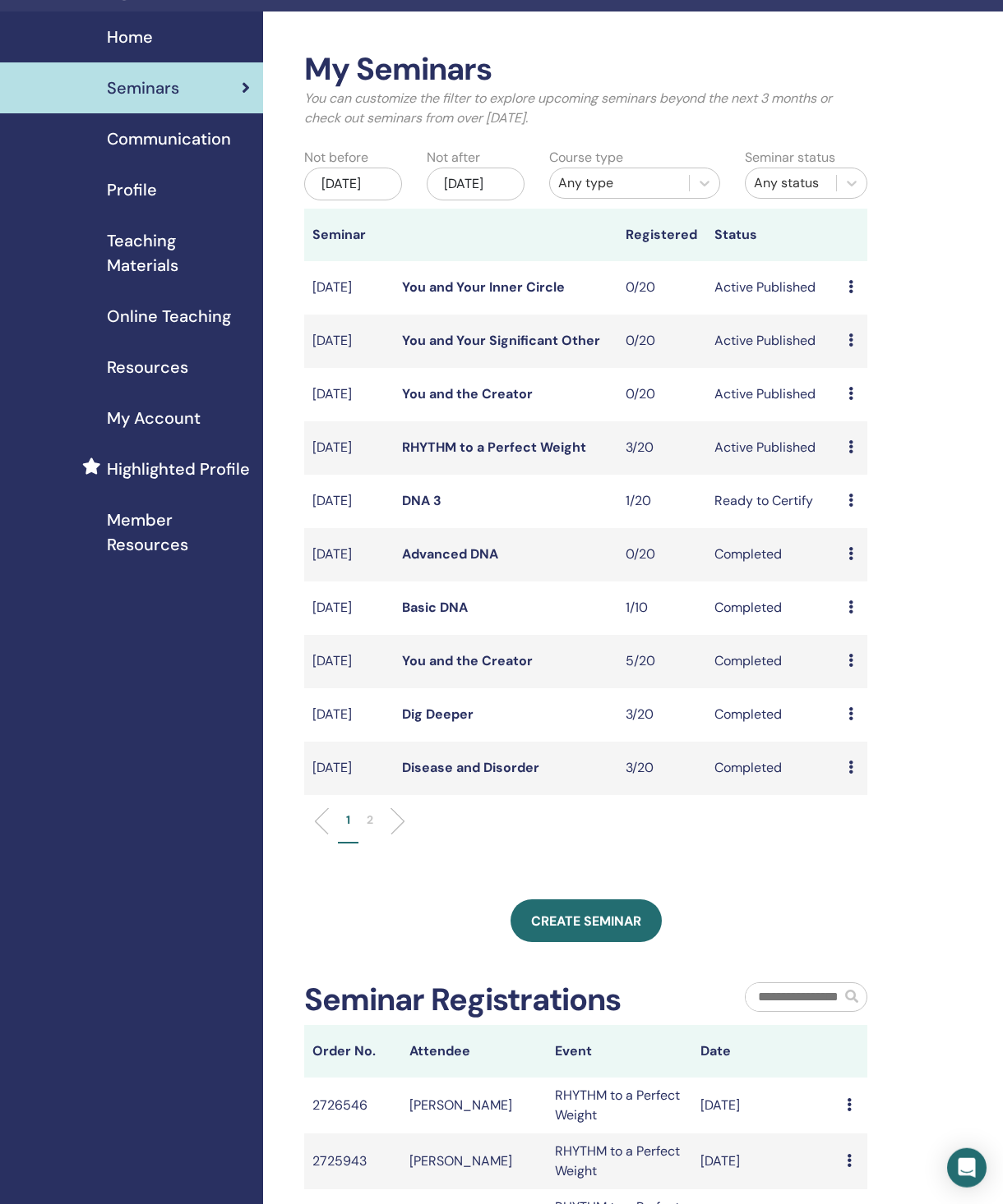
click at [858, 458] on div "Preview Edit Attendees Cancel" at bounding box center [853, 447] width 10 height 20
click at [915, 525] on li "Attendees" at bounding box center [870, 527] width 89 height 25
click at [849, 453] on icon at bounding box center [850, 447] width 5 height 13
click at [878, 540] on link "Attendees" at bounding box center [862, 535] width 62 height 17
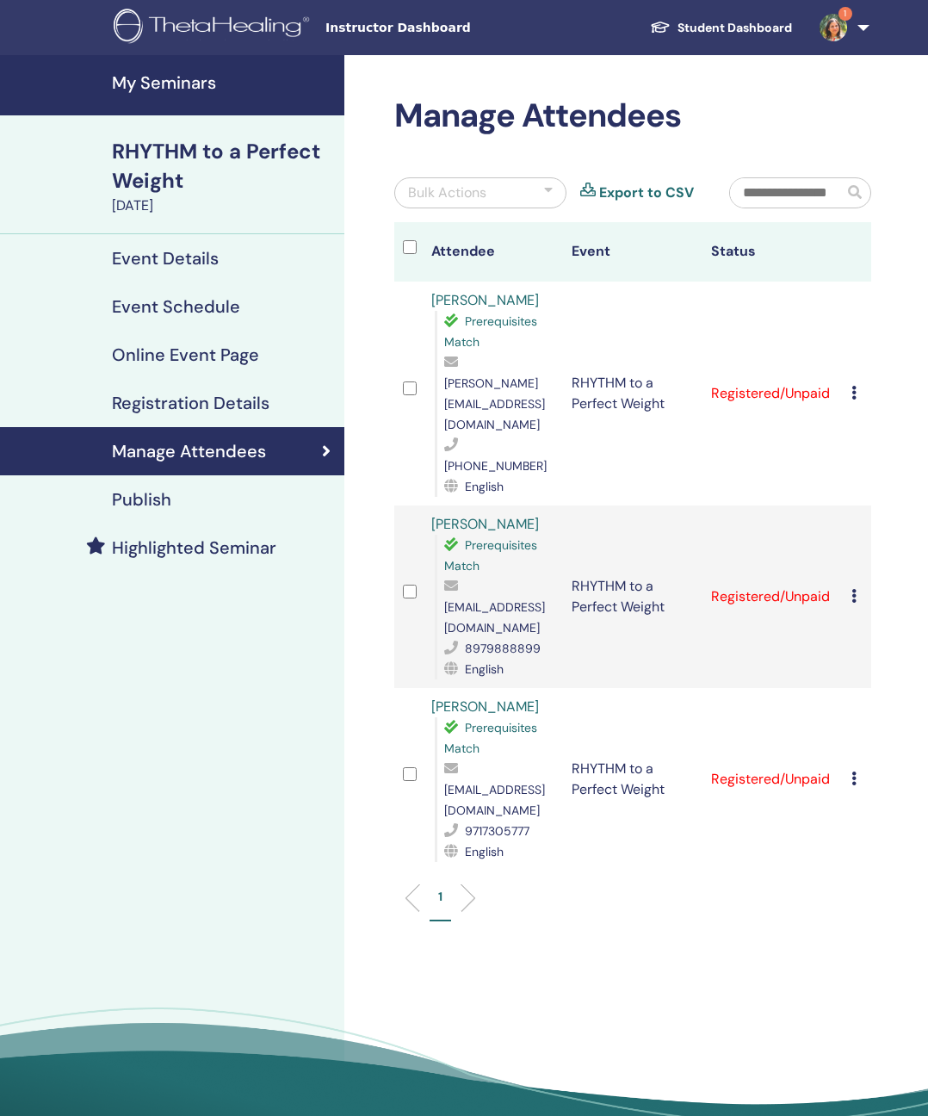
click at [859, 383] on div "Cancel Registration Do not auto-certify Mark as Paid Mark as Unpaid Mark as Abs…" at bounding box center [857, 393] width 11 height 21
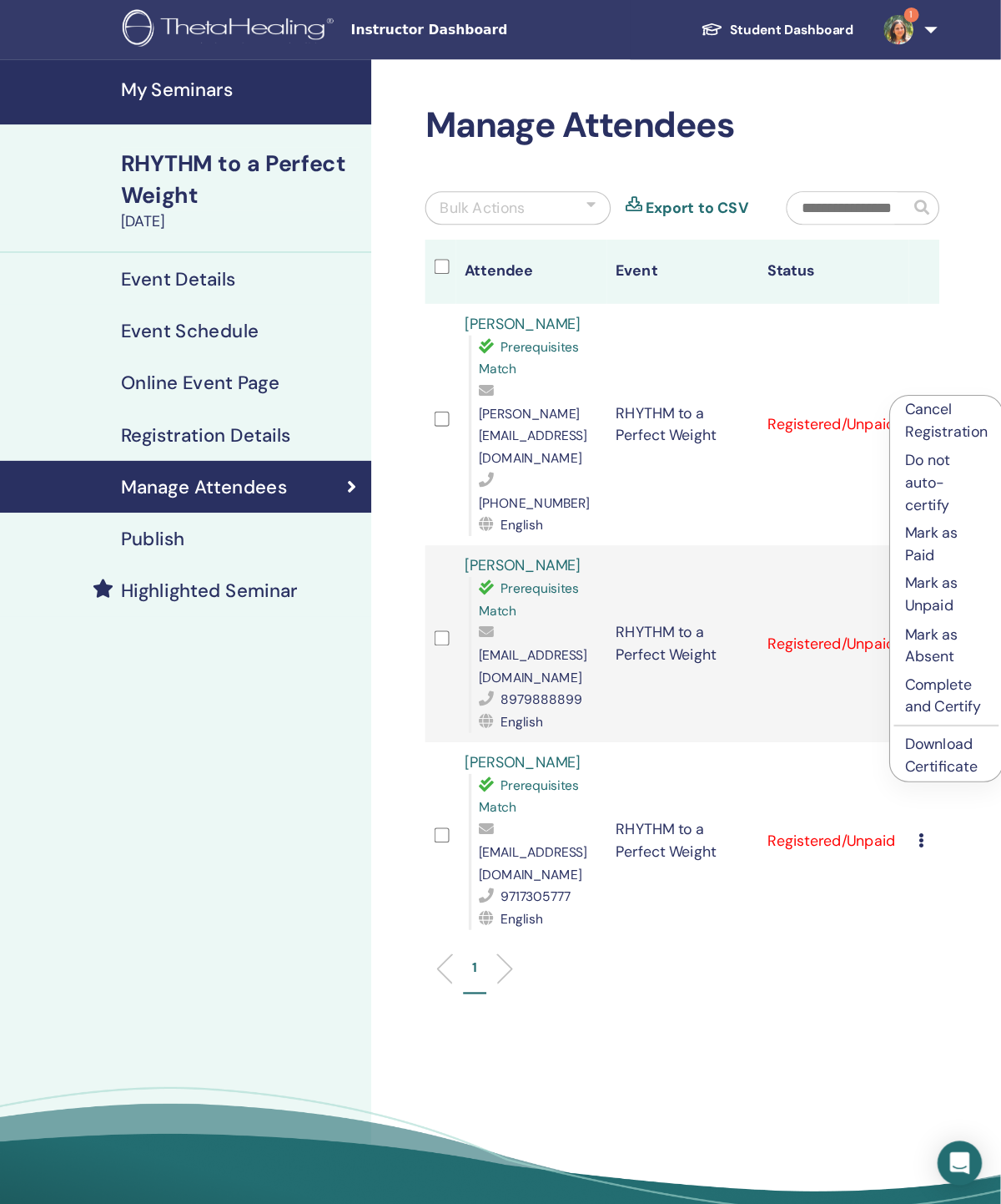
scroll to position [13, 0]
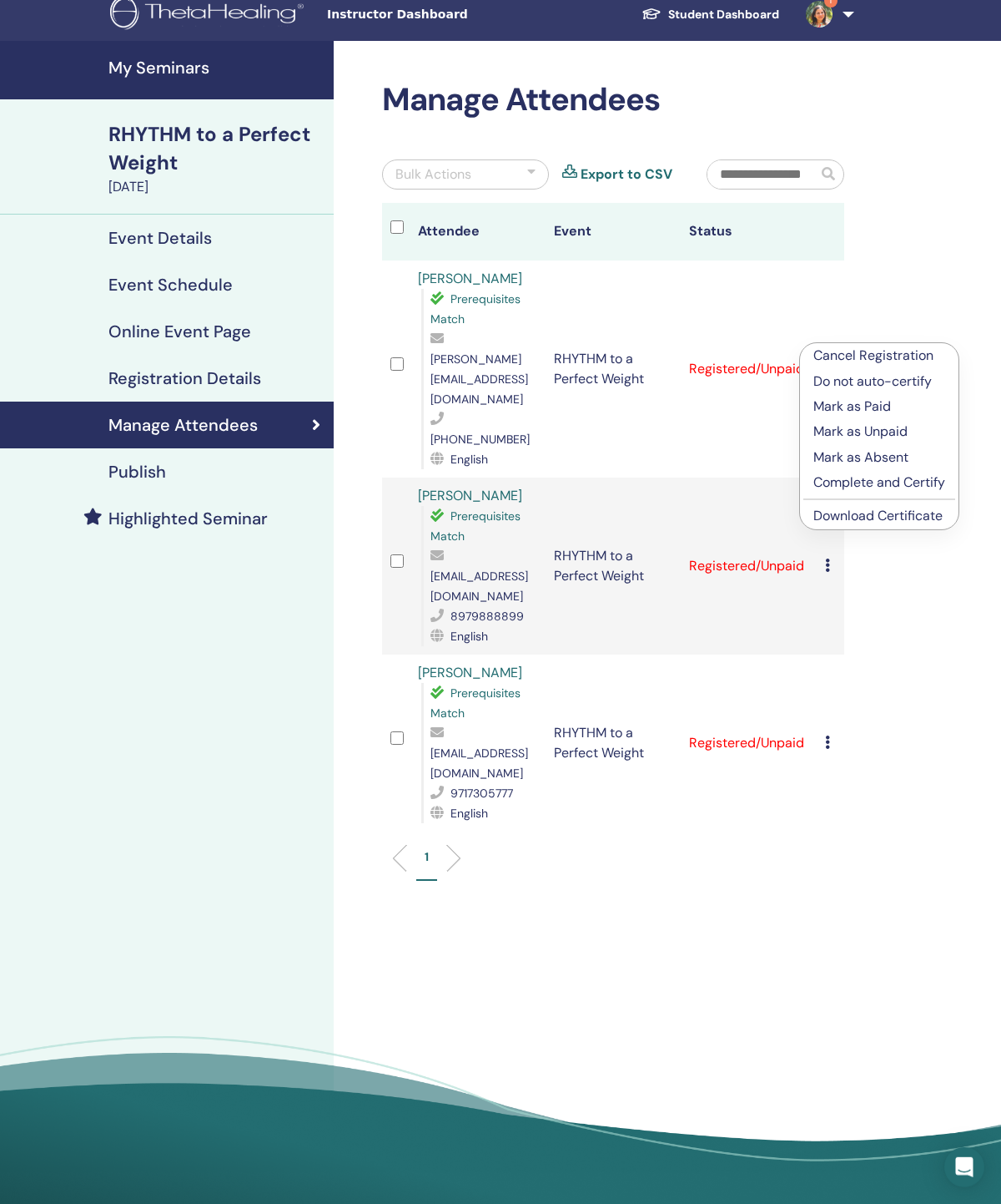
click at [898, 489] on p "Complete and Certify" at bounding box center [880, 482] width 132 height 20
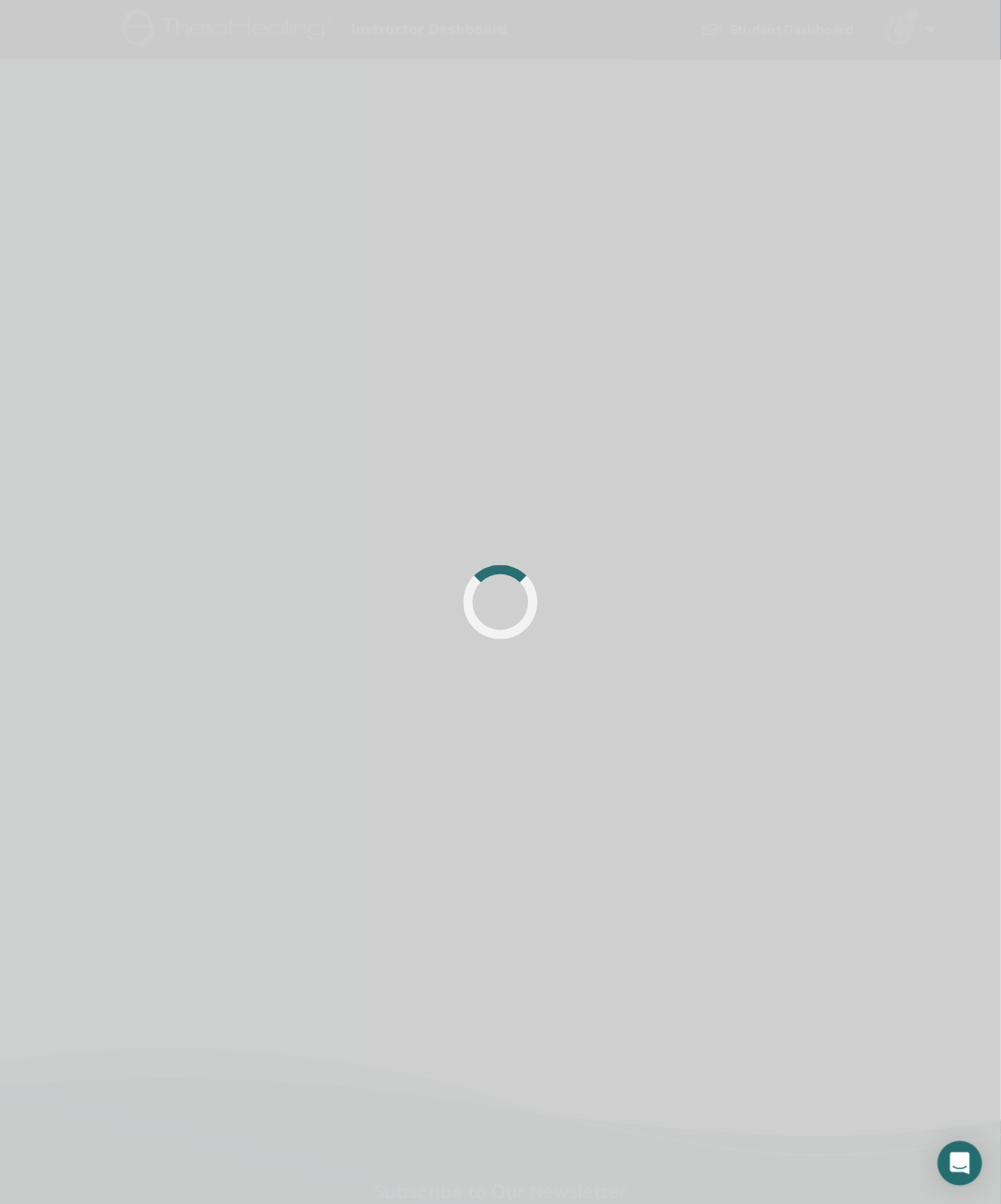
scroll to position [13, 0]
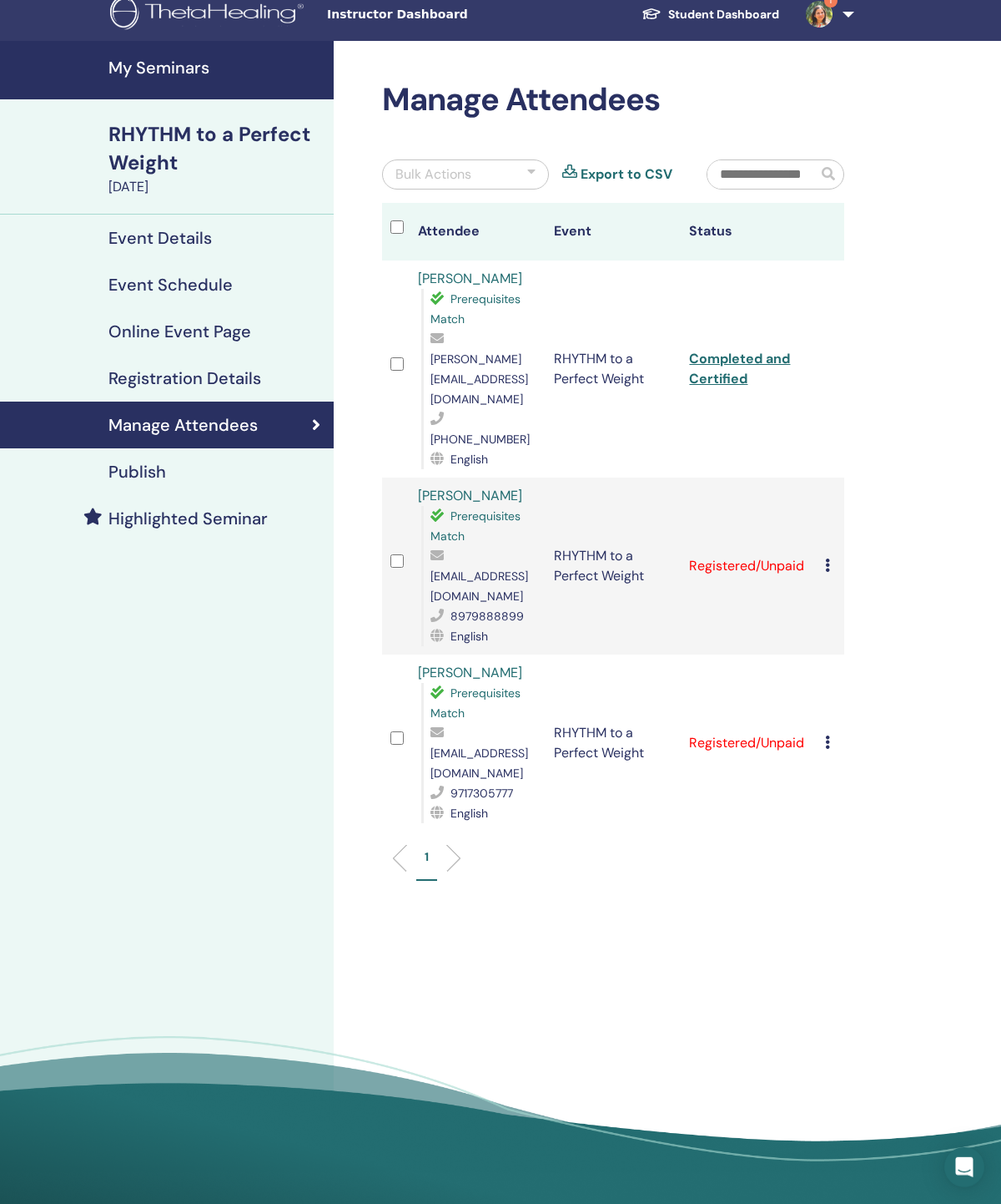
click at [827, 558] on icon at bounding box center [828, 565] width 5 height 14
click at [738, 358] on link "Completed and Certified" at bounding box center [739, 368] width 101 height 38
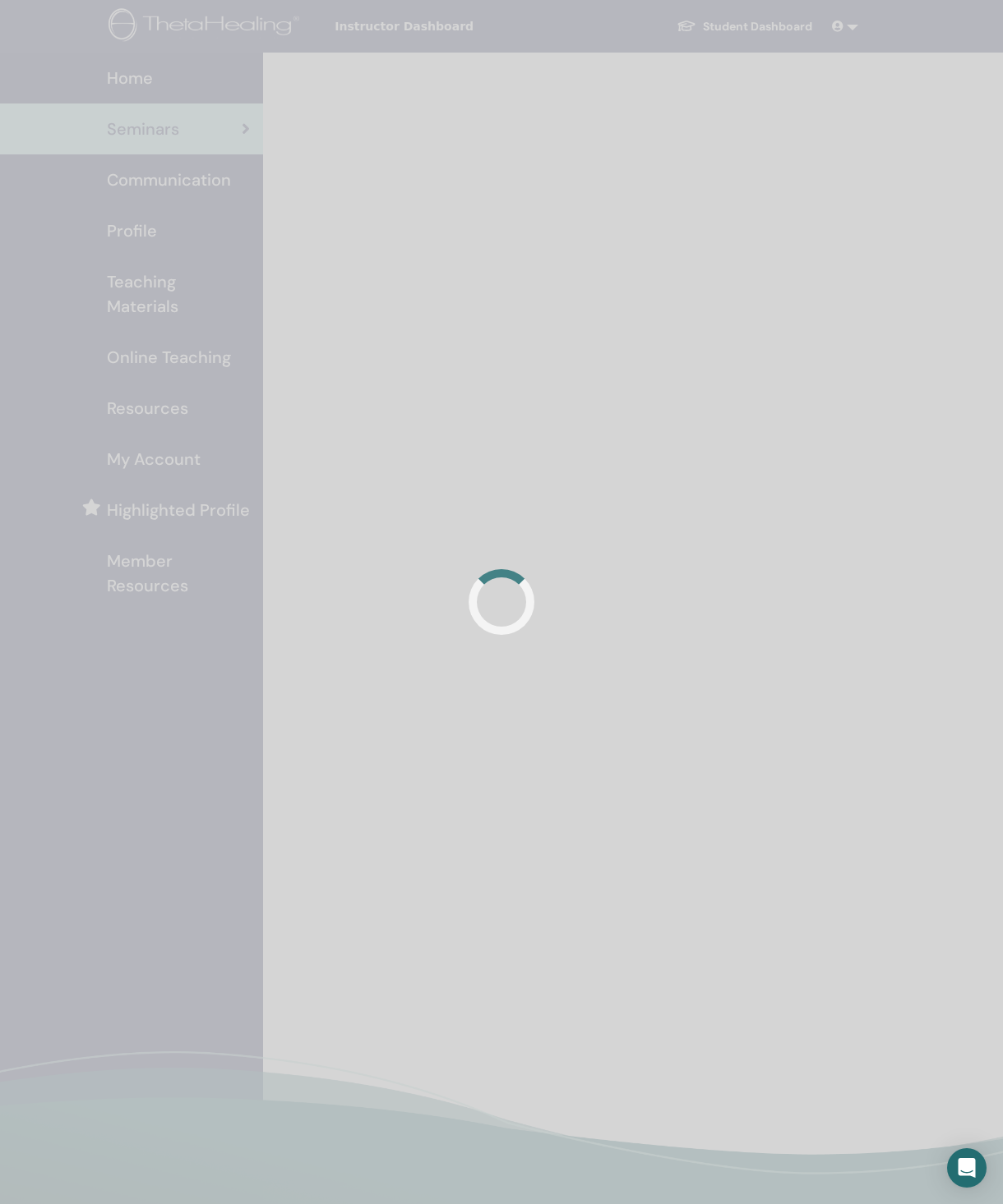
scroll to position [41, 0]
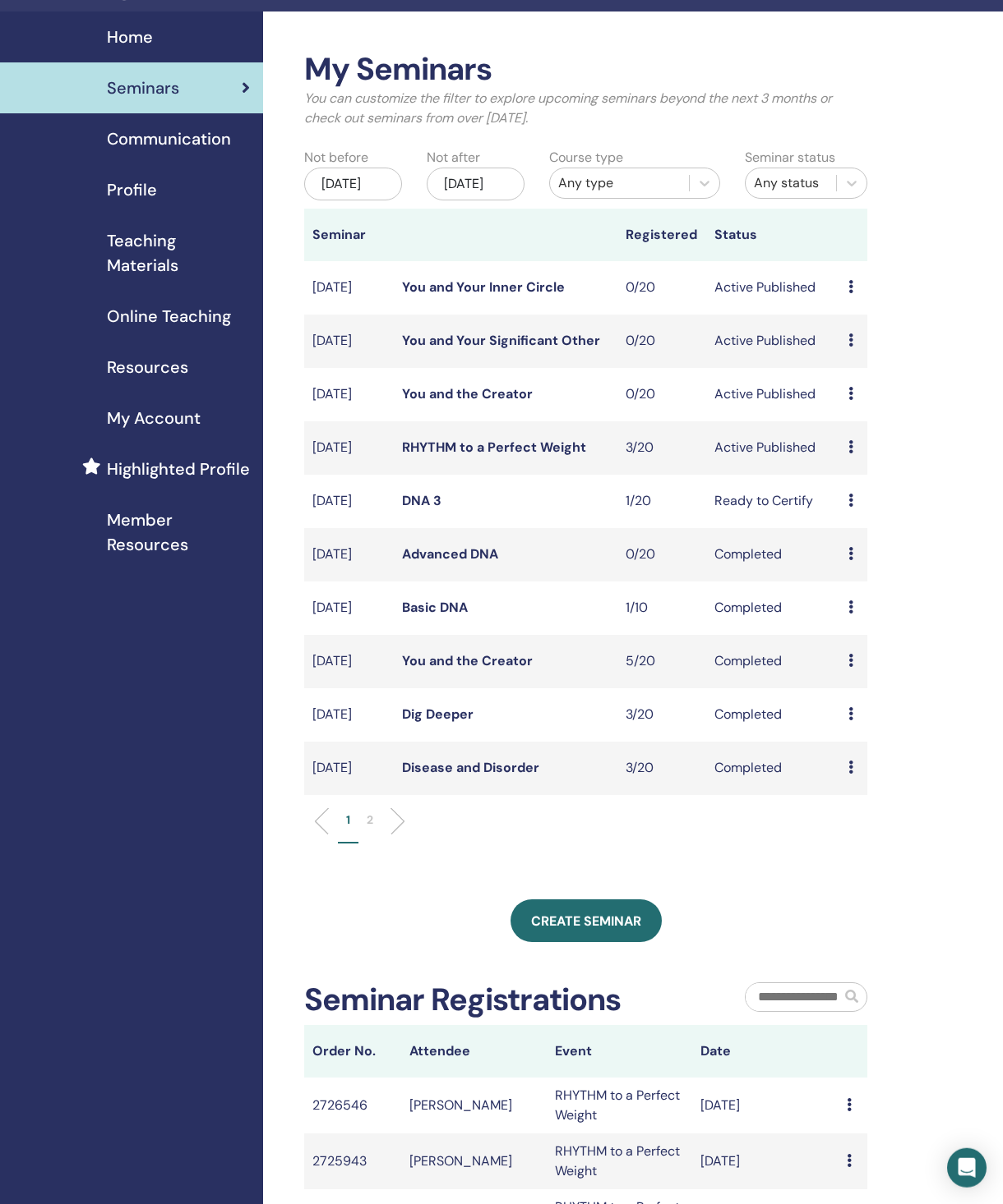
click at [848, 507] on icon at bounding box center [850, 501] width 5 height 13
click at [884, 593] on link "Attendees" at bounding box center [861, 587] width 62 height 17
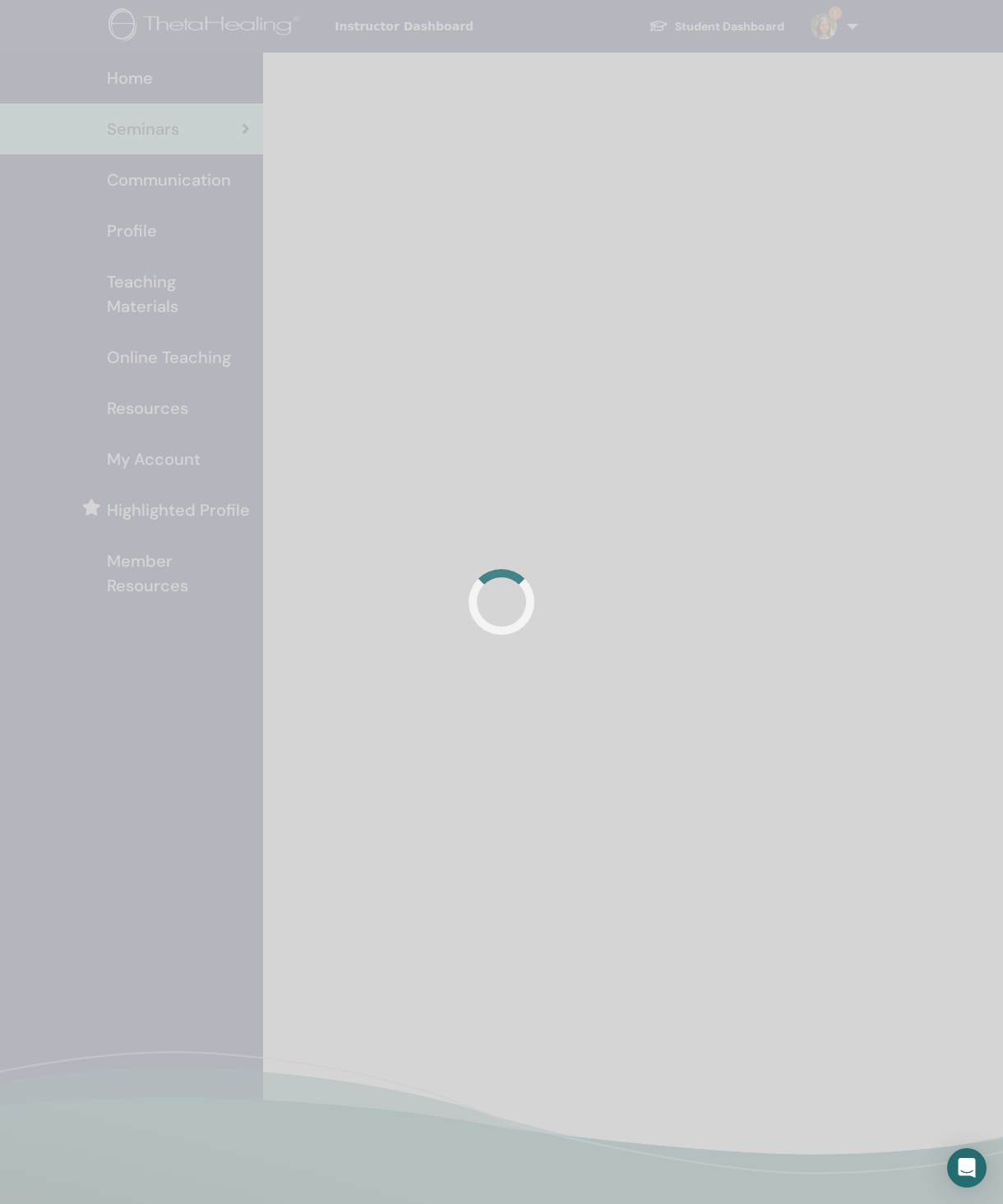
scroll to position [41, 0]
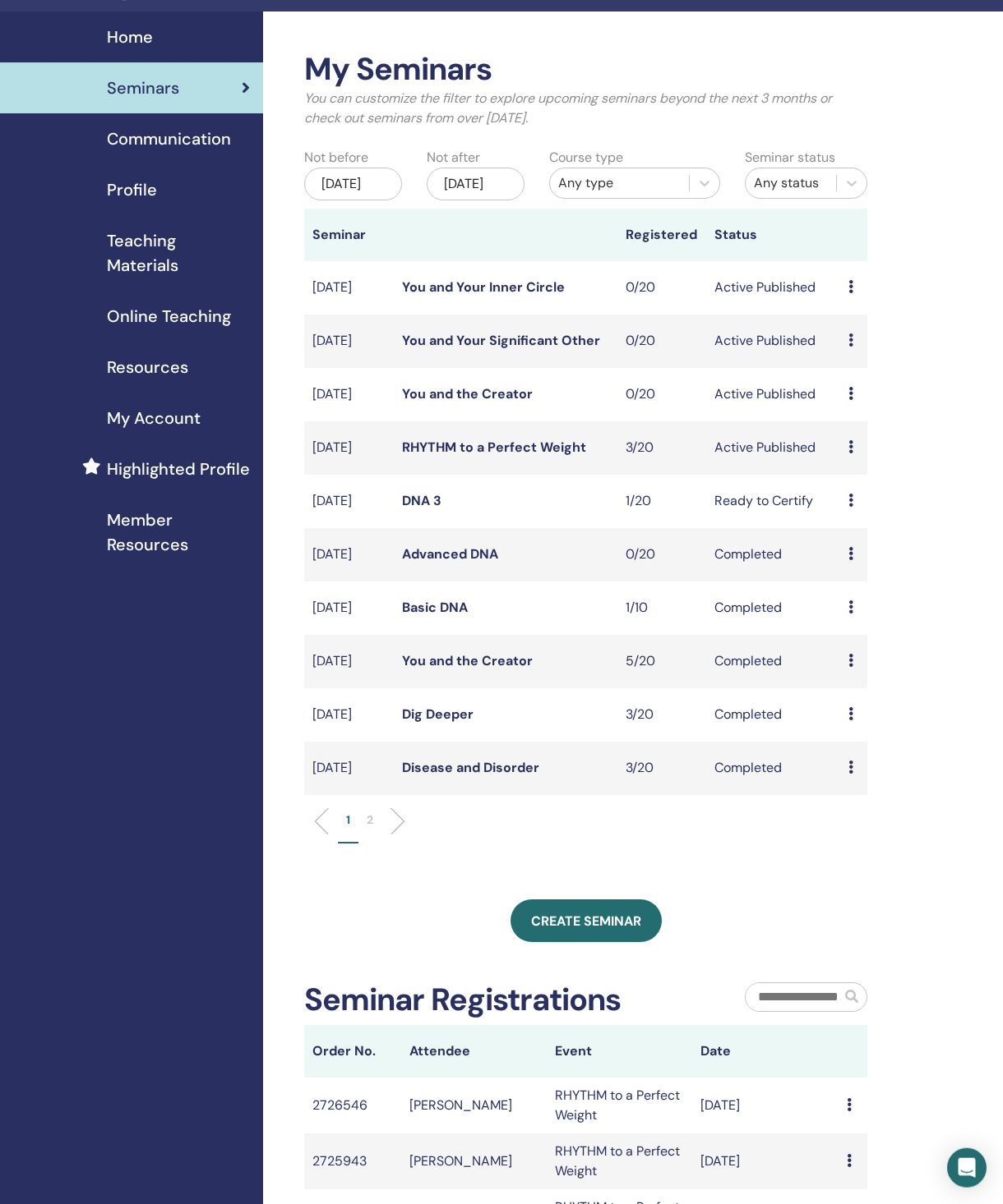
click at [932, 494] on div "My Seminars You can customize the filter to explore upcoming seminars beyond th…" at bounding box center [639, 743] width 752 height 1464
click at [838, 472] on td "Active Published" at bounding box center [773, 448] width 134 height 53
click at [851, 453] on icon at bounding box center [850, 447] width 5 height 13
click at [896, 530] on link "Attendees" at bounding box center [864, 532] width 62 height 17
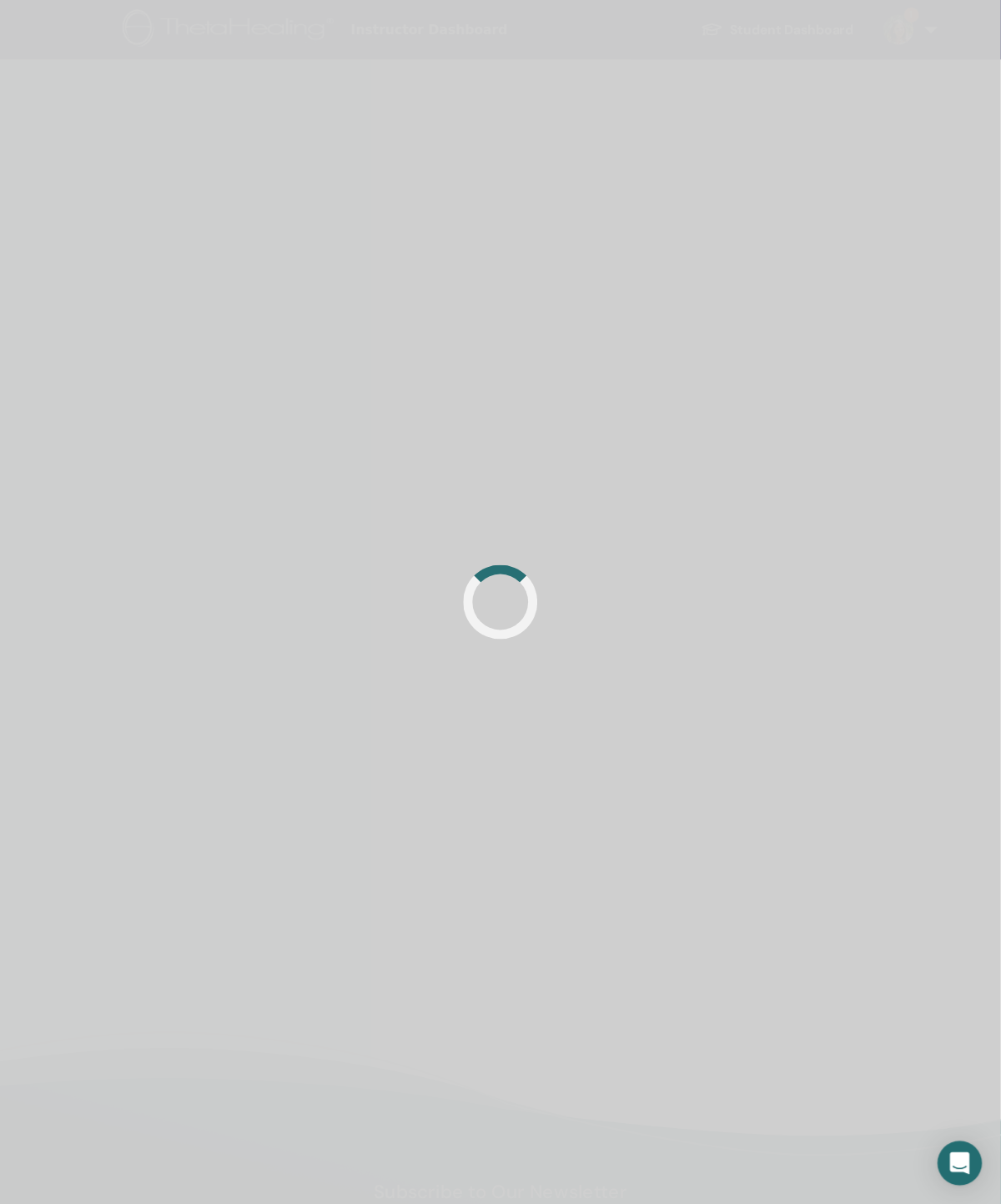
scroll to position [14, 0]
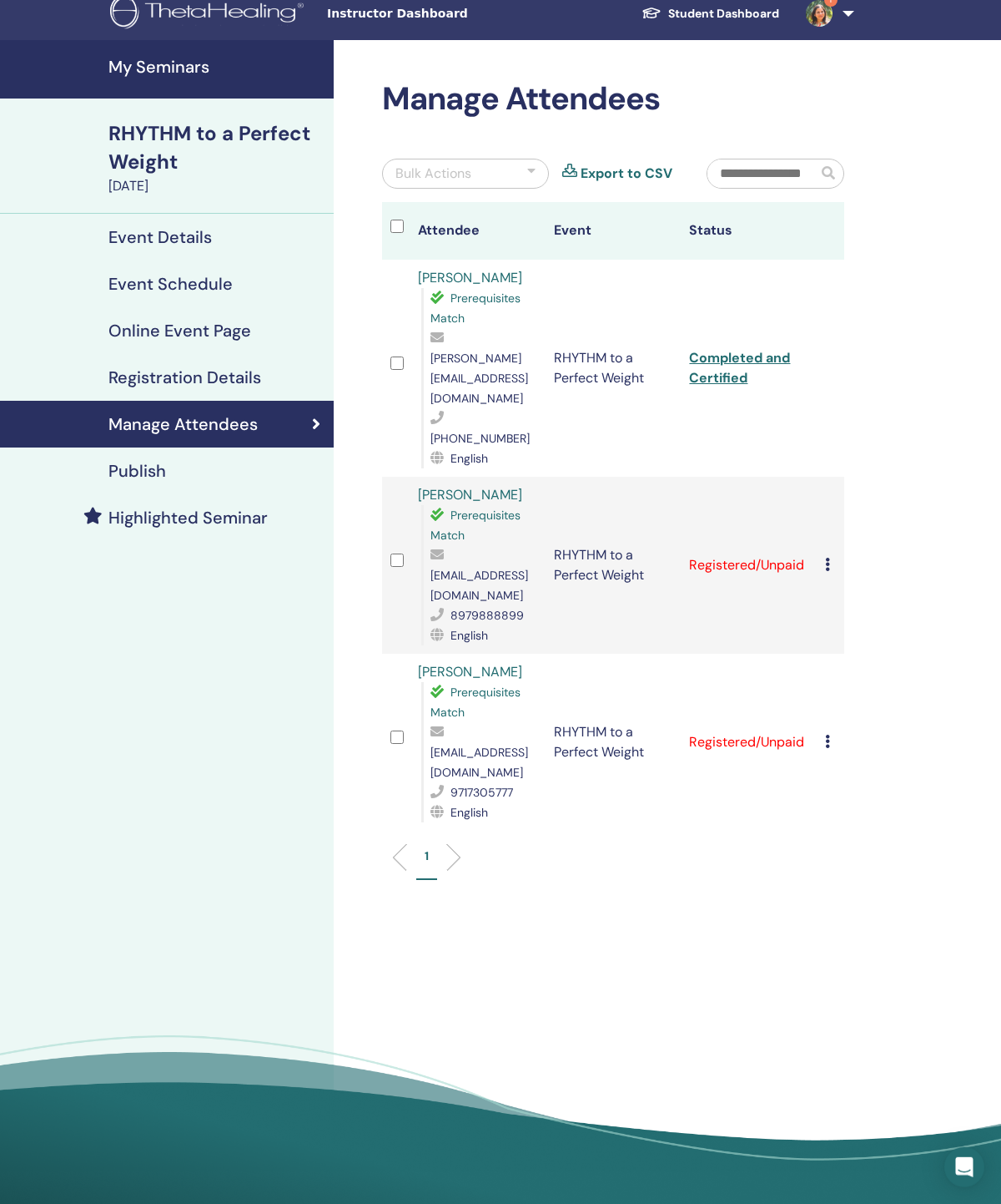
click at [756, 354] on link "Completed and Certified" at bounding box center [739, 367] width 101 height 38
